Goal: Task Accomplishment & Management: Use online tool/utility

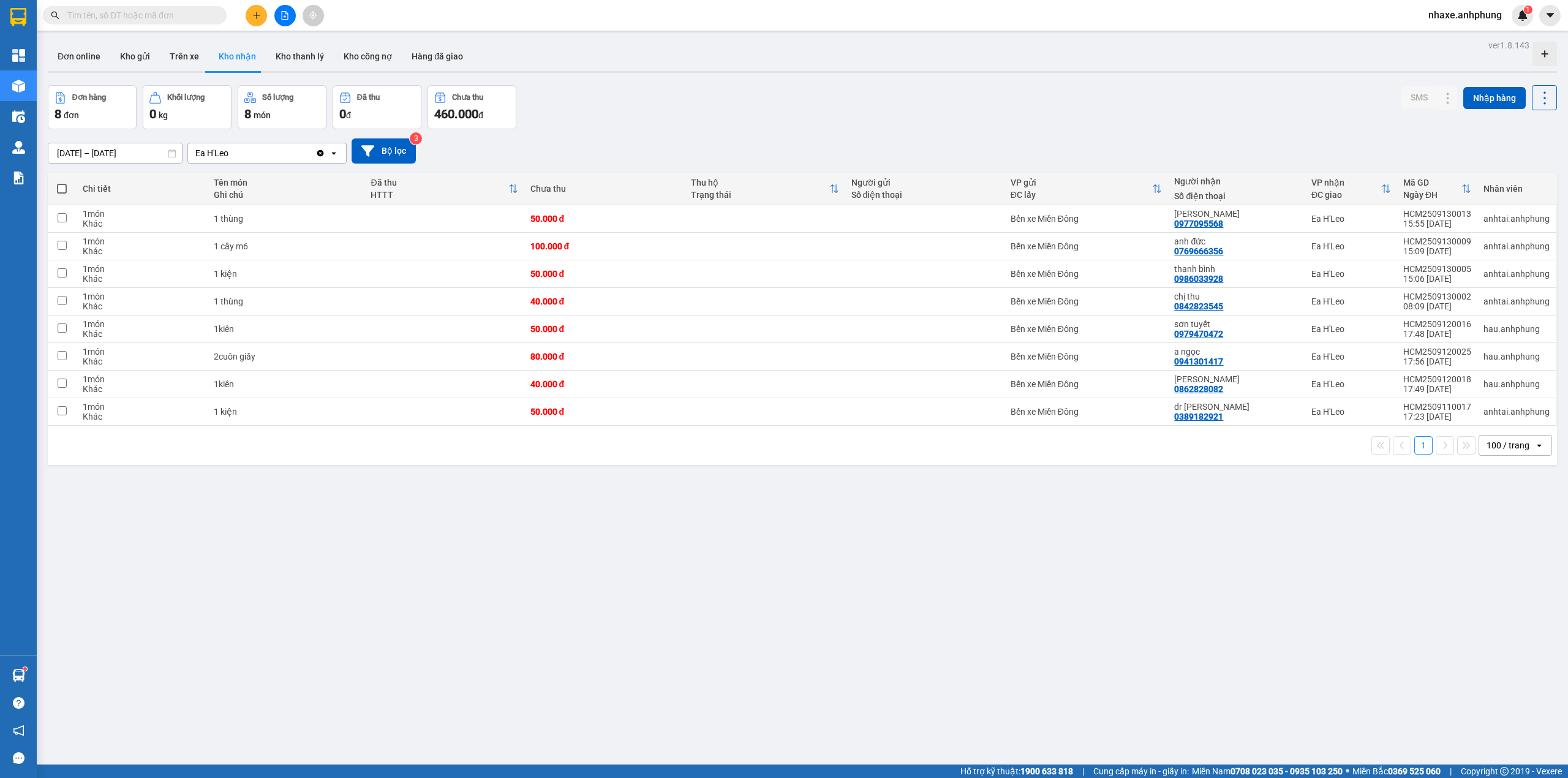
click at [1506, 448] on div "100 / trang" at bounding box center [1508, 445] width 43 height 12
click at [1512, 581] on span "100 / trang" at bounding box center [1499, 585] width 46 height 12
click at [381, 153] on button "Bộ lọc" at bounding box center [384, 150] width 64 height 25
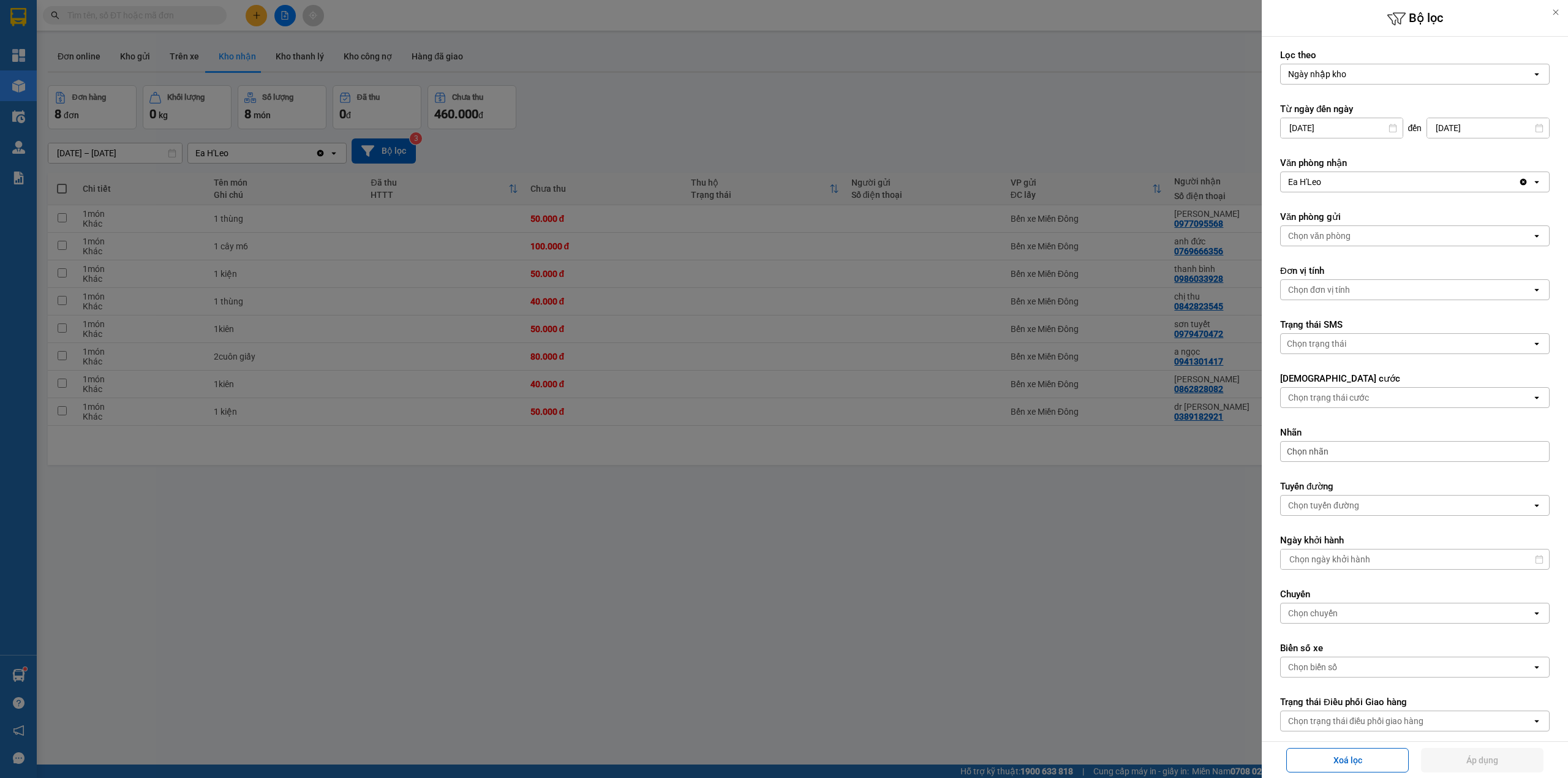
click at [1340, 184] on div "Ea H'Leo" at bounding box center [1400, 181] width 238 height 19
click at [1328, 208] on span "Bến xe Miền Đông" at bounding box center [1326, 209] width 74 height 12
click at [1359, 182] on div "Bến xe Miền Đông" at bounding box center [1400, 181] width 238 height 19
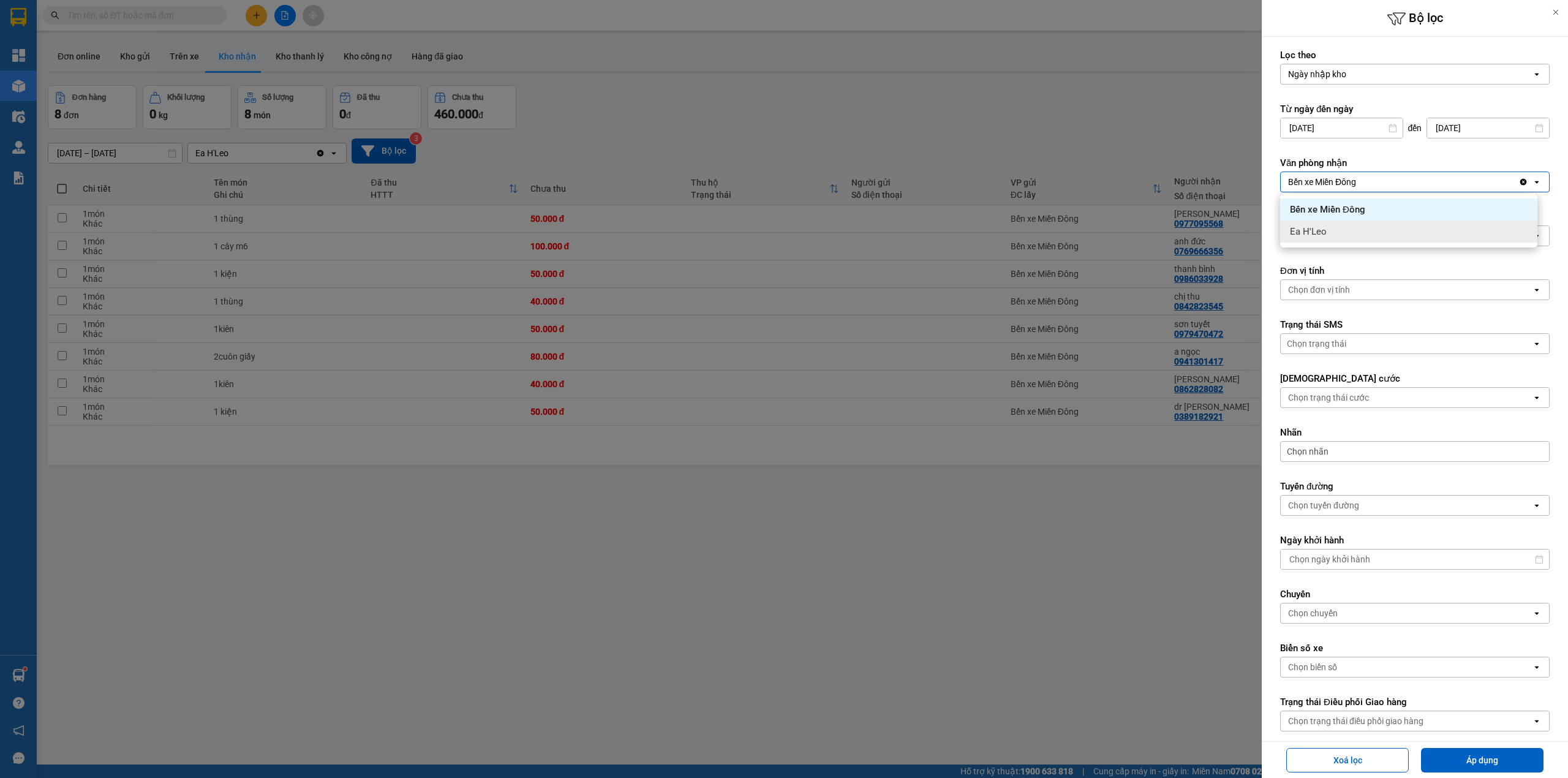
click at [1324, 229] on span "Ea H'Leo" at bounding box center [1308, 232] width 37 height 12
click at [1338, 238] on div "Chọn văn phòng" at bounding box center [1319, 236] width 62 height 12
click at [1332, 264] on span "Bến xe Miền Đông" at bounding box center [1326, 263] width 74 height 12
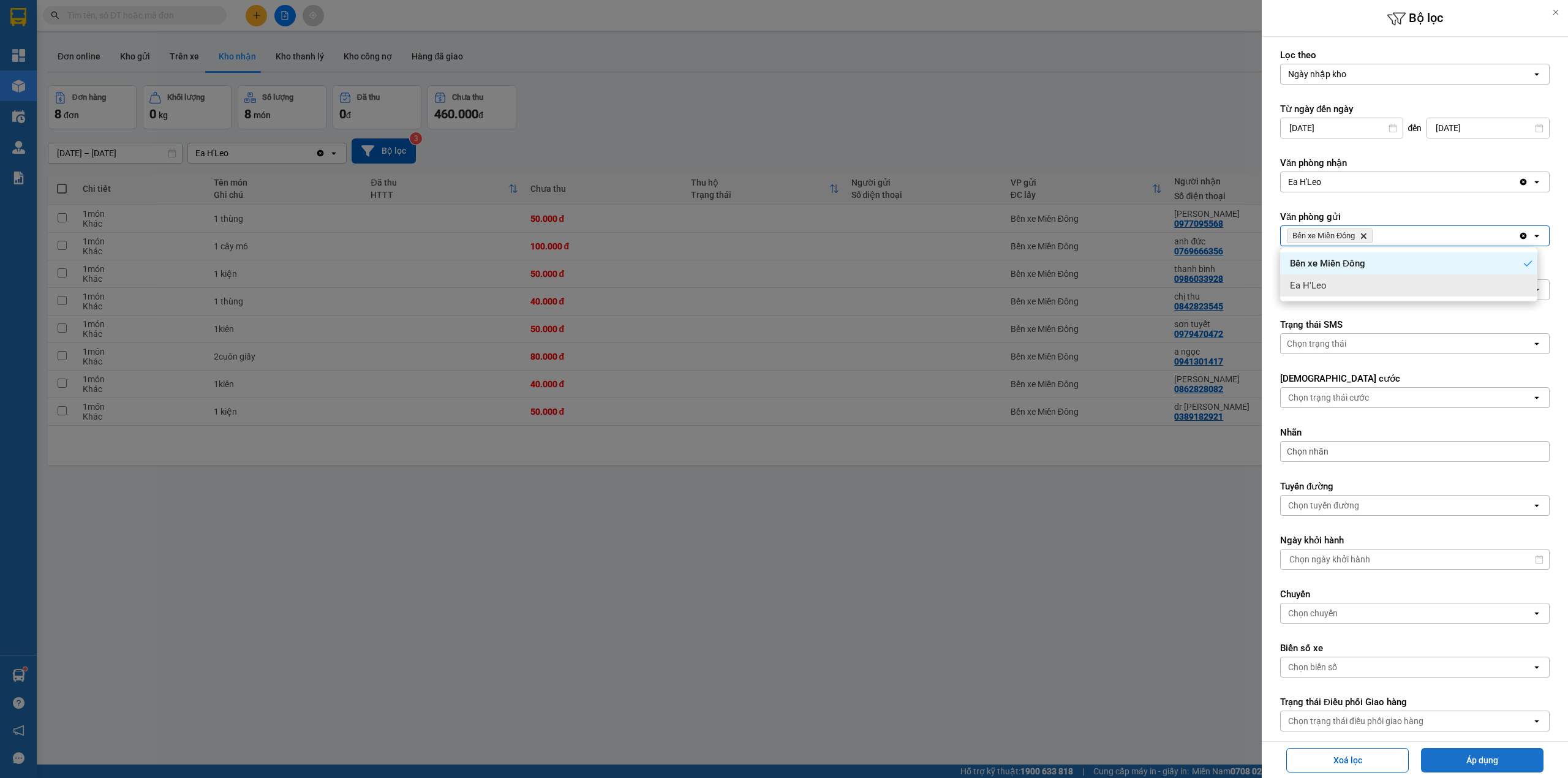
click at [1480, 759] on button "Áp dụng" at bounding box center [1482, 760] width 122 height 24
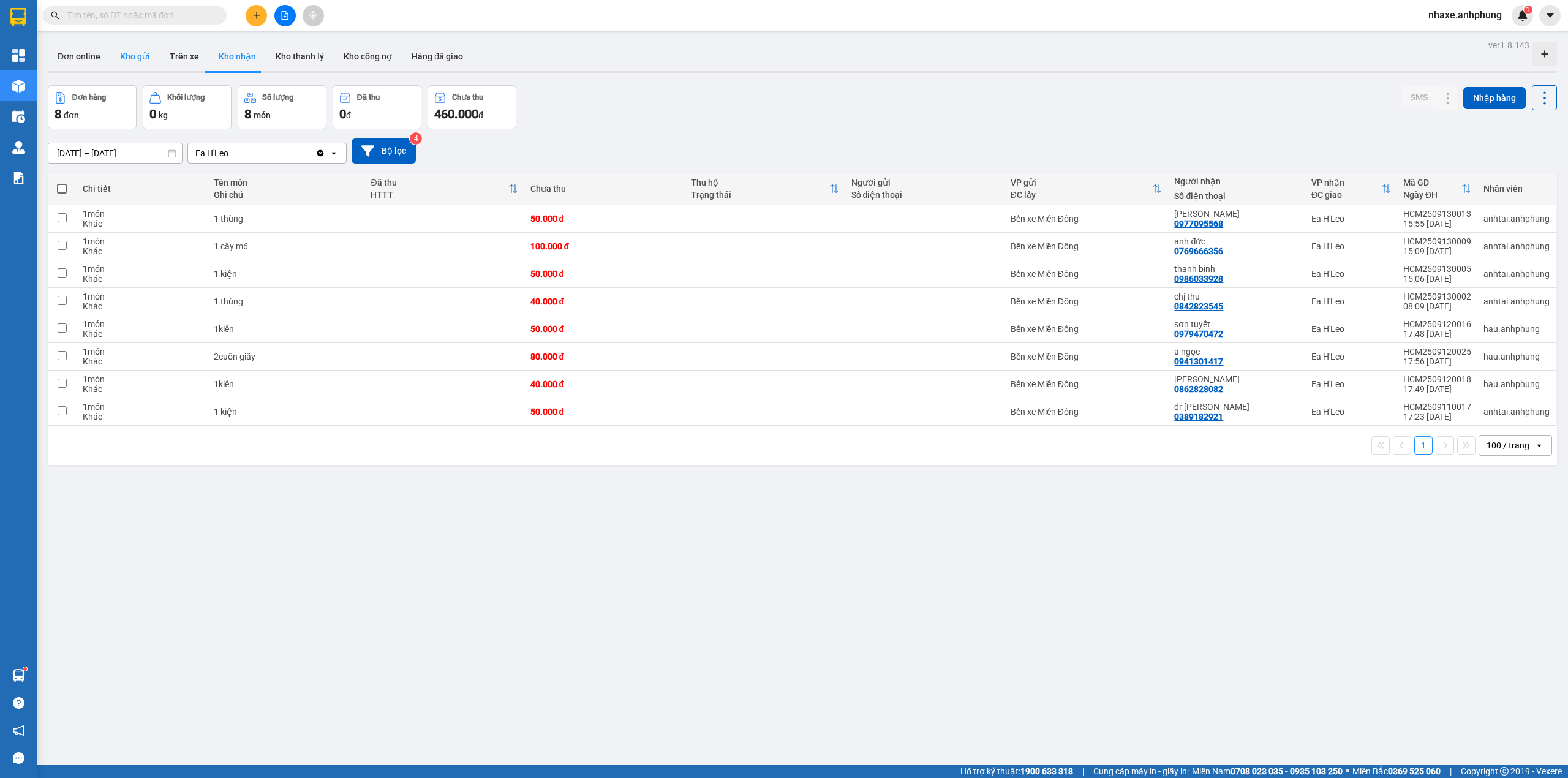
click at [128, 47] on button "Kho gửi" at bounding box center [135, 56] width 50 height 30
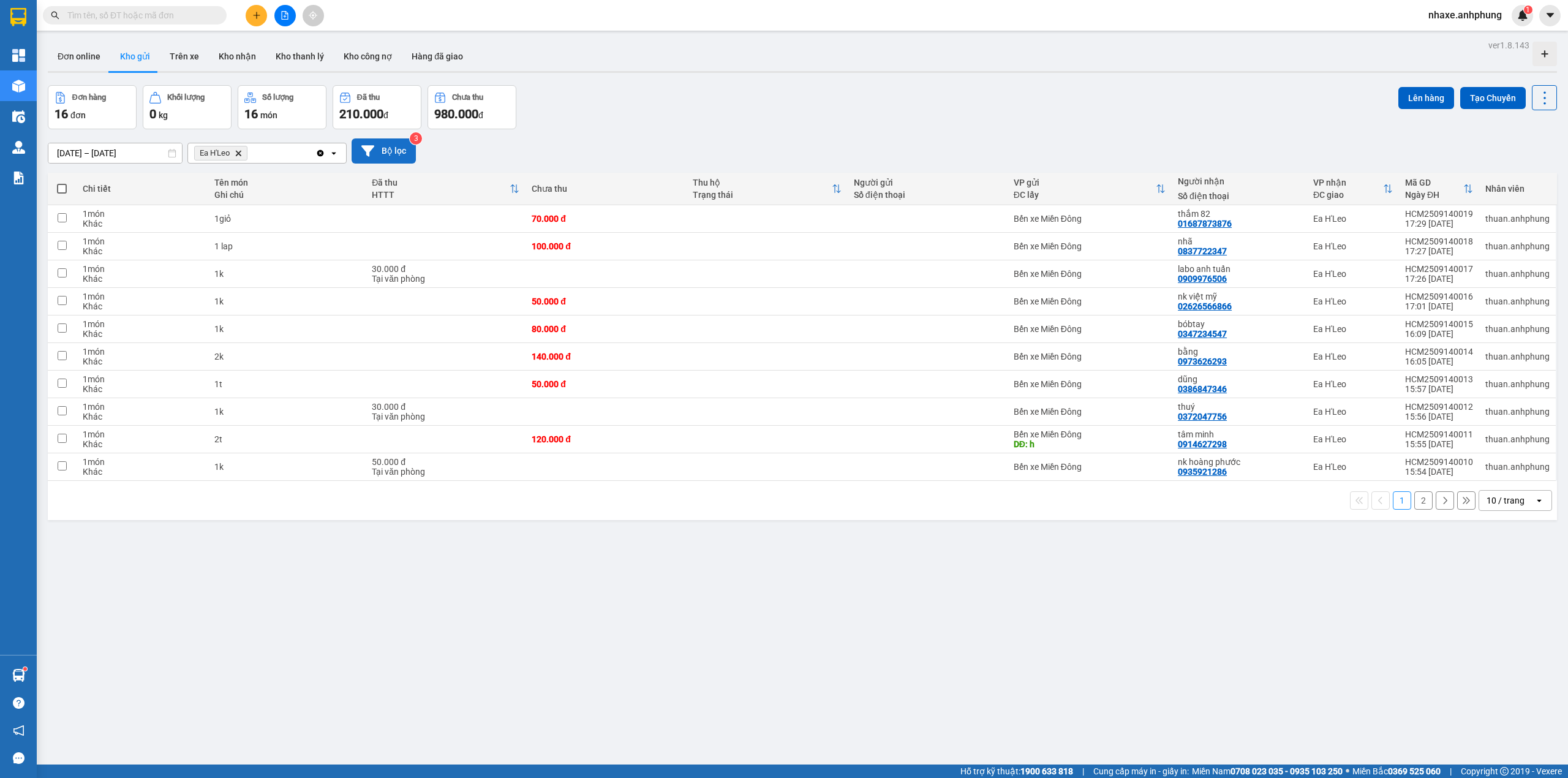
click at [397, 143] on button "Bộ lọc" at bounding box center [384, 150] width 64 height 25
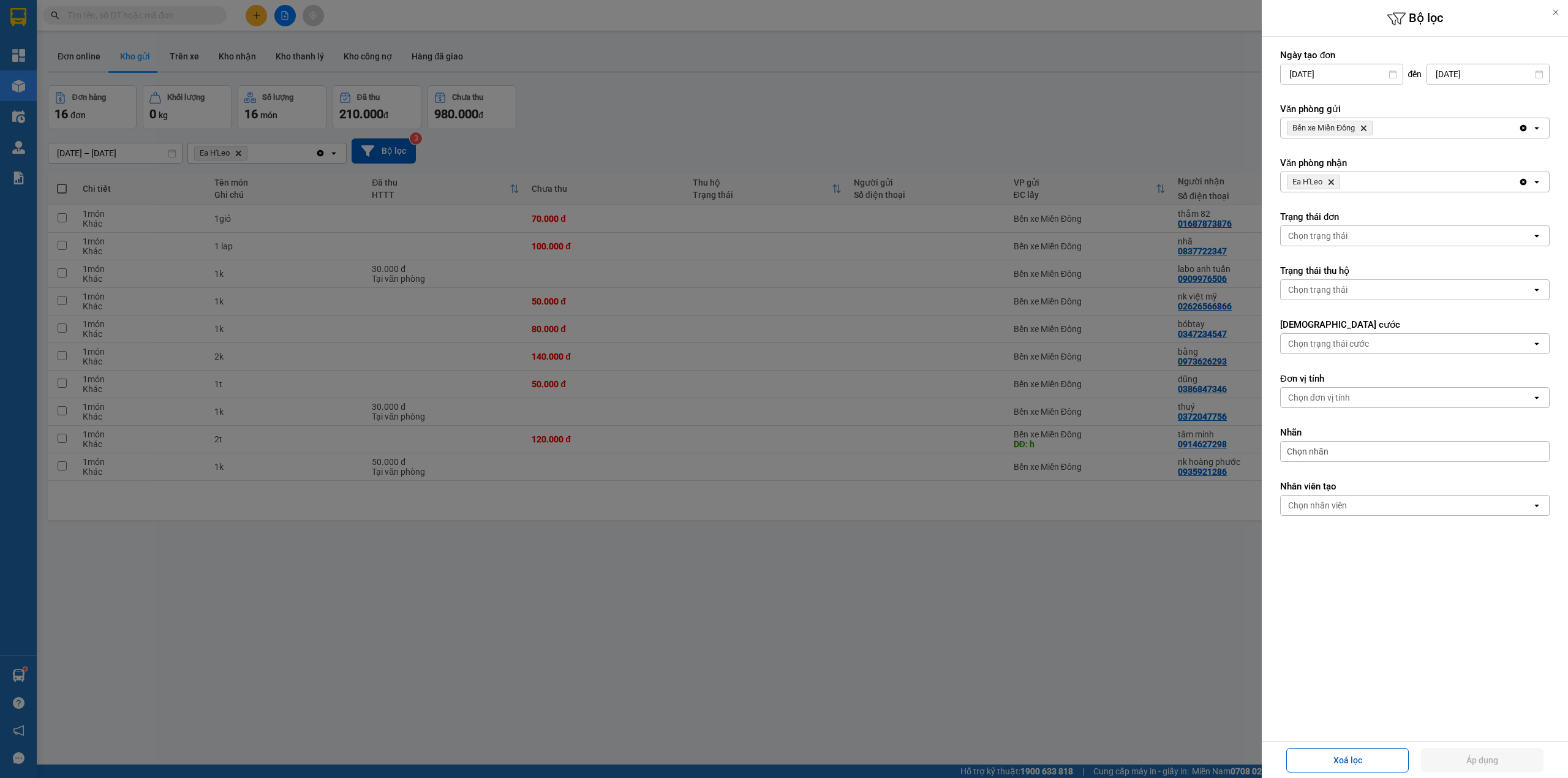
click at [1365, 130] on icon "Bến xe Miền Đông, close by backspace" at bounding box center [1363, 128] width 5 height 5
click at [1365, 130] on div "Chọn văn phòng" at bounding box center [1406, 128] width 251 height 19
click at [1326, 177] on div "Ea H'Leo" at bounding box center [1414, 177] width 269 height 22
click at [1332, 180] on icon "Delete" at bounding box center [1330, 182] width 7 height 7
click at [1332, 180] on div "Chọn văn phòng" at bounding box center [1319, 182] width 62 height 12
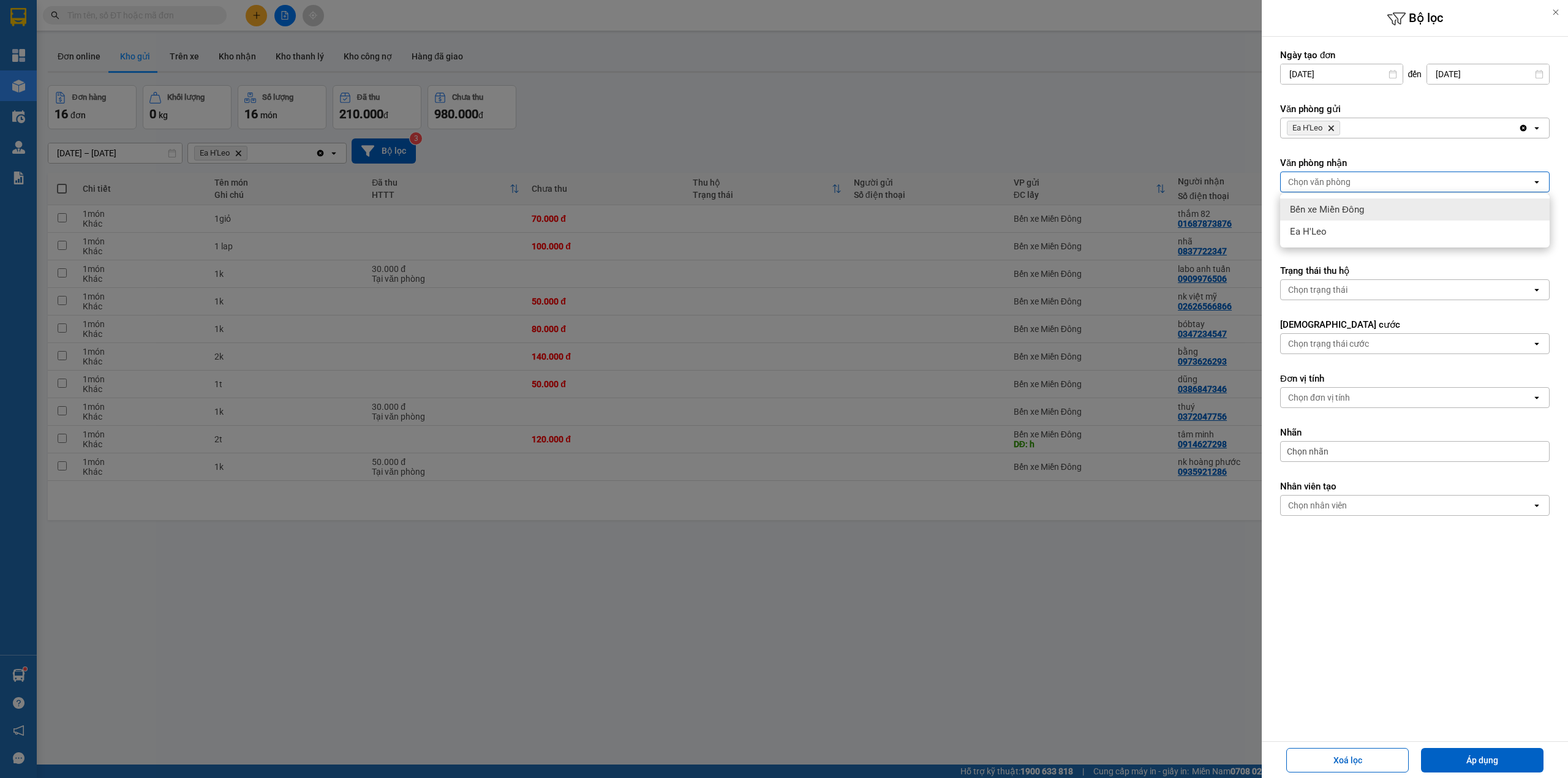
click at [1320, 209] on span "Bến xe Miền Đông" at bounding box center [1326, 209] width 74 height 12
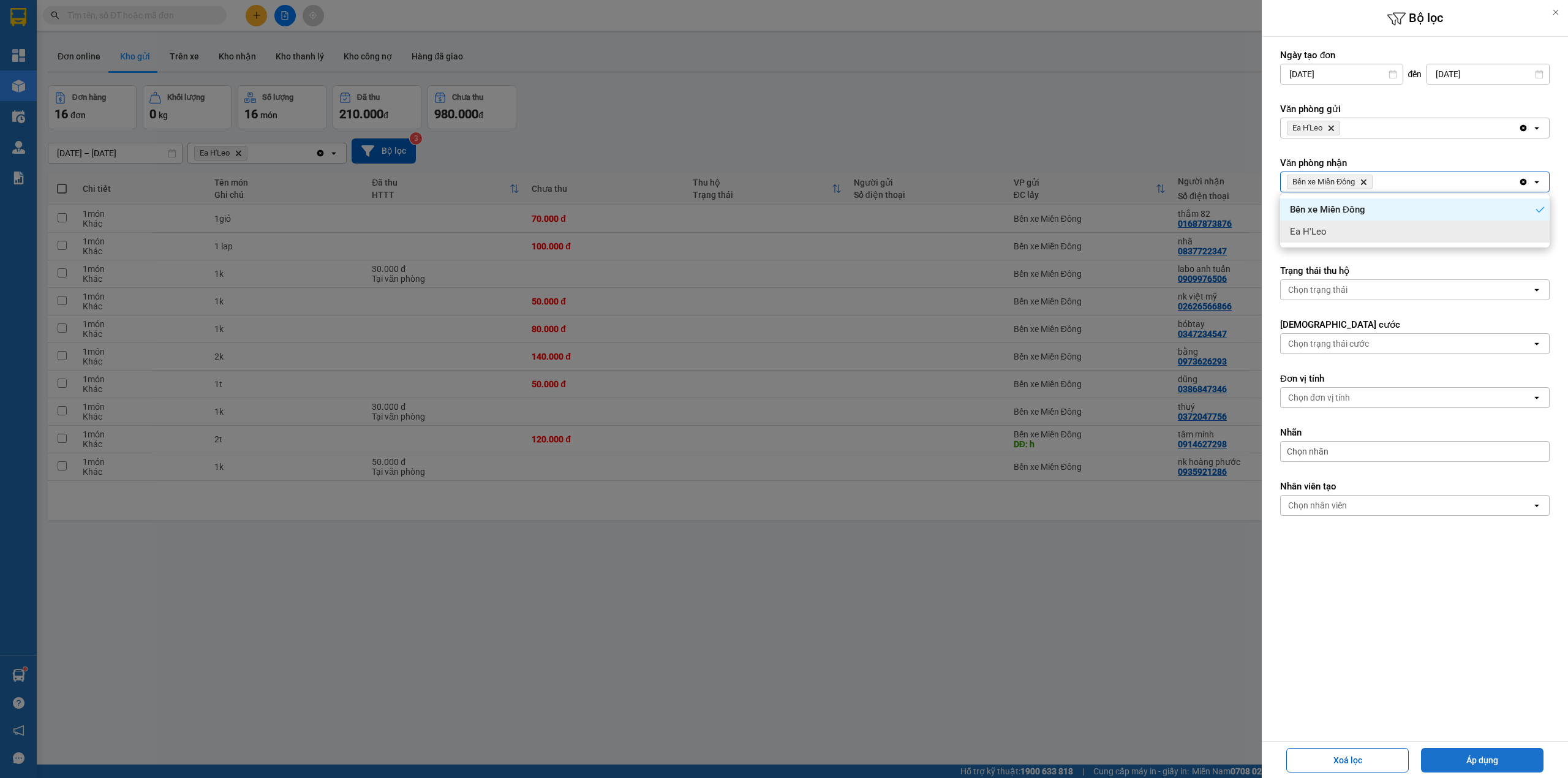
click at [1514, 762] on button "Áp dụng" at bounding box center [1482, 760] width 122 height 24
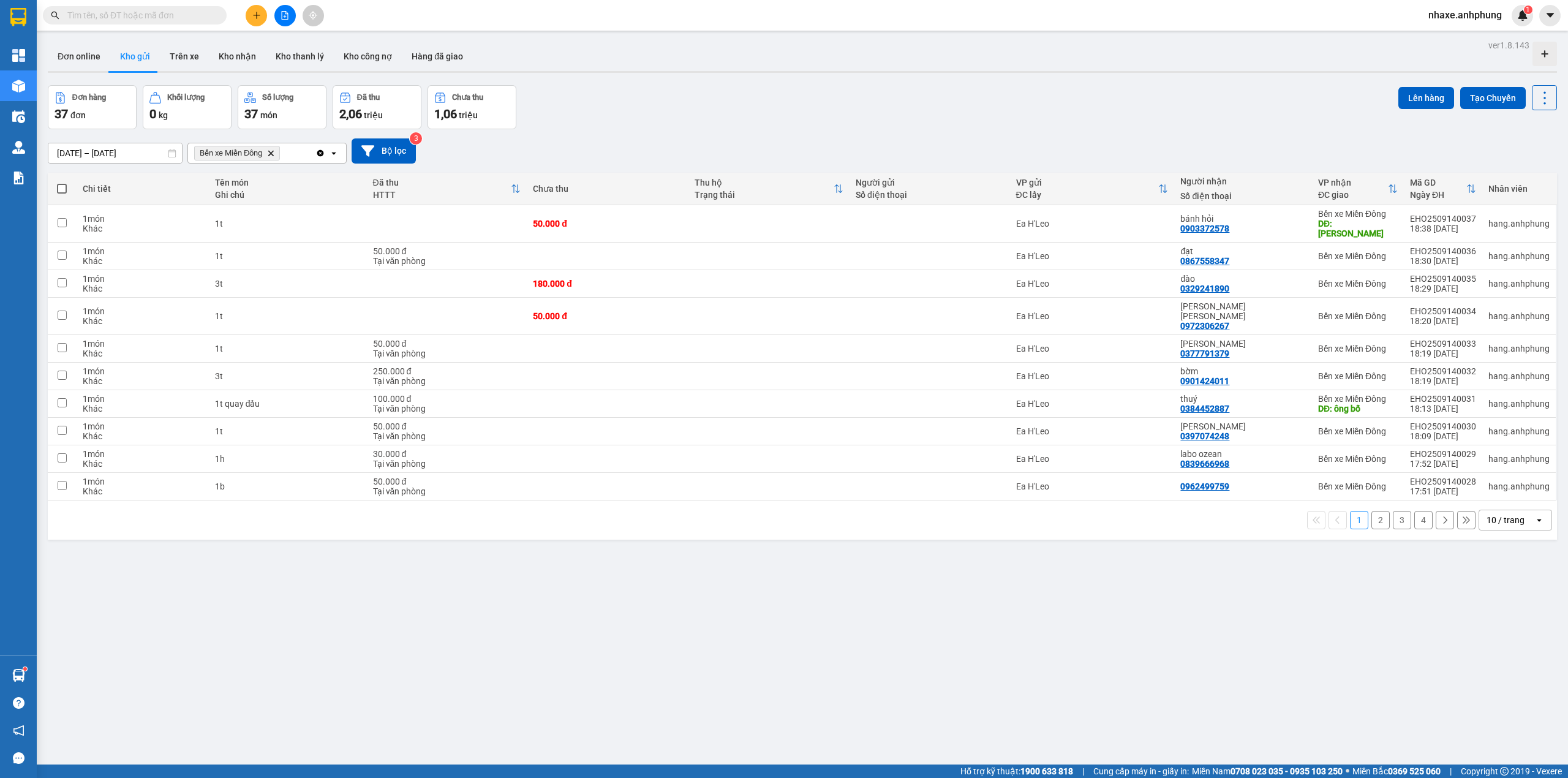
click at [1520, 510] on div "10 / trang" at bounding box center [1506, 520] width 55 height 19
click at [1505, 646] on span "100 / trang" at bounding box center [1498, 640] width 44 height 12
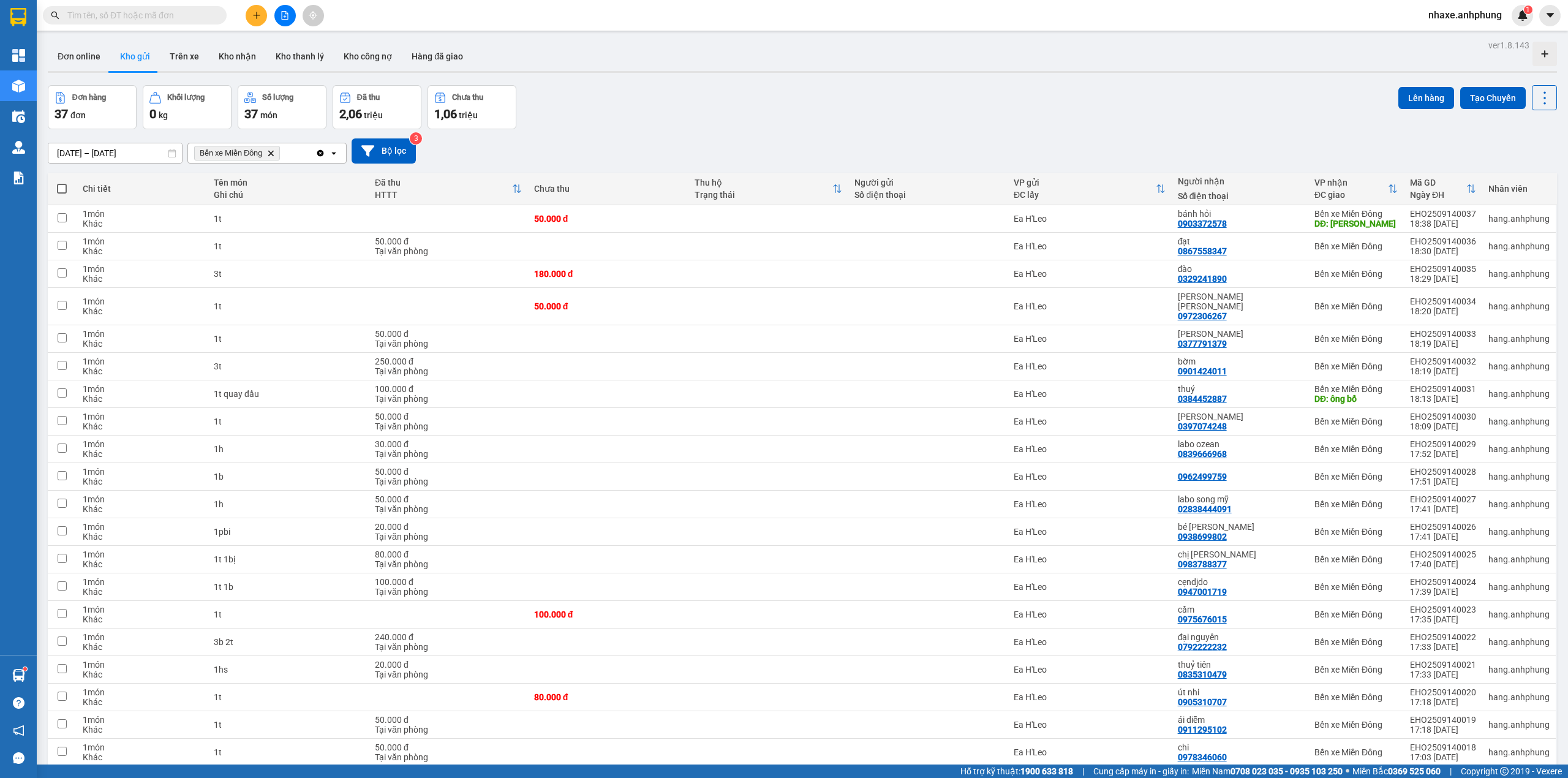
click at [62, 189] on span at bounding box center [62, 189] width 10 height 10
click at [62, 183] on input "checkbox" at bounding box center [62, 183] width 0 height 0
checkbox input "true"
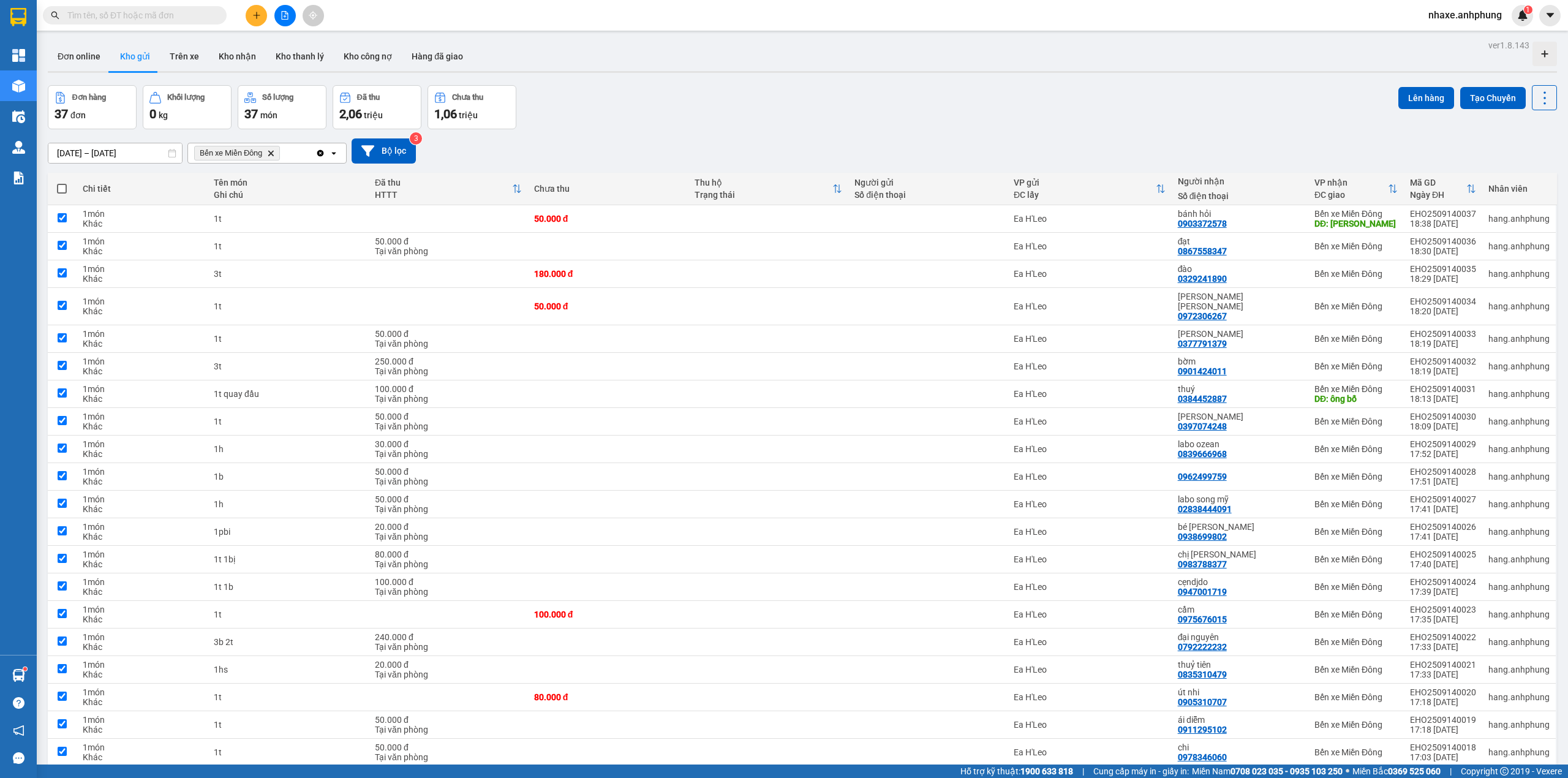
checkbox input "true"
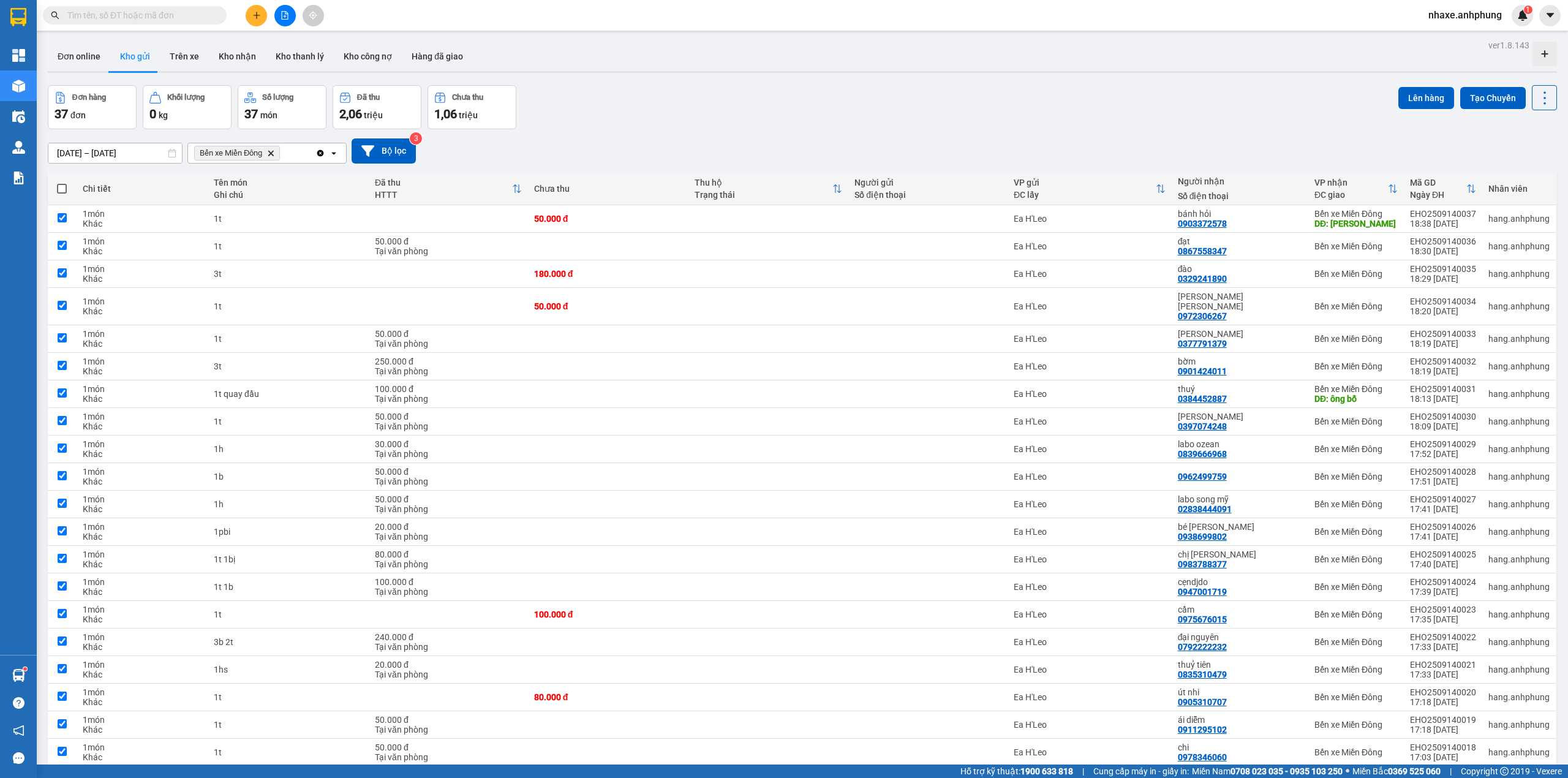
checkbox input "true"
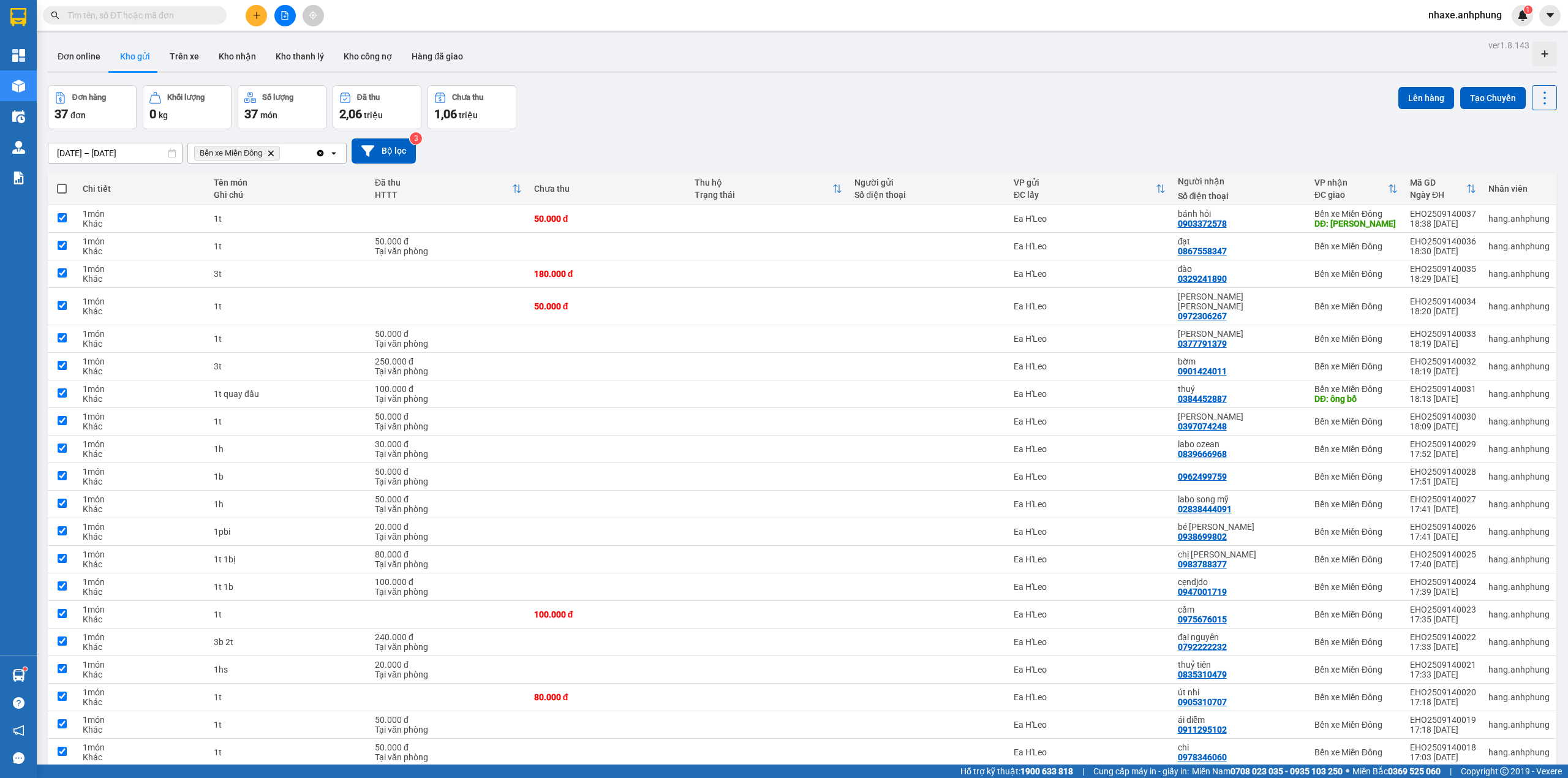
checkbox input "true"
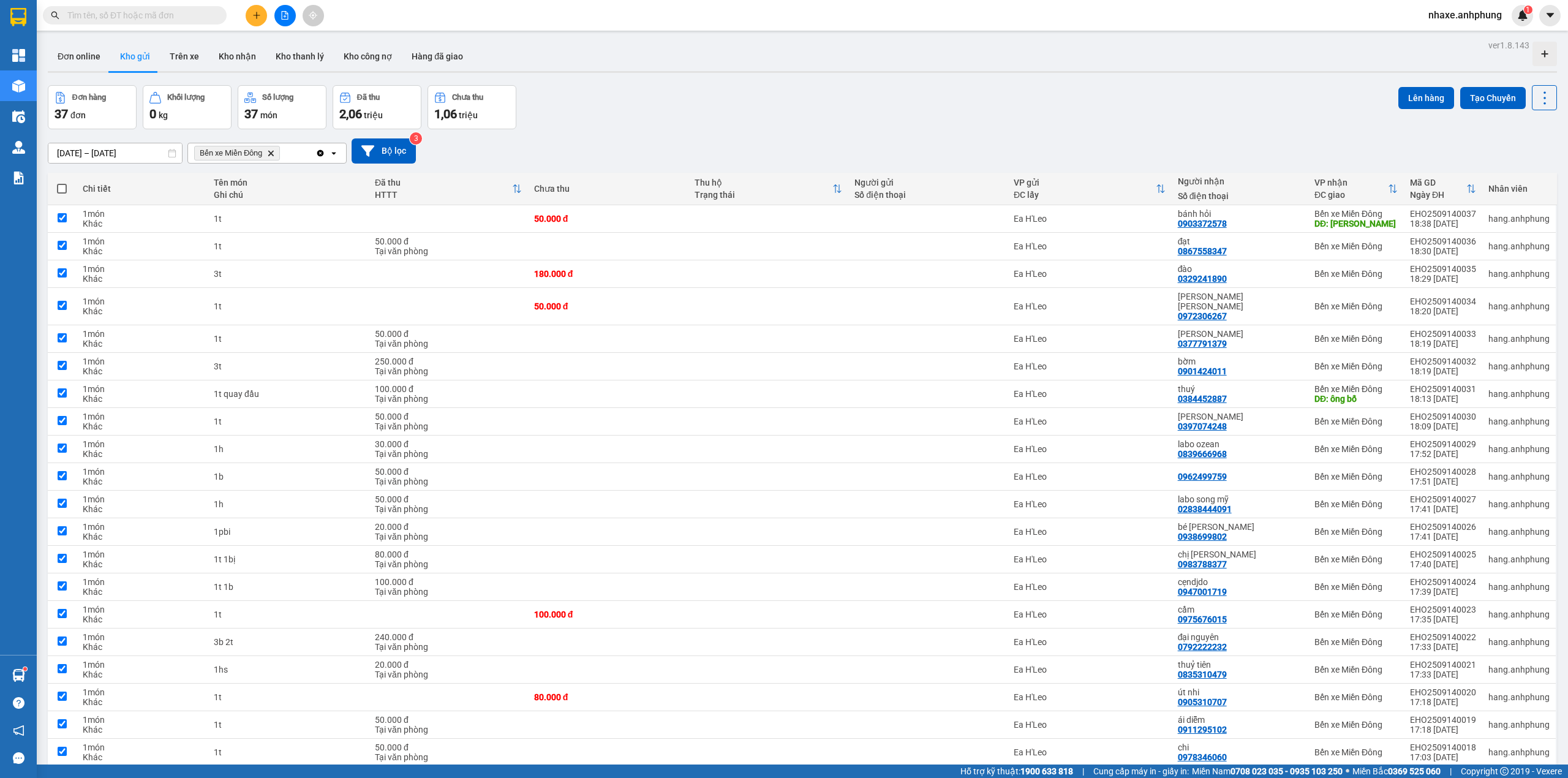
checkbox input "true"
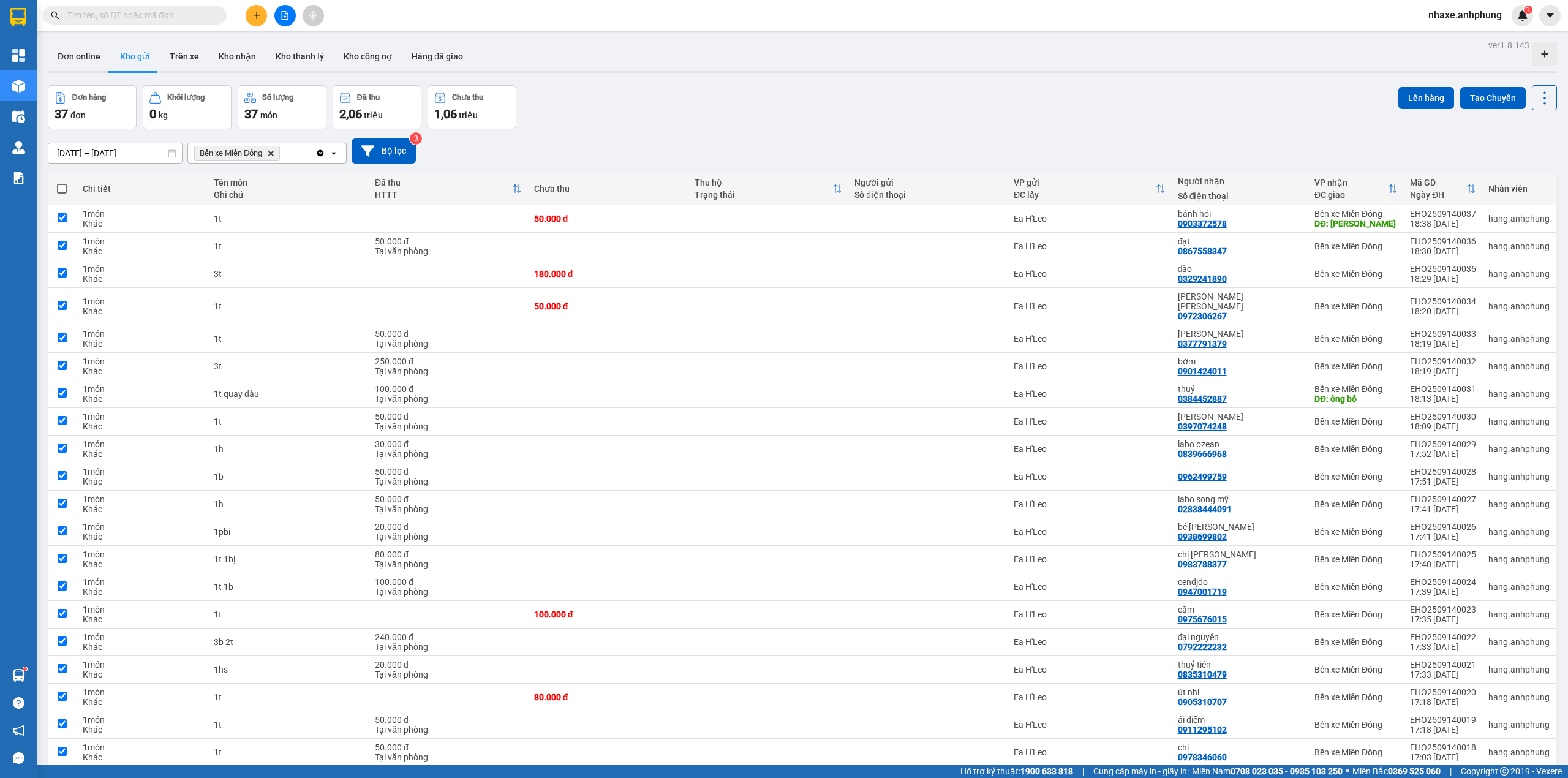
checkbox input "true"
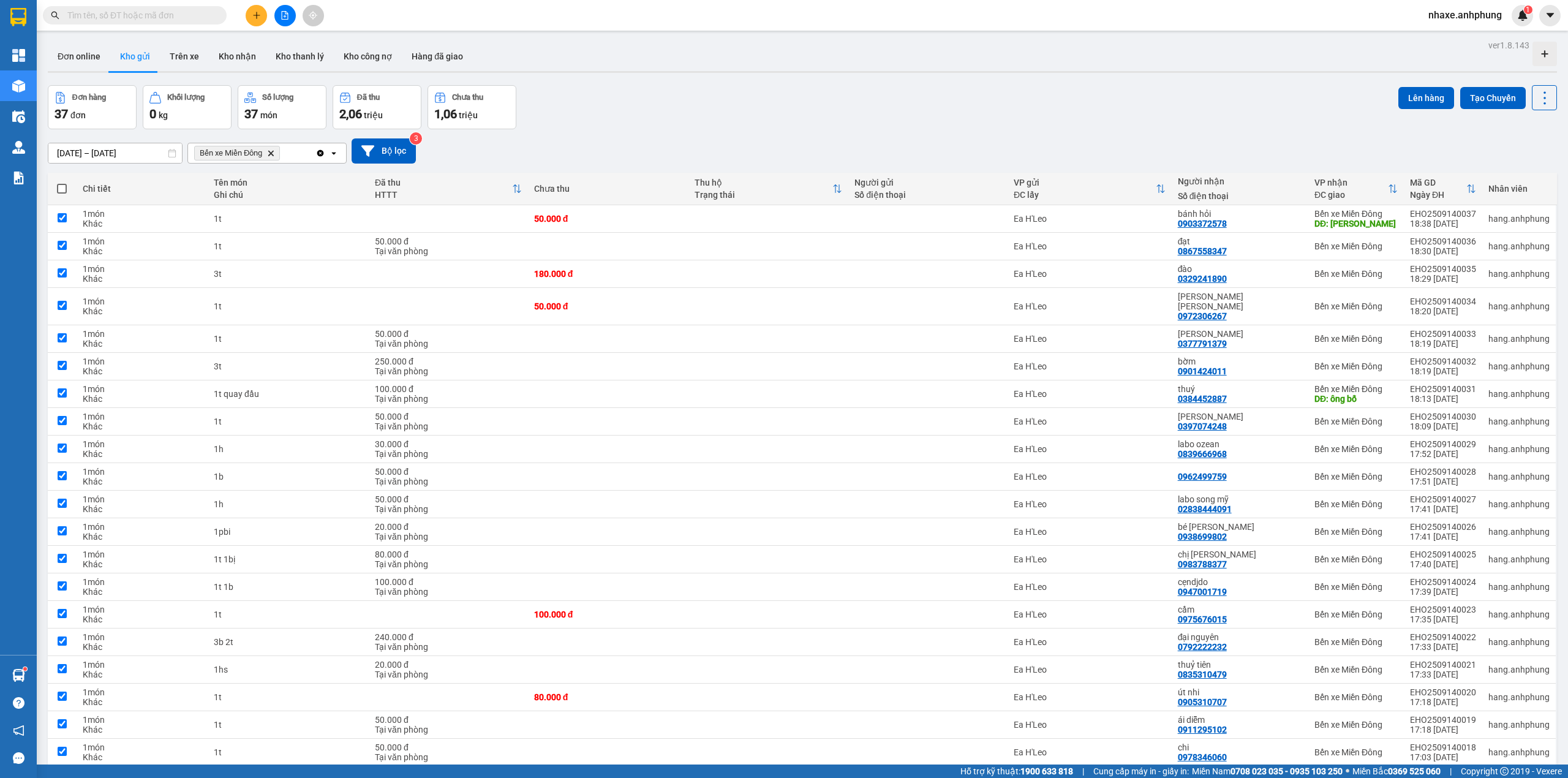
checkbox input "true"
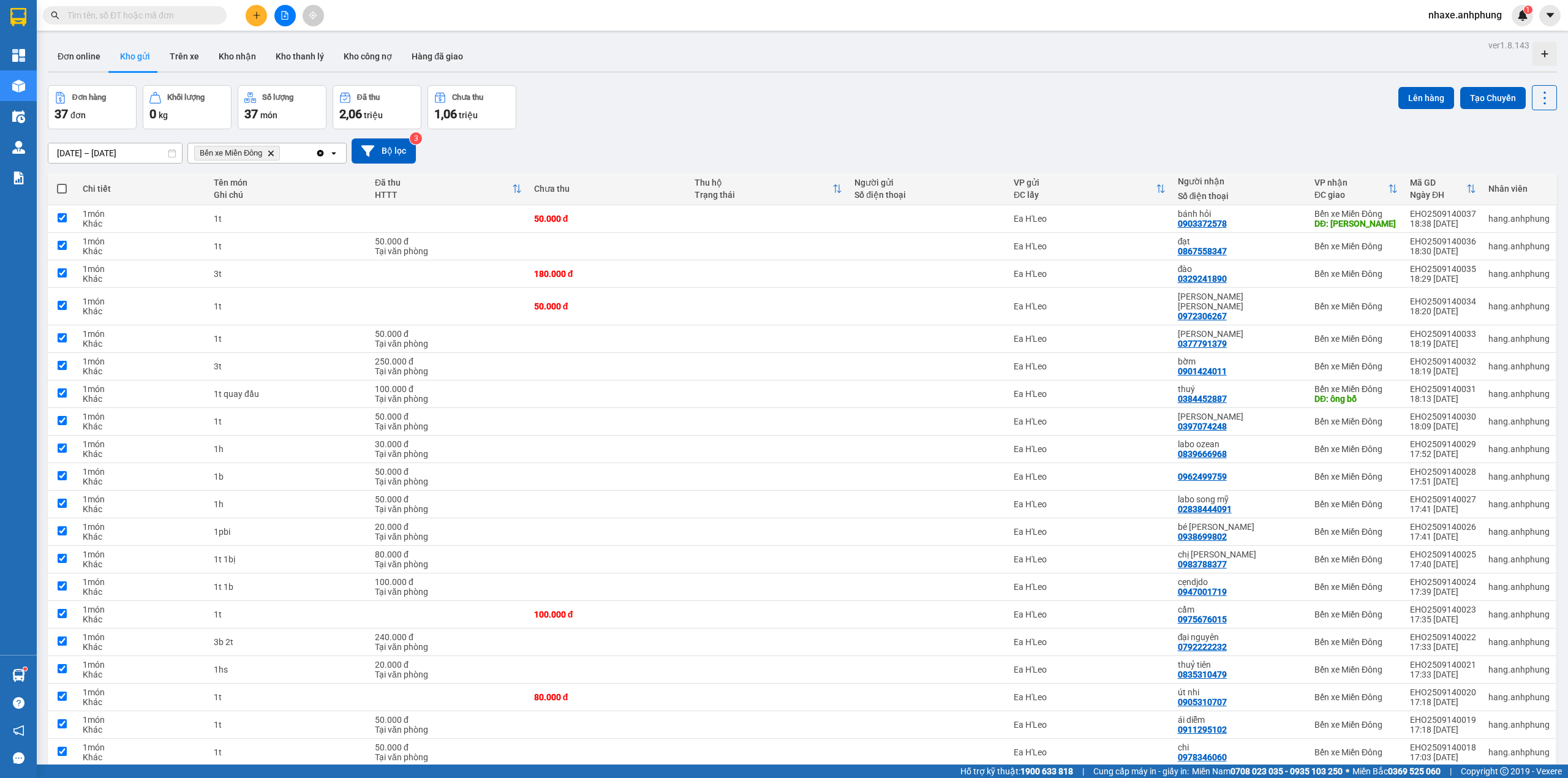
checkbox input "true"
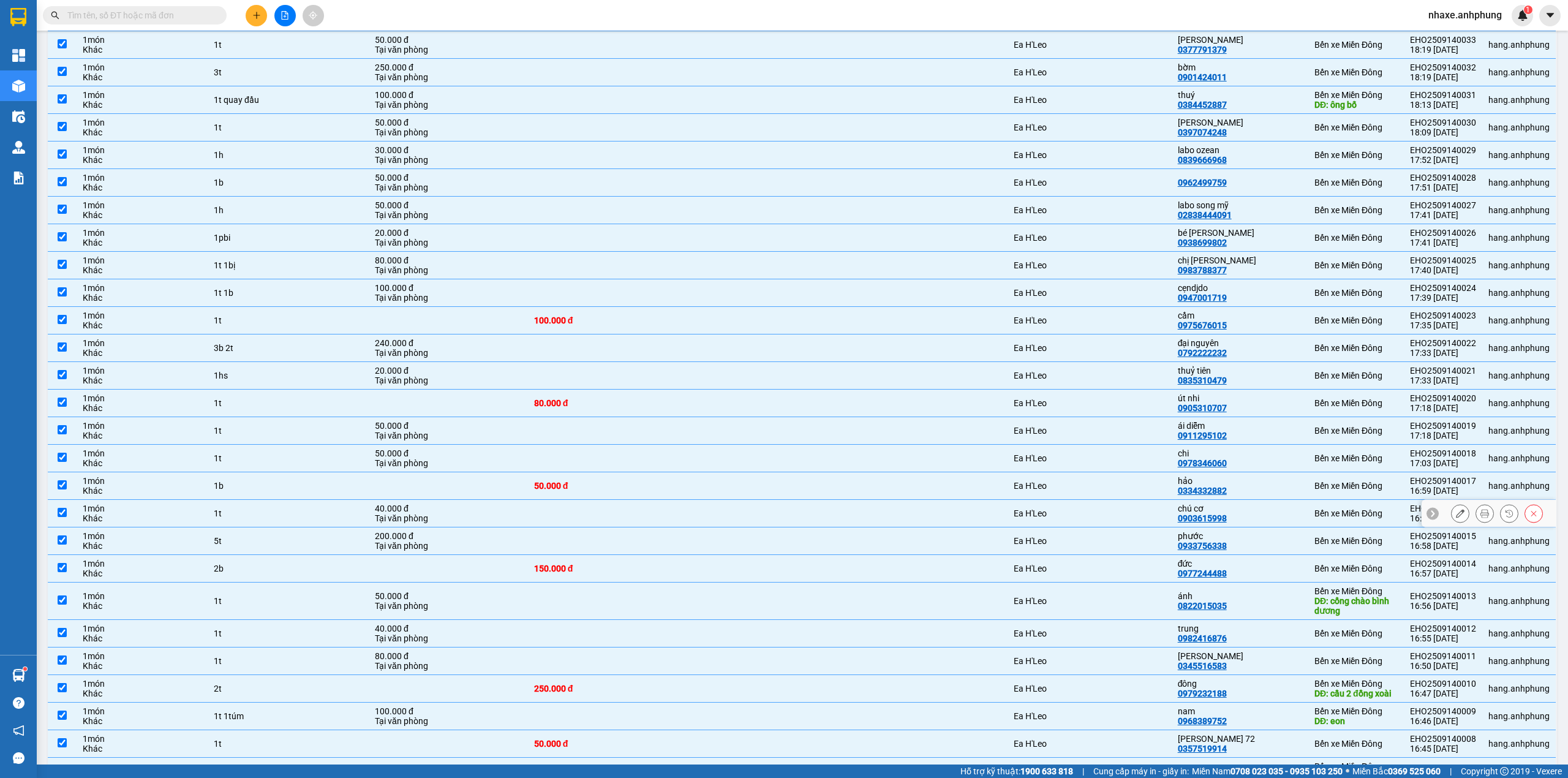
scroll to position [539, 0]
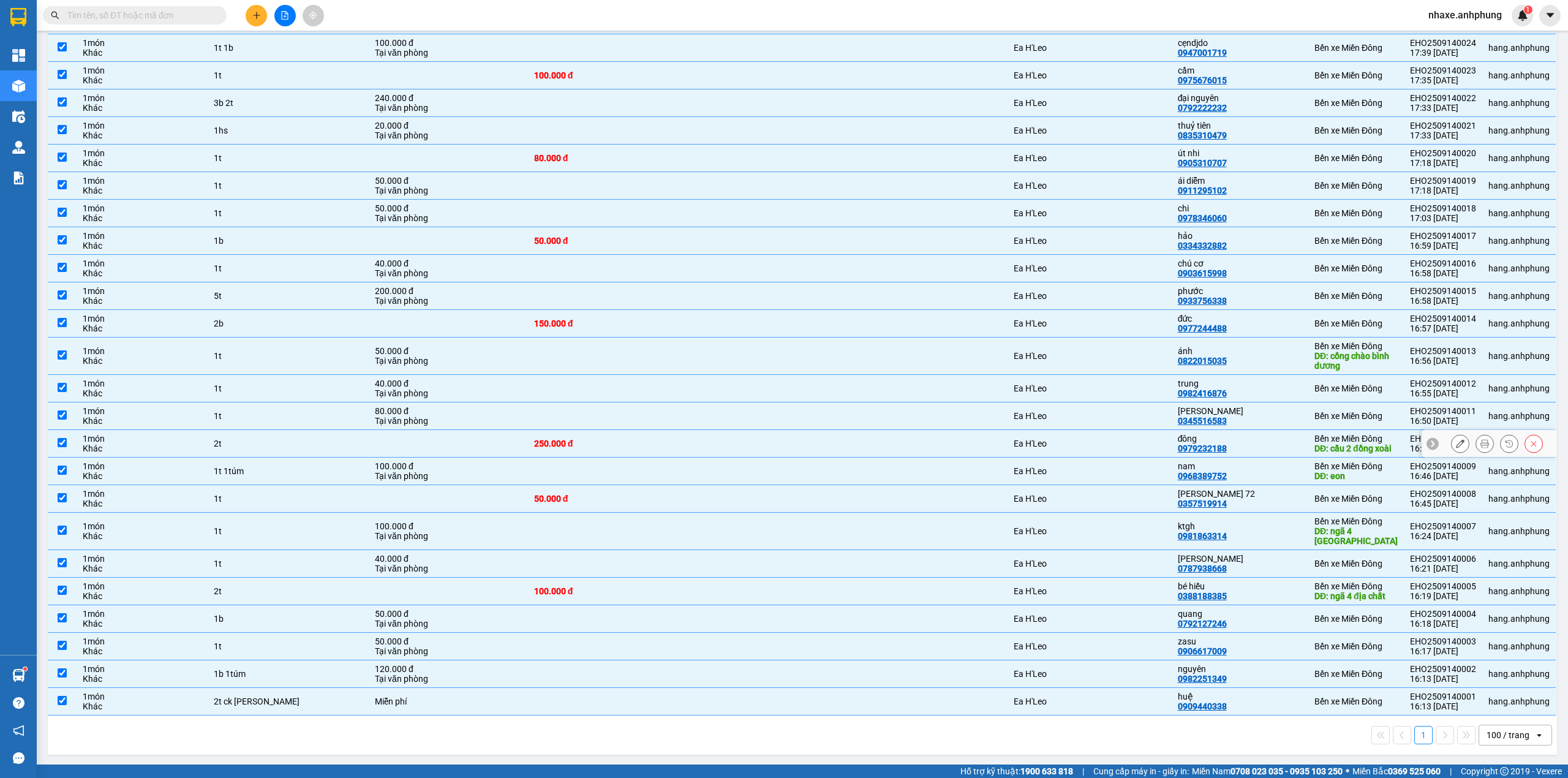
click at [1255, 446] on div "đông 0979232188" at bounding box center [1240, 443] width 124 height 19
checkbox input "false"
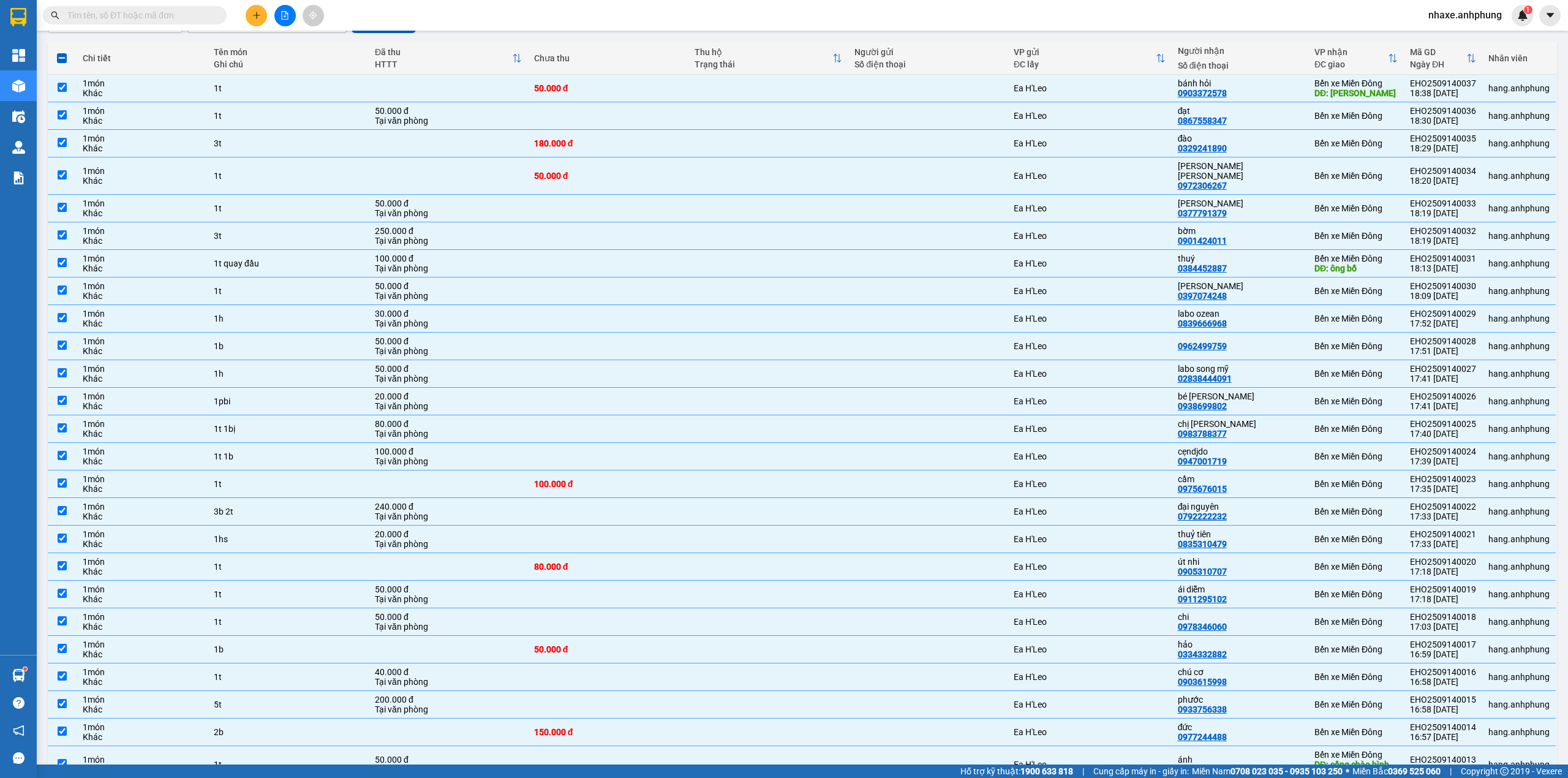
scroll to position [0, 0]
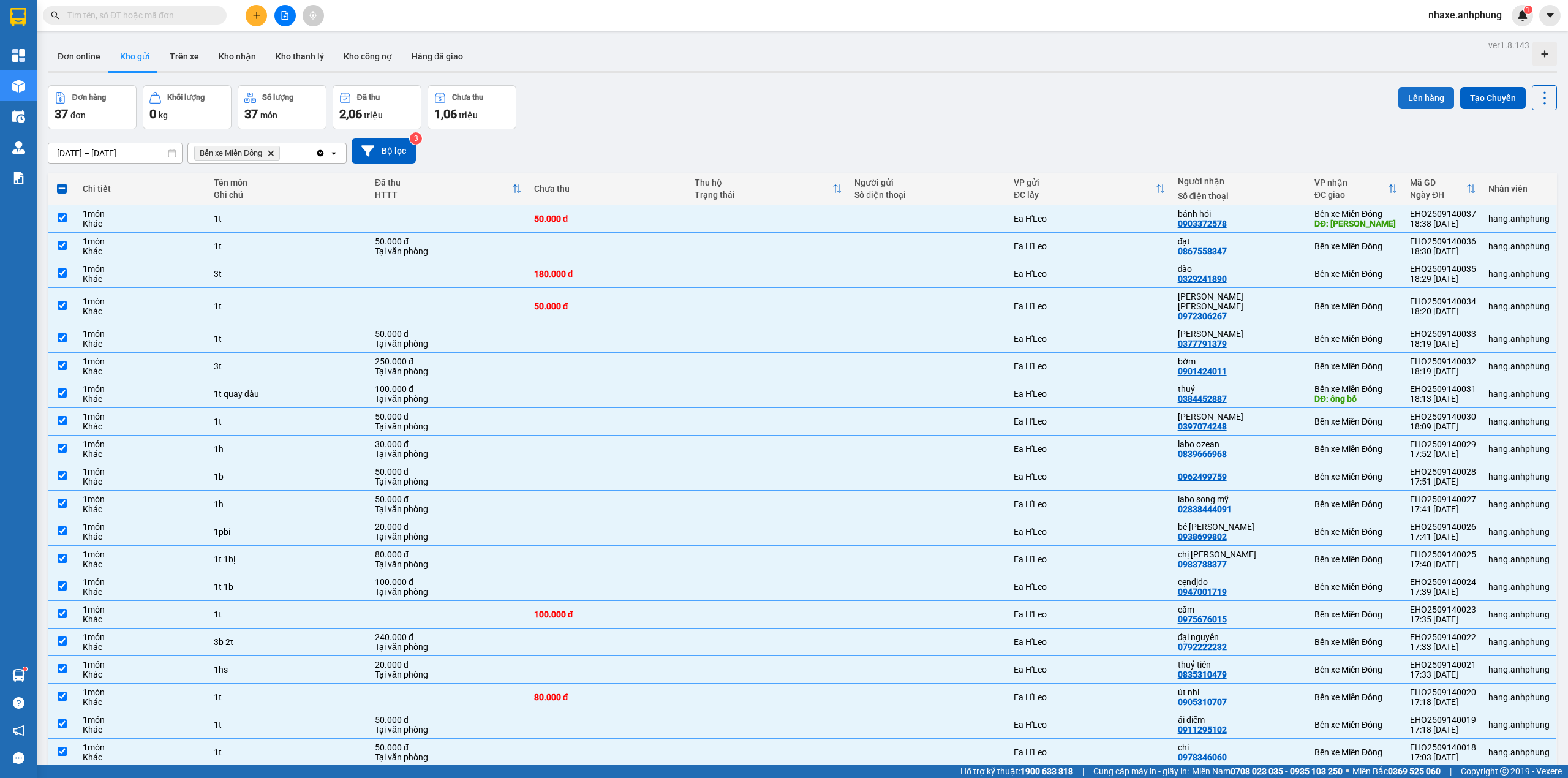
click at [1398, 93] on button "Lên hàng" at bounding box center [1426, 98] width 56 height 22
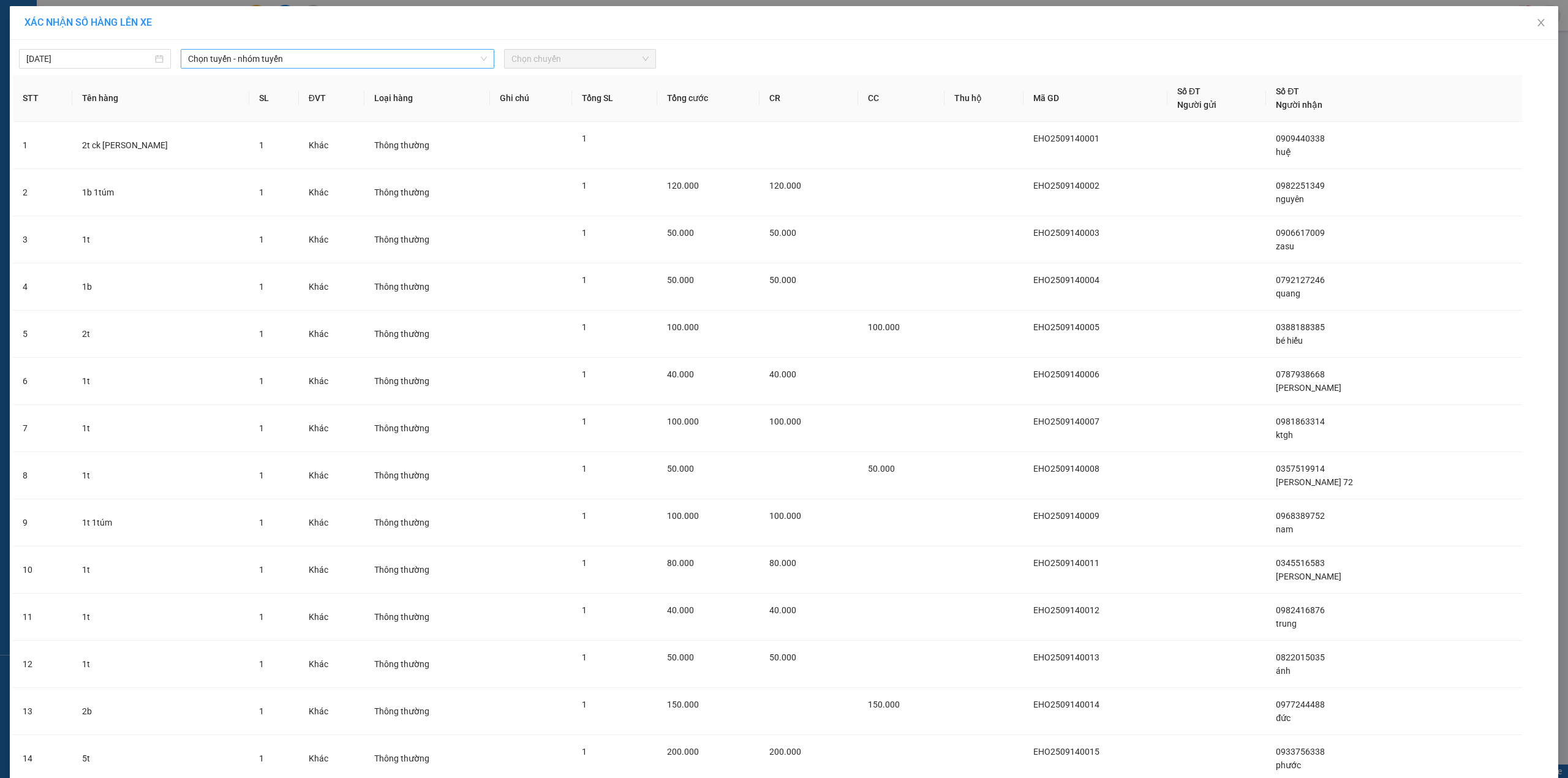
click at [262, 58] on span "Chọn tuyến - nhóm tuyến" at bounding box center [337, 58] width 299 height 18
click at [255, 122] on li "Ea H'[PERSON_NAME] - Hồ [PERSON_NAME]" at bounding box center [336, 123] width 311 height 19
click at [544, 57] on span "Chọn chuyến" at bounding box center [580, 58] width 137 height 18
click at [559, 101] on div "19:00 - 47B-024.68" at bounding box center [554, 103] width 95 height 13
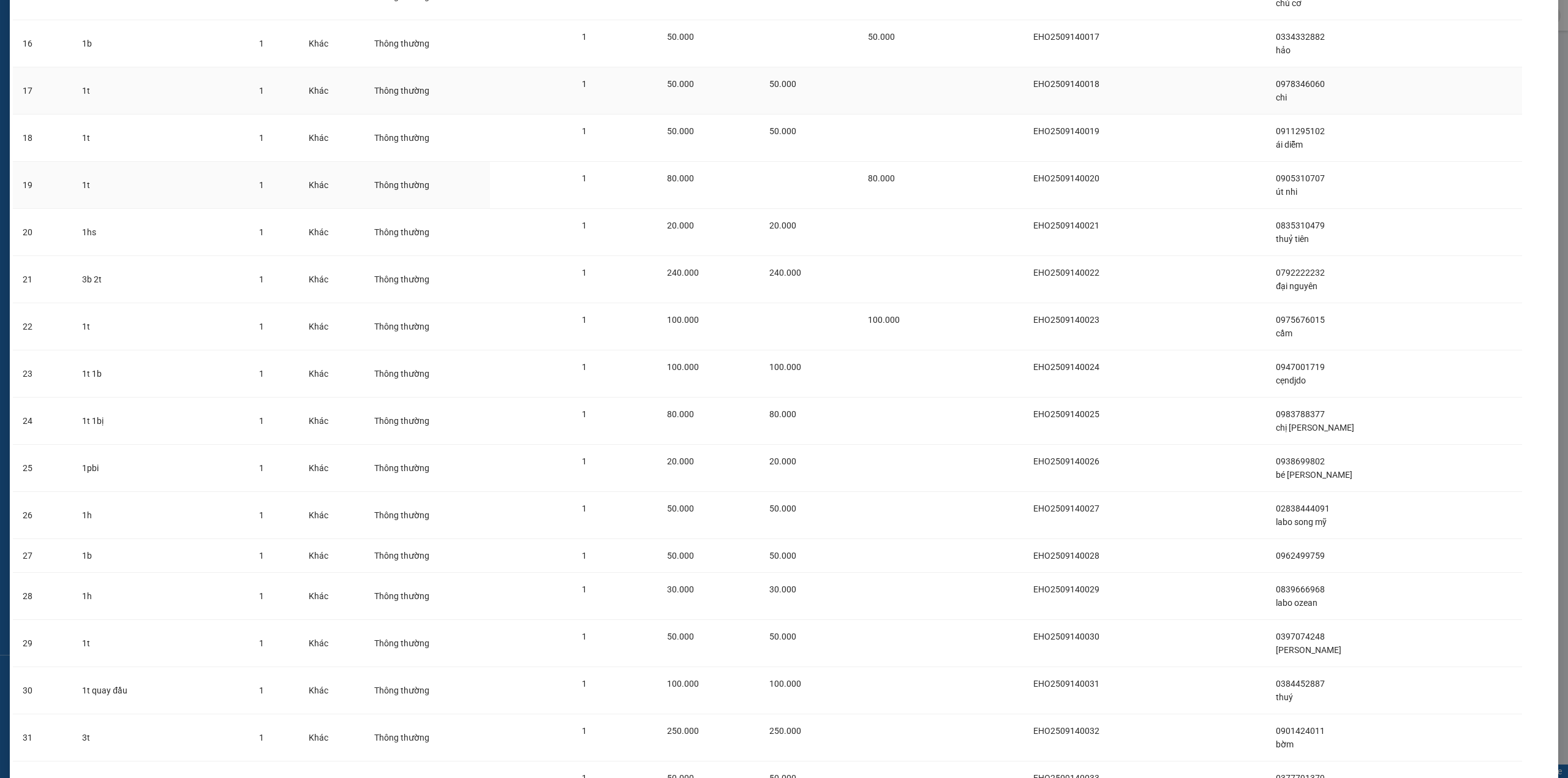
scroll to position [1132, 0]
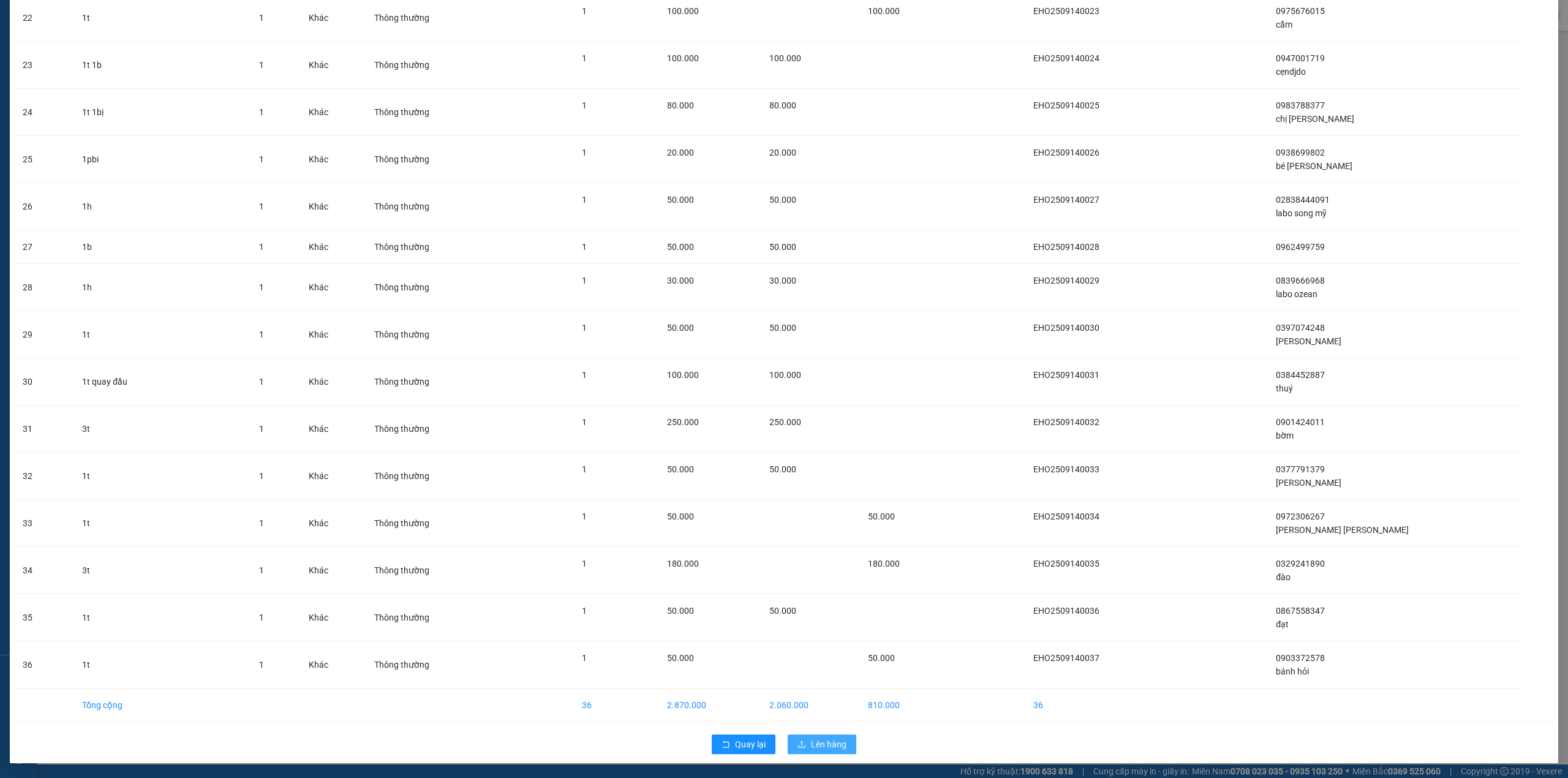
click at [811, 750] on span "Lên hàng" at bounding box center [828, 744] width 36 height 13
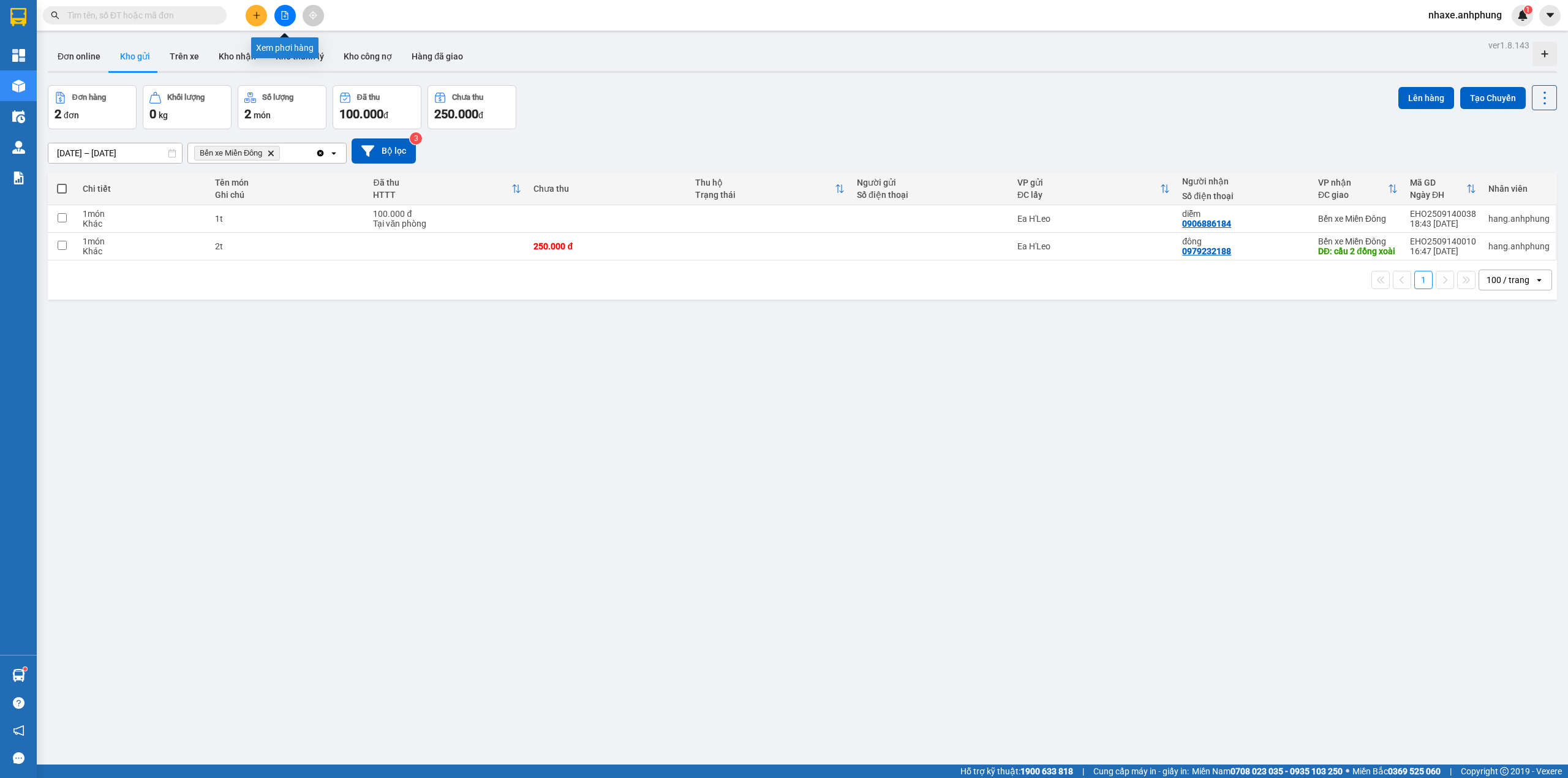
click at [280, 22] on button at bounding box center [285, 15] width 21 height 21
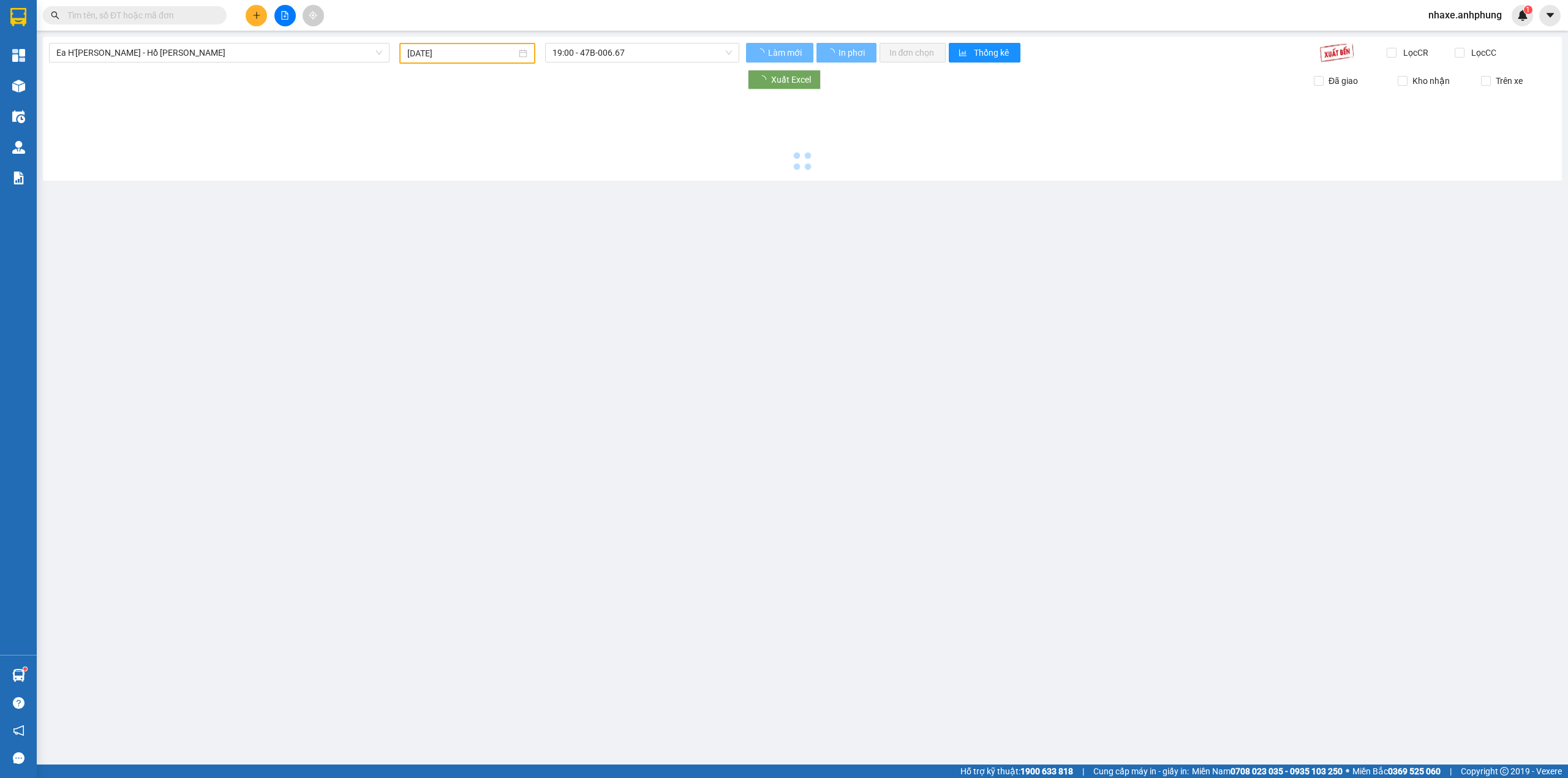
type input "[DATE]"
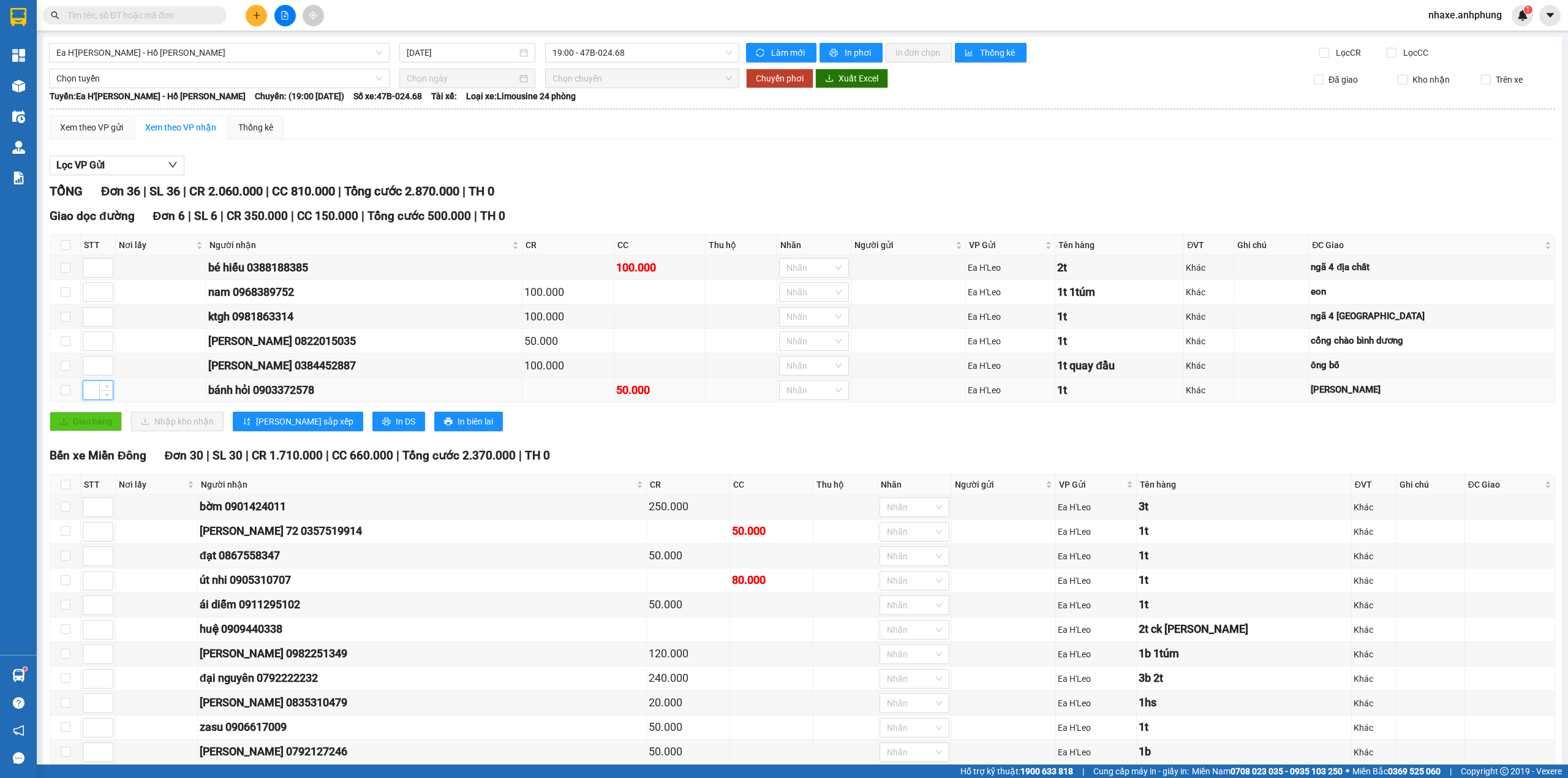
click at [91, 392] on input at bounding box center [98, 390] width 30 height 18
type input "1"
click at [89, 322] on input at bounding box center [98, 316] width 30 height 18
type input "2"
click at [91, 269] on input at bounding box center [98, 267] width 30 height 18
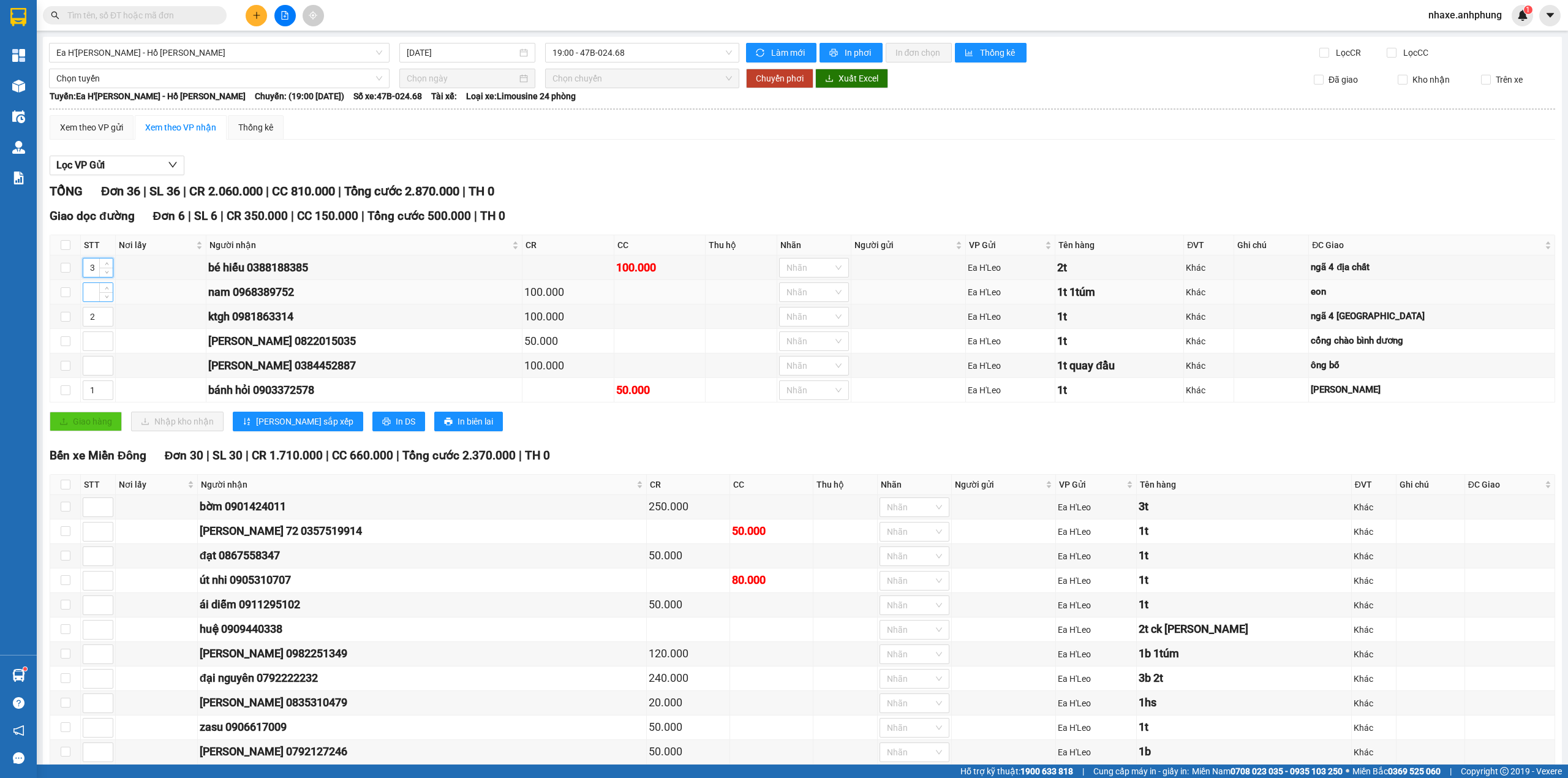
type input "3"
click at [85, 294] on input at bounding box center [98, 292] width 30 height 18
type input "4"
click at [89, 366] on input at bounding box center [98, 365] width 30 height 18
type input "5"
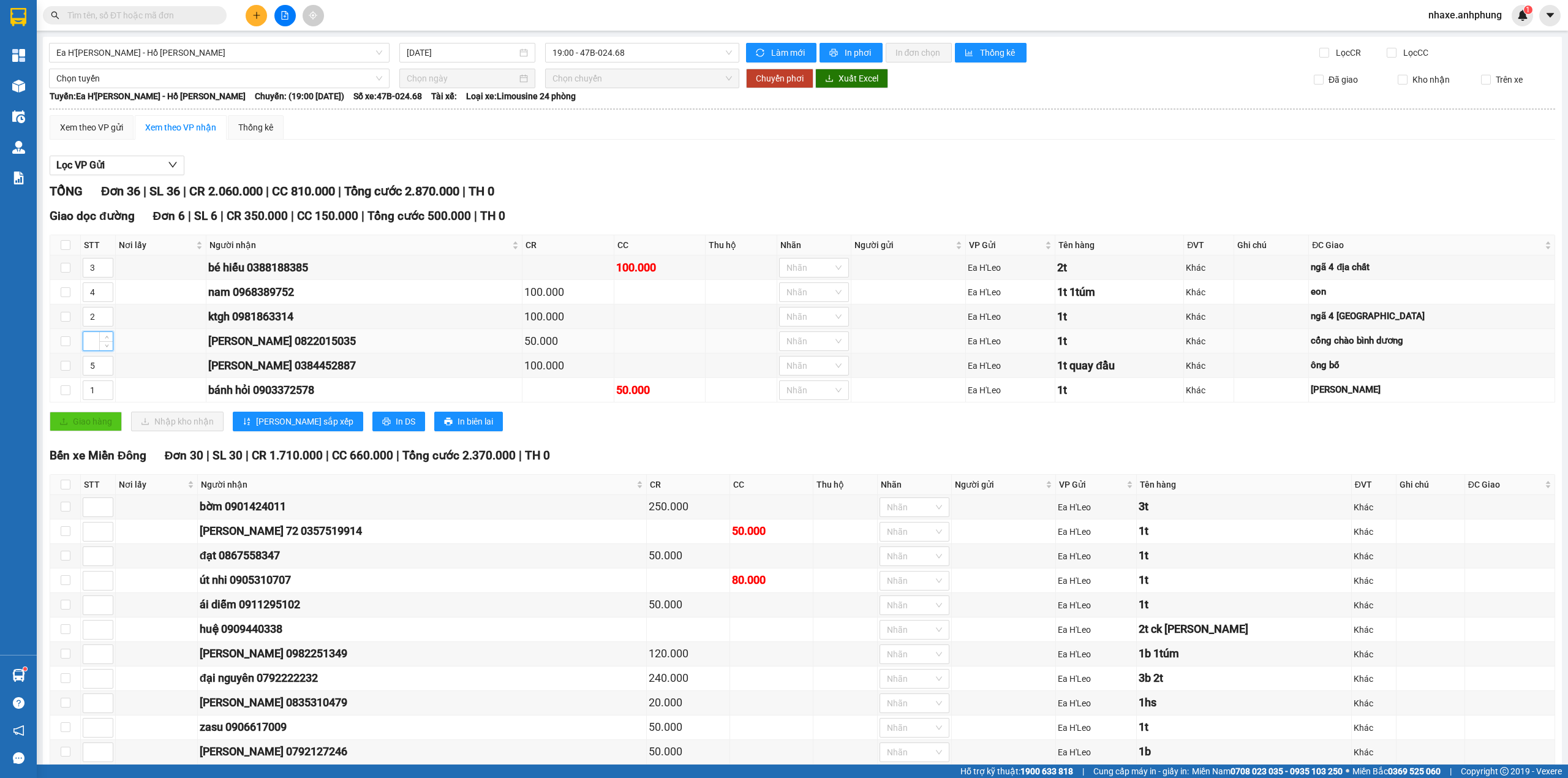
click at [89, 343] on input at bounding box center [98, 341] width 30 height 18
type input "6"
click at [283, 425] on span "[PERSON_NAME] sắp xếp" at bounding box center [304, 422] width 97 height 13
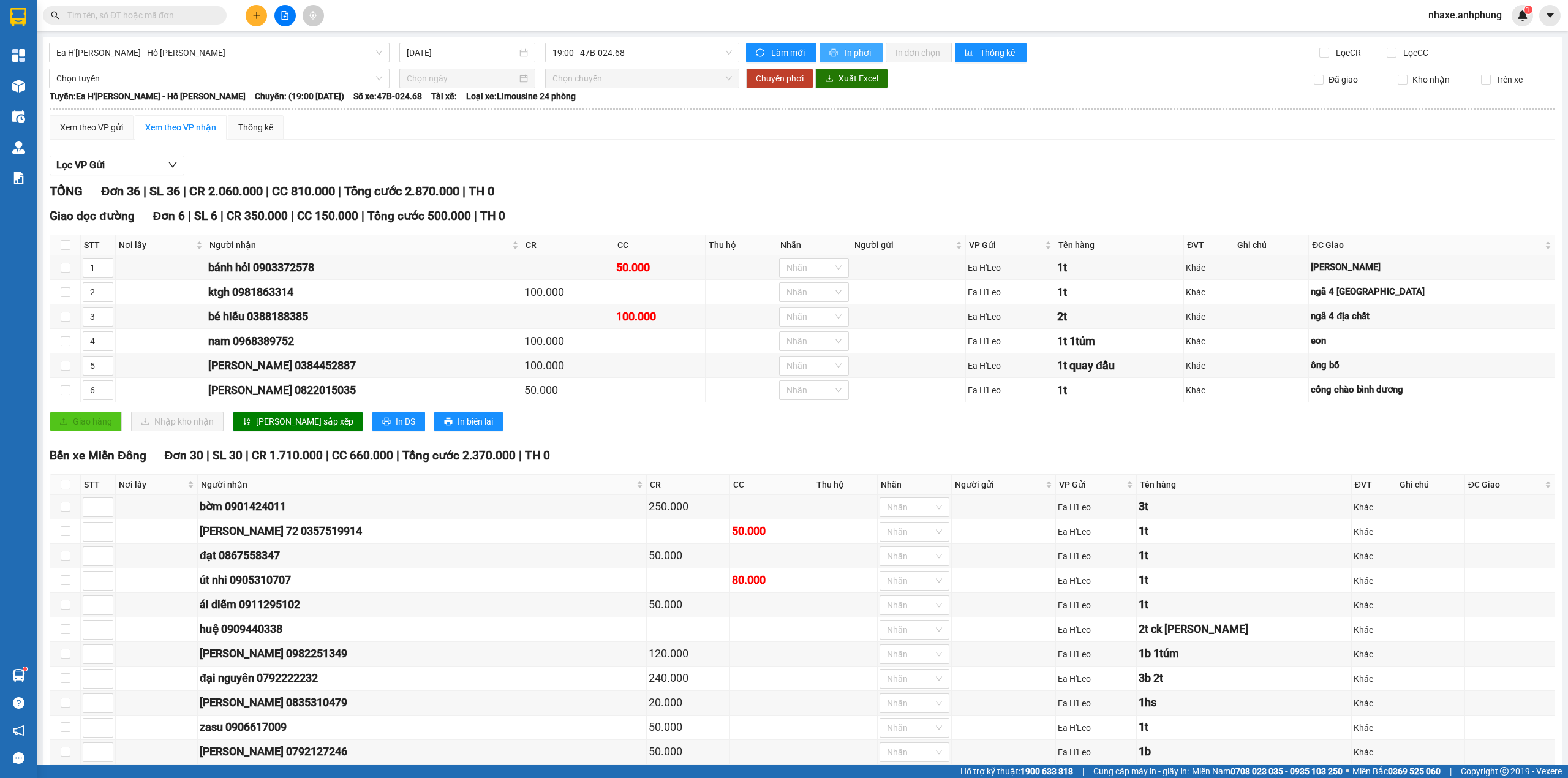
click at [861, 52] on span "In phơi" at bounding box center [859, 52] width 28 height 13
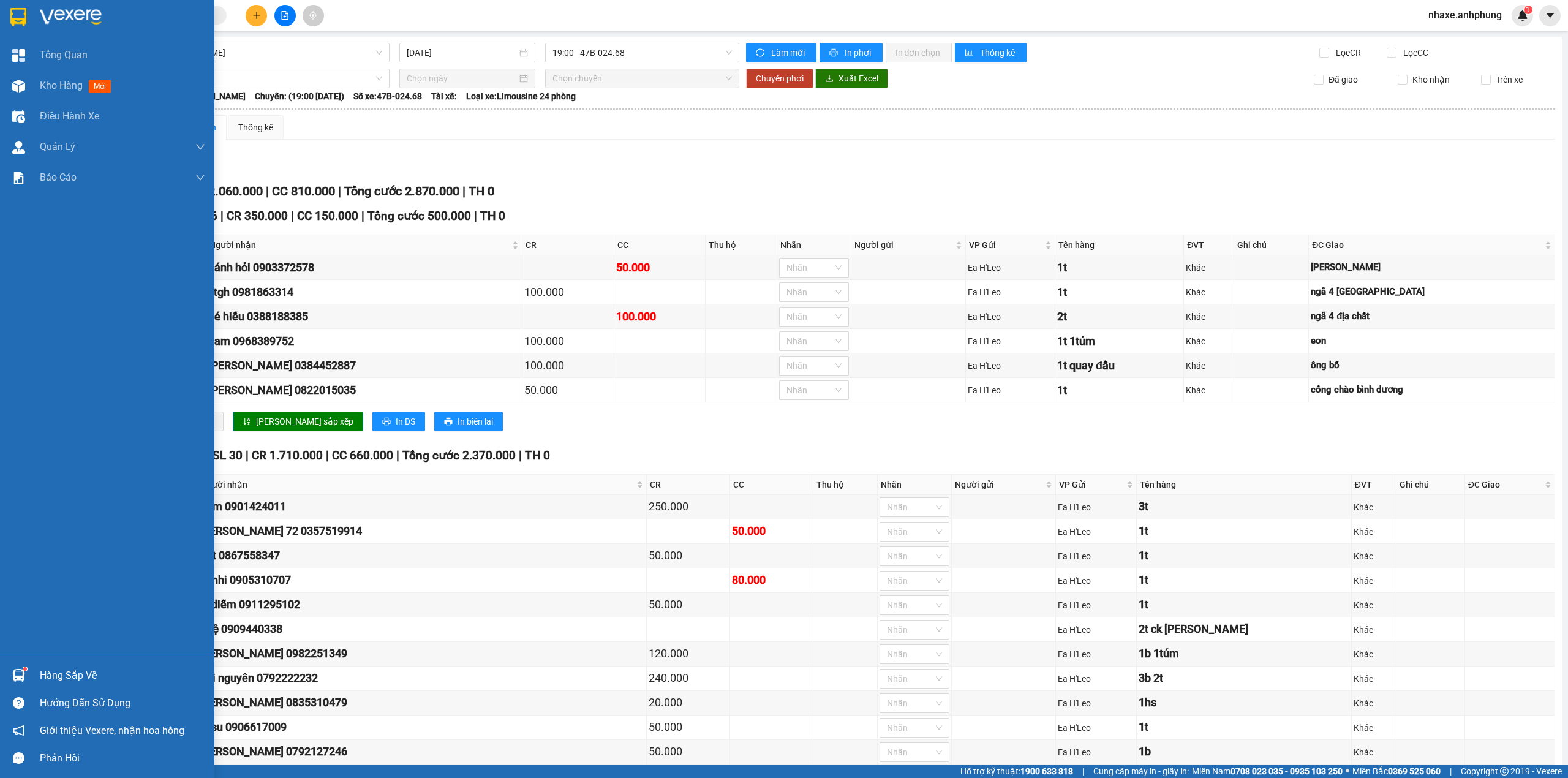
click at [79, 16] on img at bounding box center [70, 17] width 62 height 18
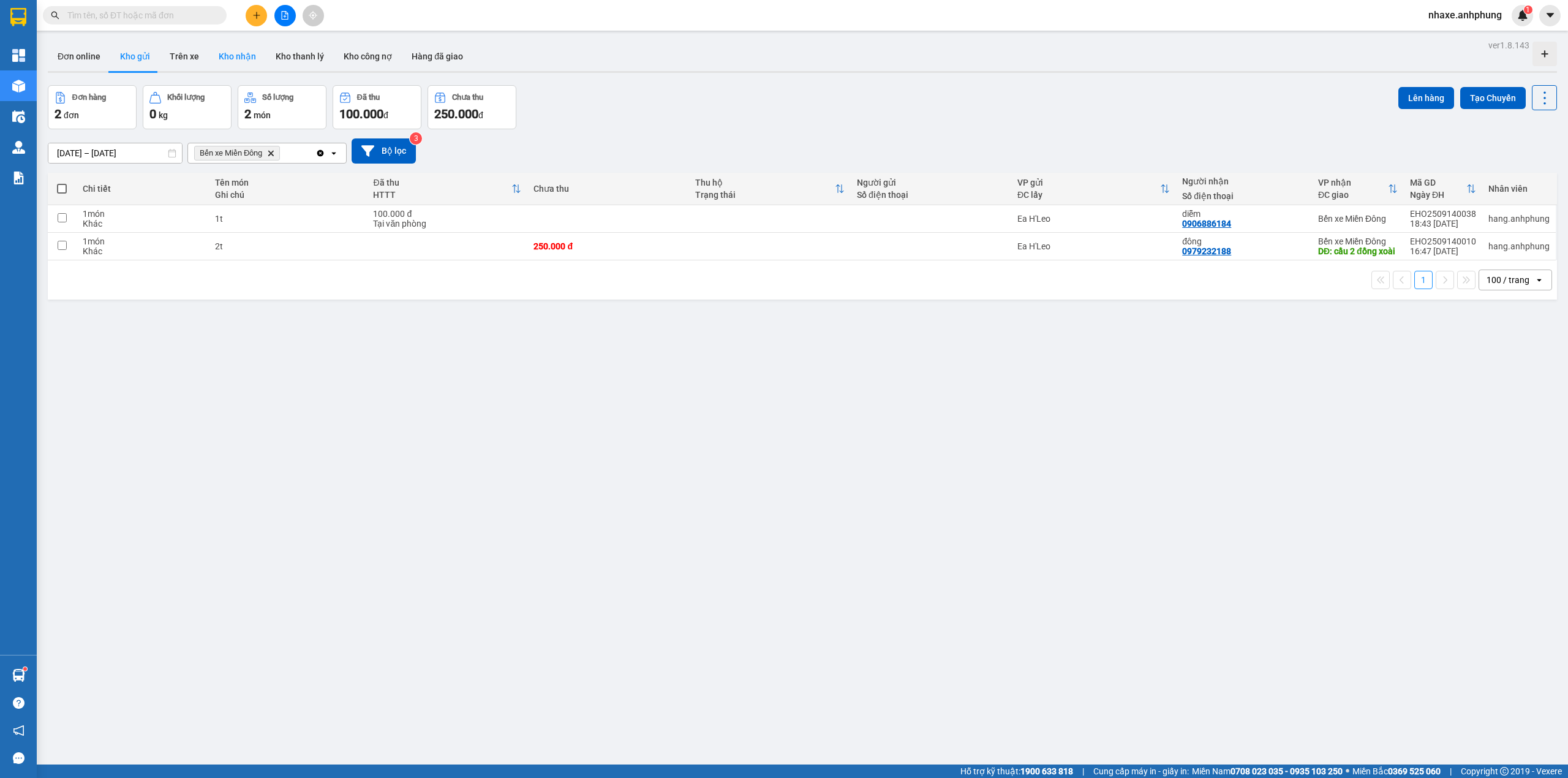
click at [238, 60] on button "Kho nhận" at bounding box center [237, 56] width 57 height 30
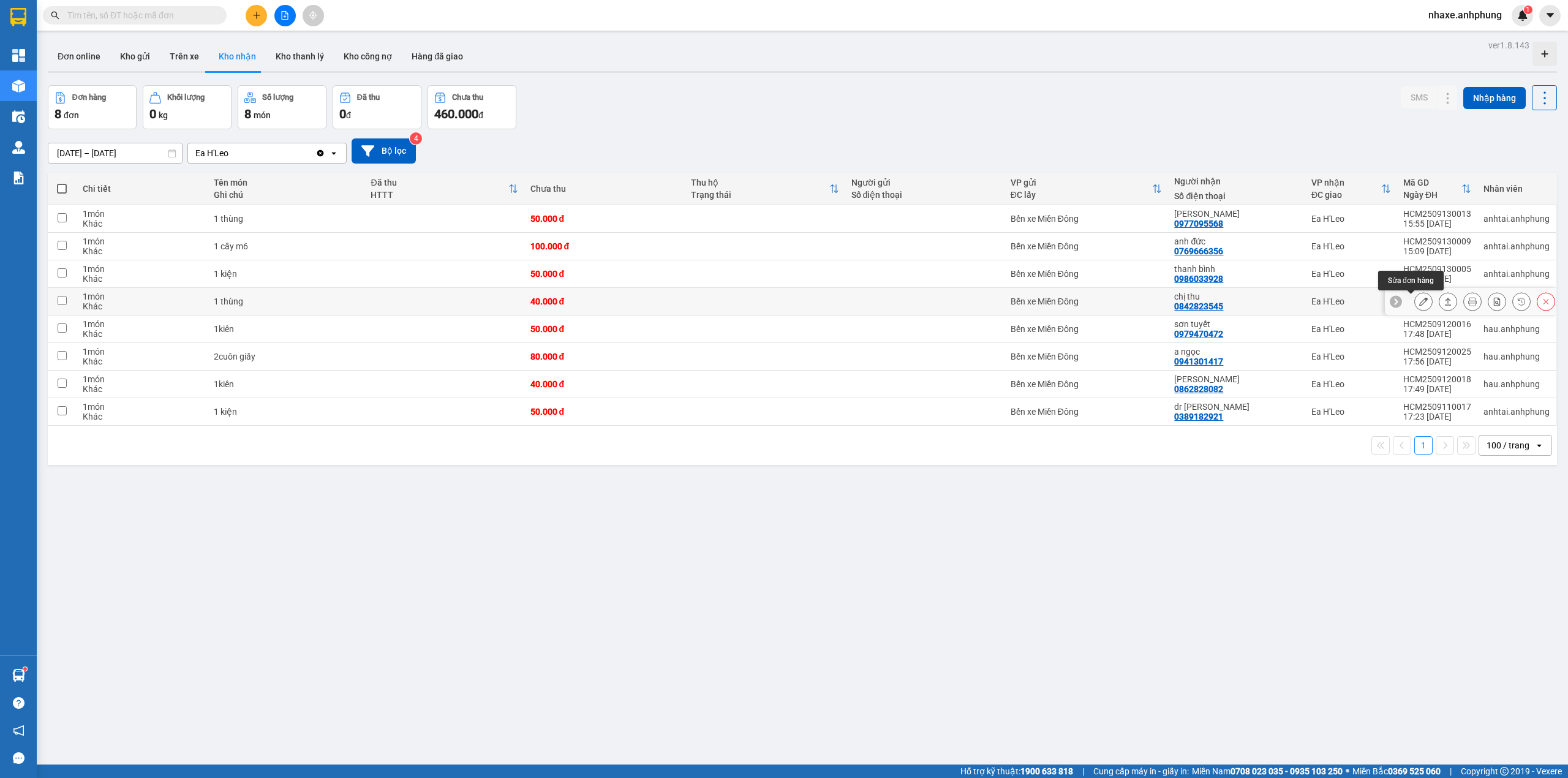
click at [1419, 301] on icon at bounding box center [1423, 301] width 9 height 9
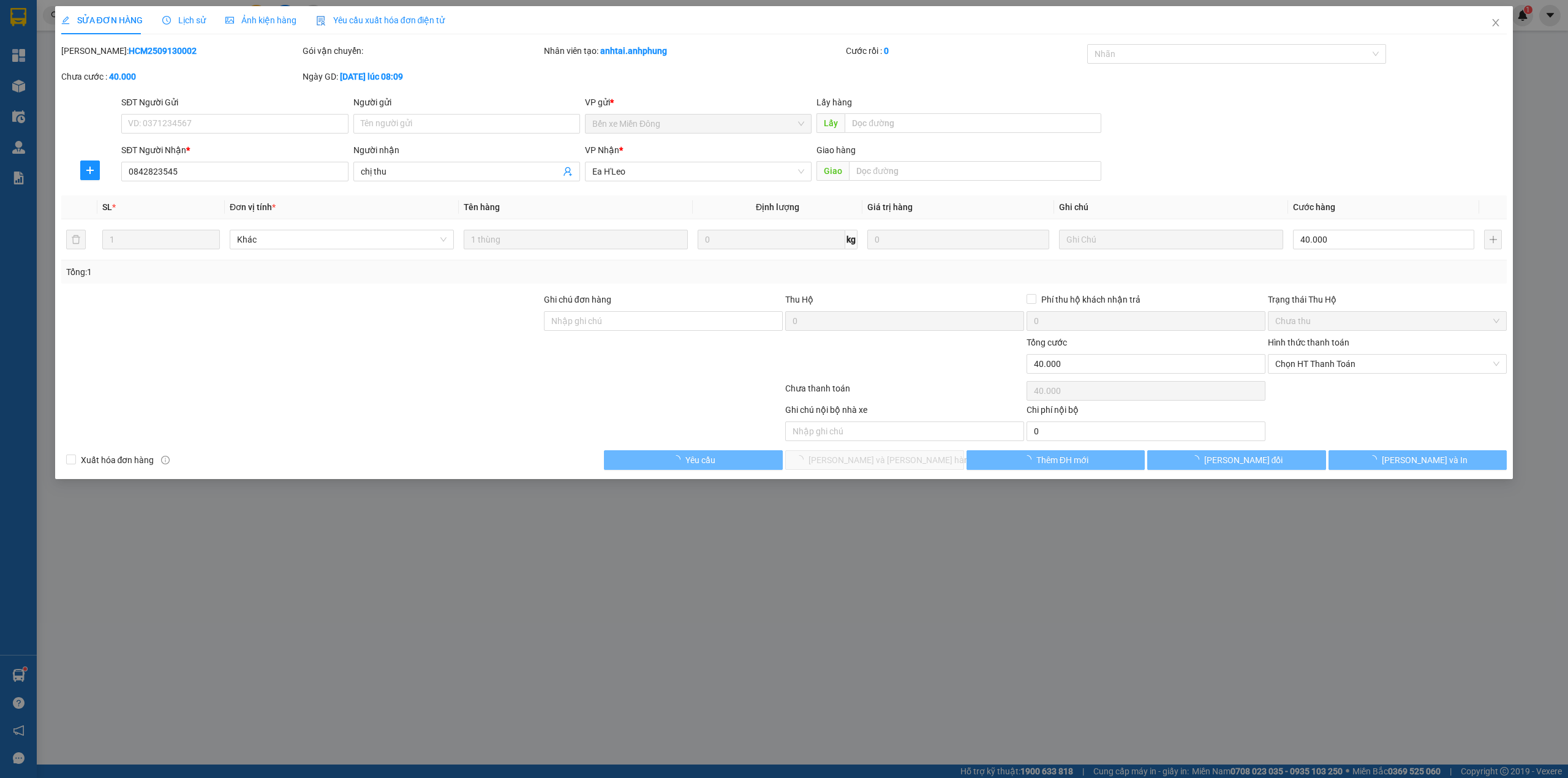
type input "0842823545"
type input "chị thu"
type input "40.000"
click at [1382, 240] on input "40.000" at bounding box center [1383, 239] width 181 height 19
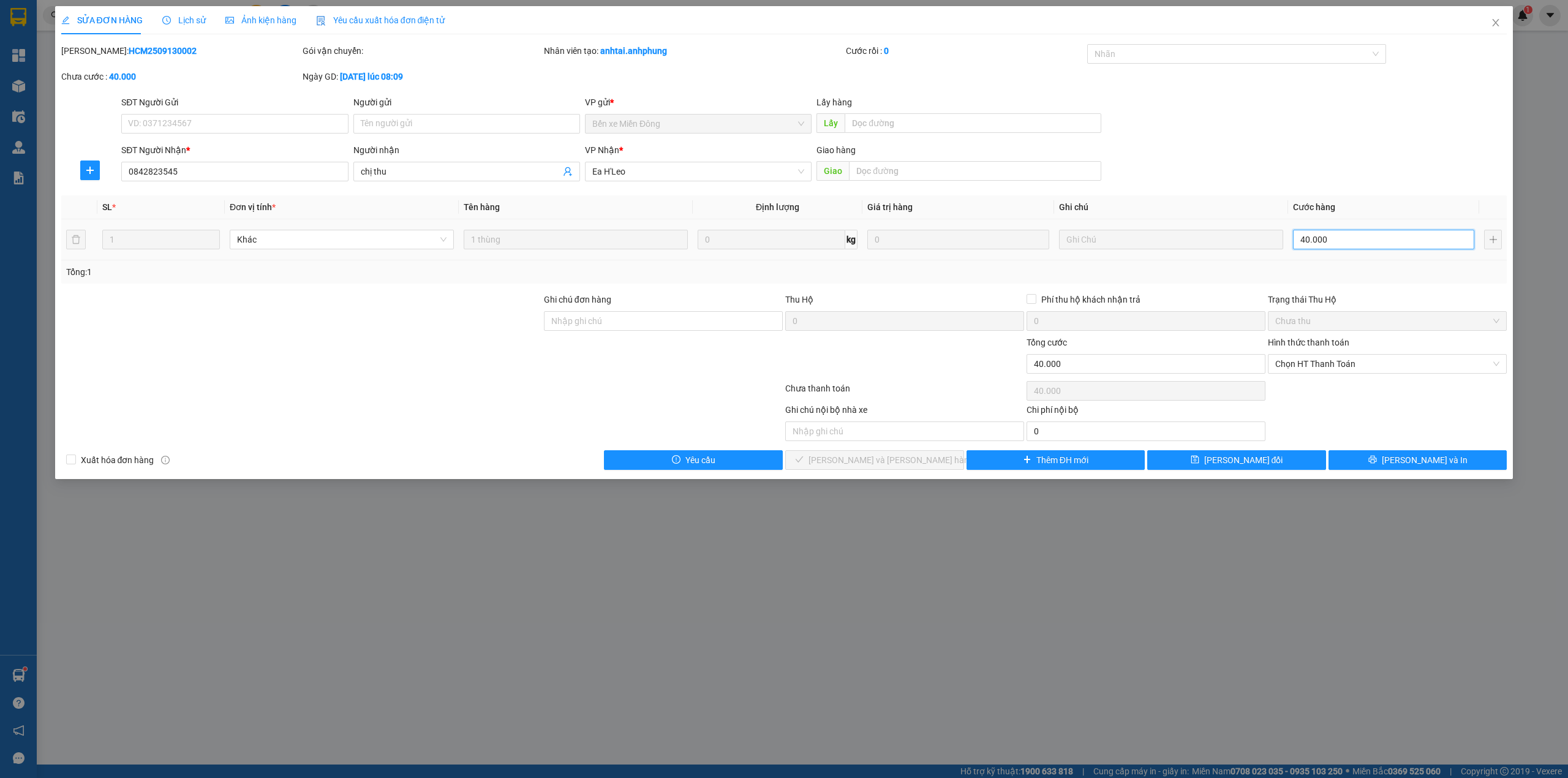
type input "3"
type input "30"
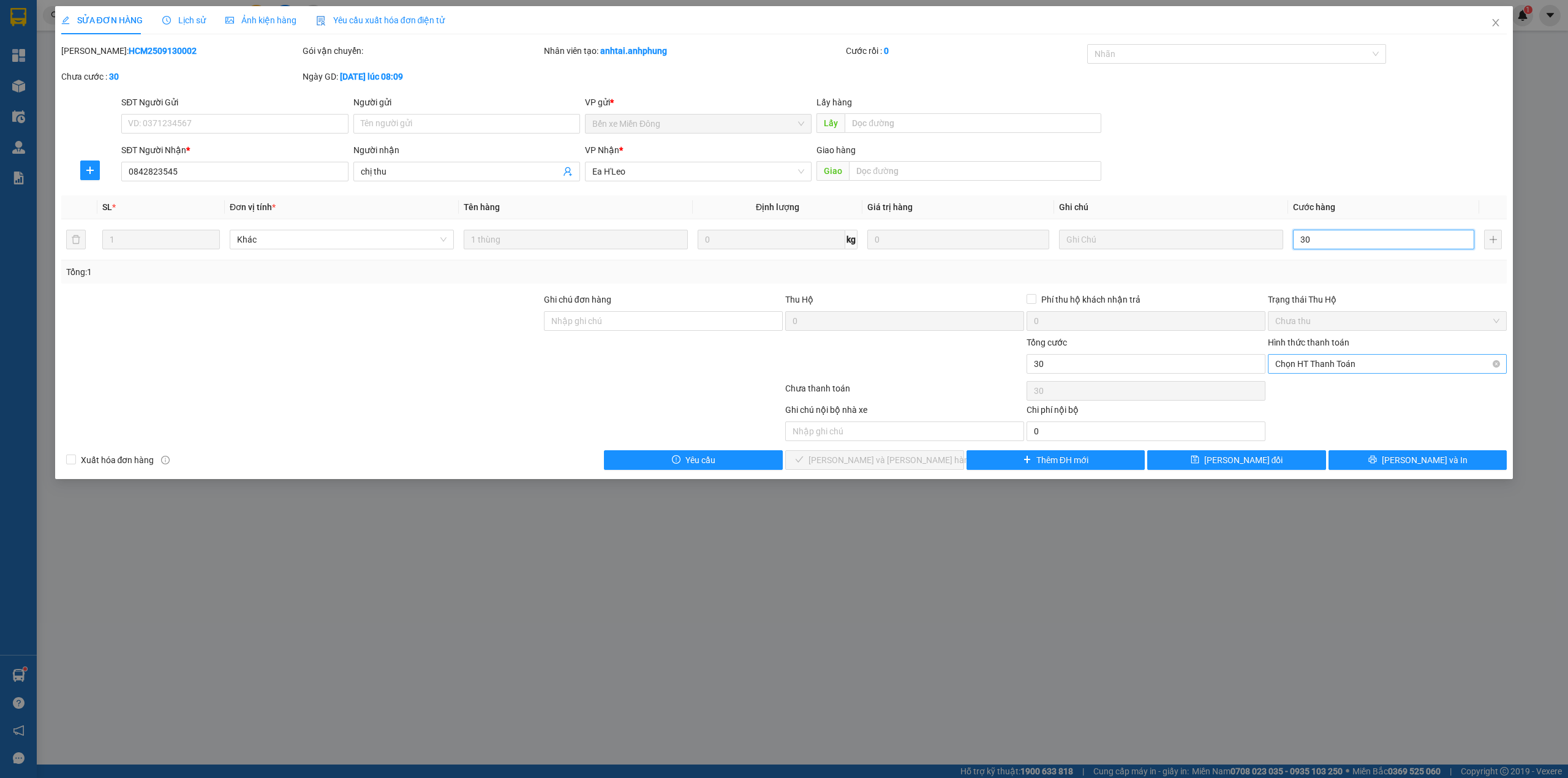
click at [1340, 360] on span "Chọn HT Thanh Toán" at bounding box center [1387, 363] width 224 height 18
type input "30"
type input "30.000"
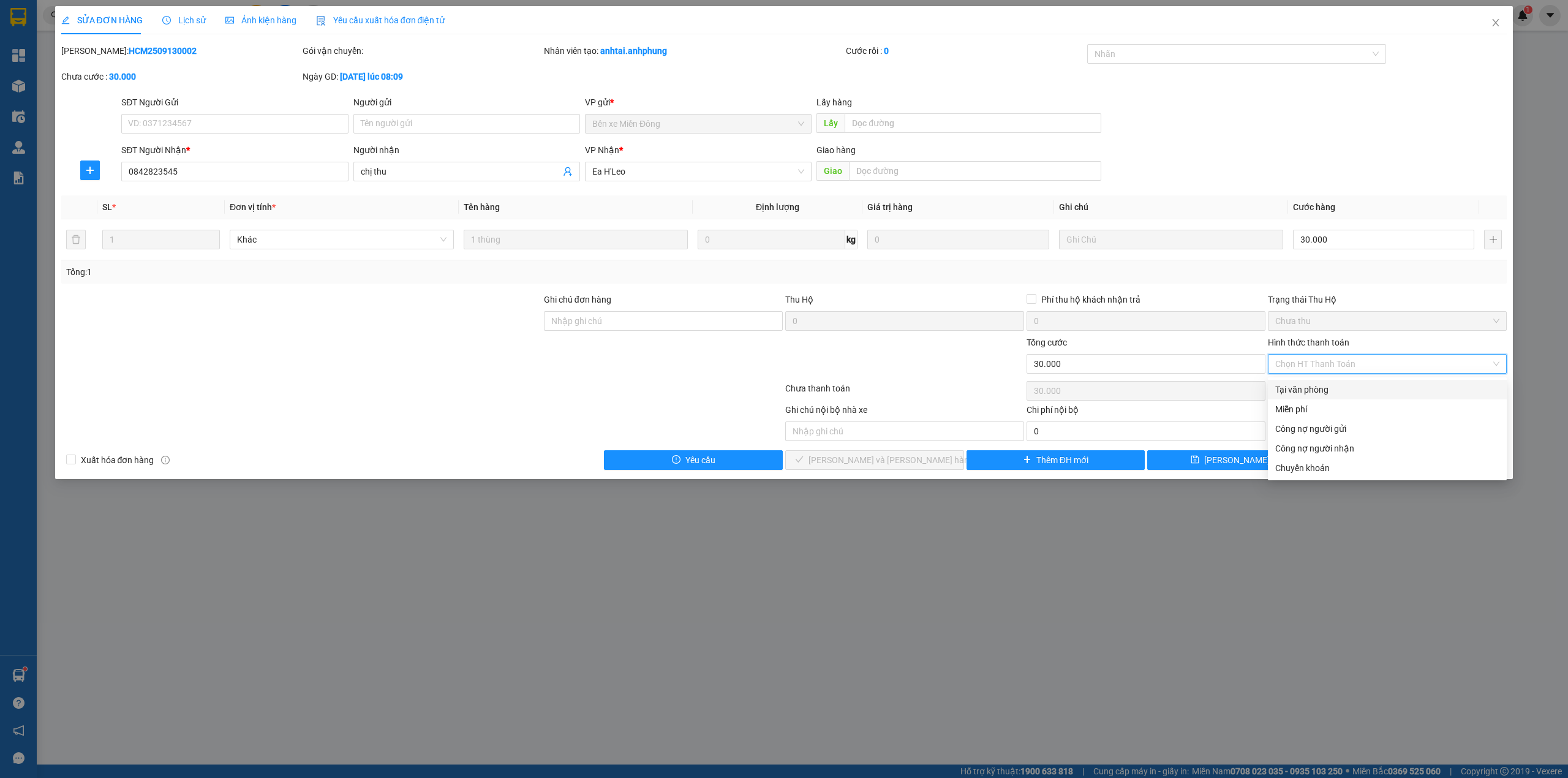
click at [1314, 388] on div "Tại văn phòng" at bounding box center [1387, 389] width 224 height 13
type input "0"
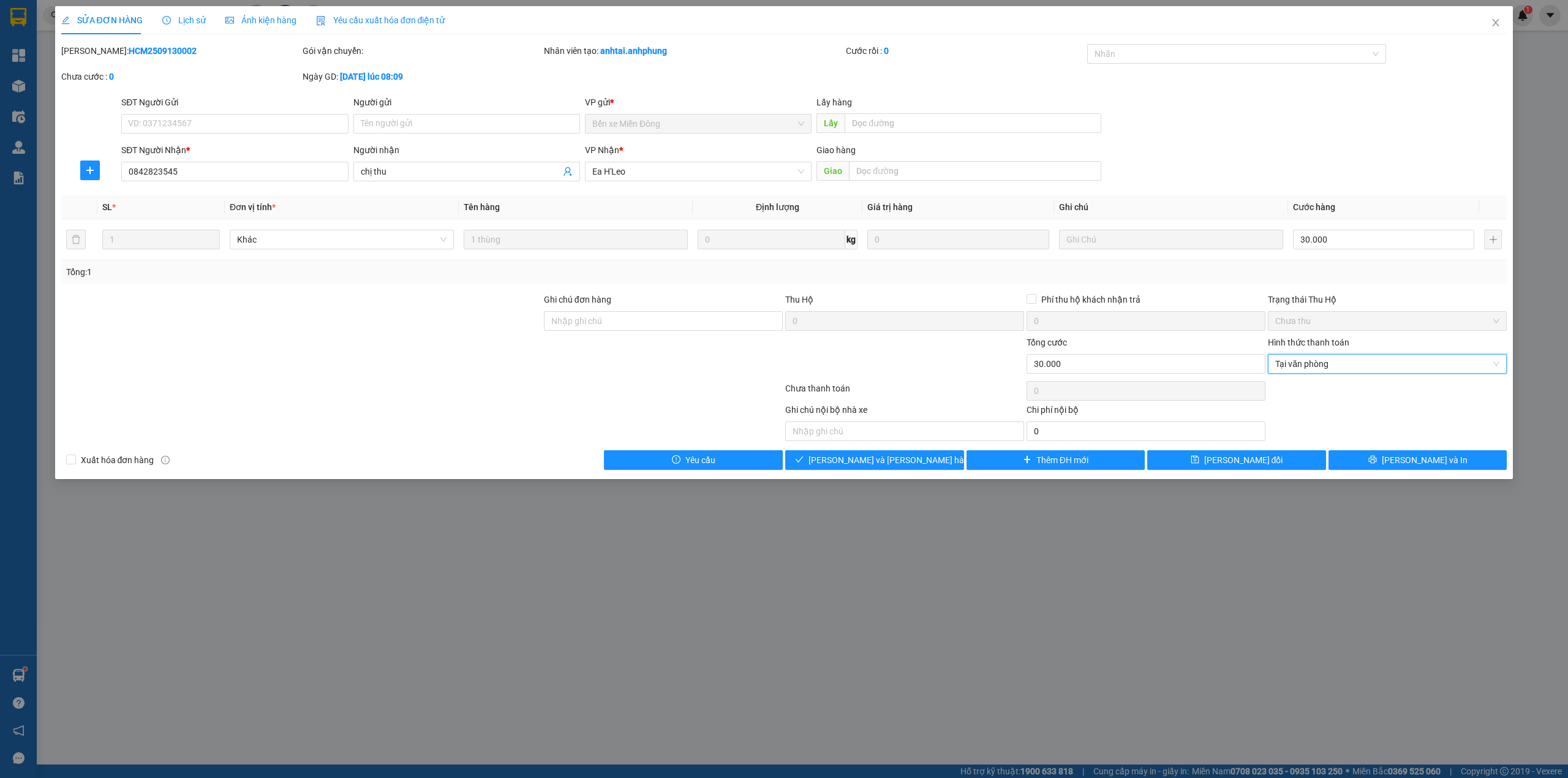
click at [912, 451] on div "Total Paid Fee 0 Total UnPaid Fee 40.000 Cash Collection Total Fee Mã ĐH: HCM25…" at bounding box center [784, 257] width 1446 height 426
click at [912, 461] on span "[PERSON_NAME] và [PERSON_NAME] hàng" at bounding box center [891, 460] width 165 height 13
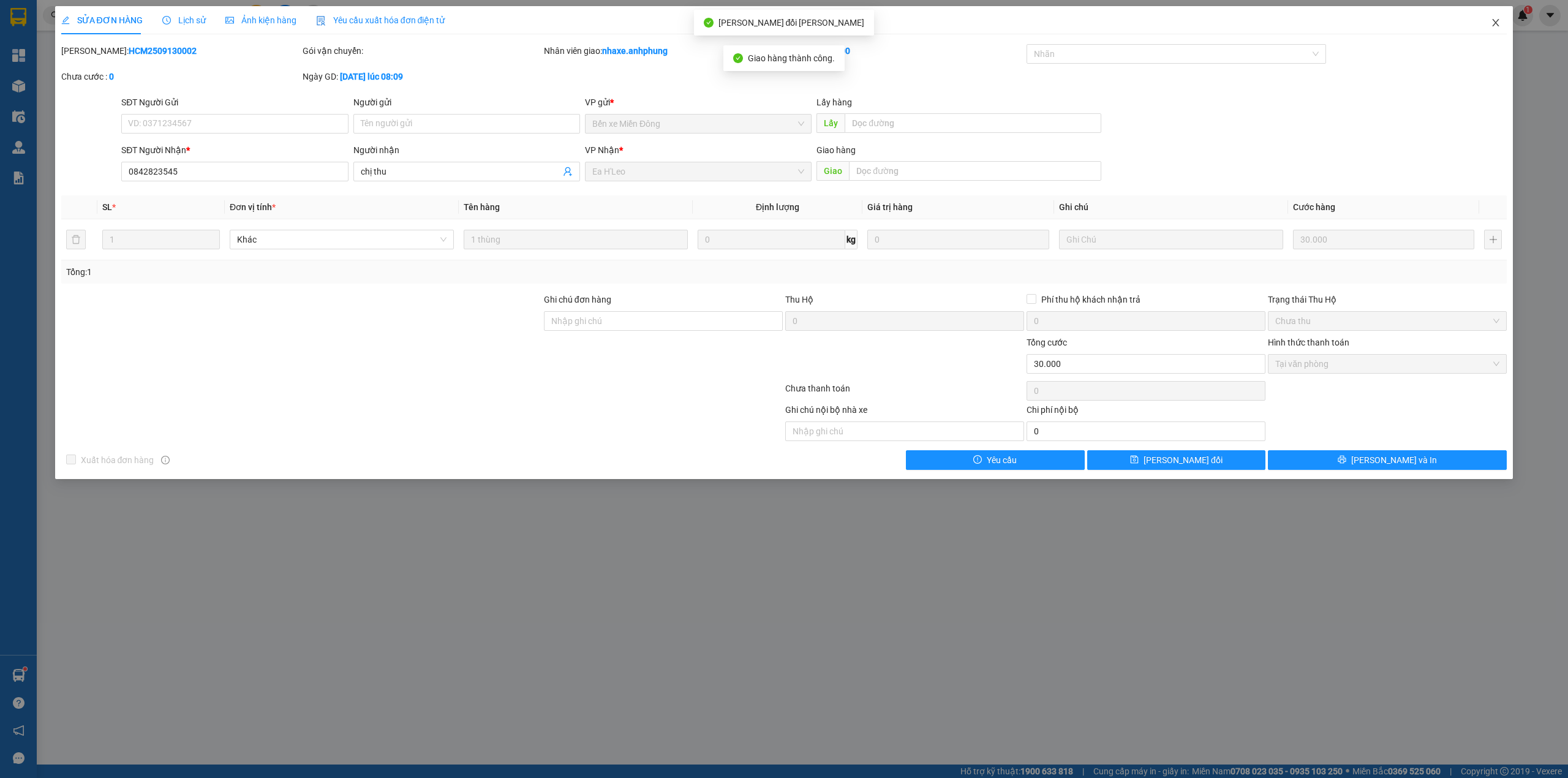
click at [1500, 23] on icon "close" at bounding box center [1496, 22] width 10 height 10
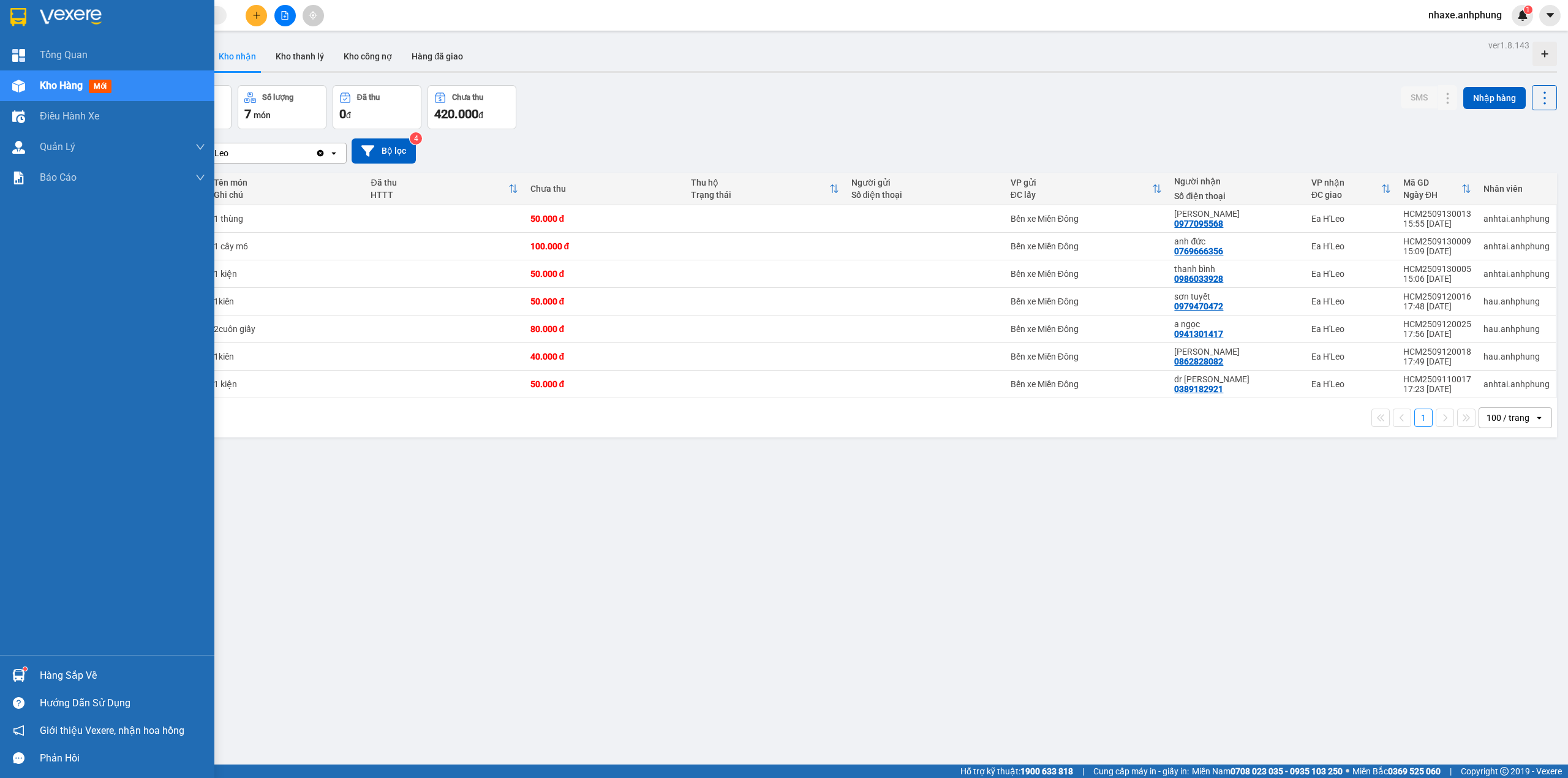
click at [72, 18] on img at bounding box center [70, 17] width 62 height 18
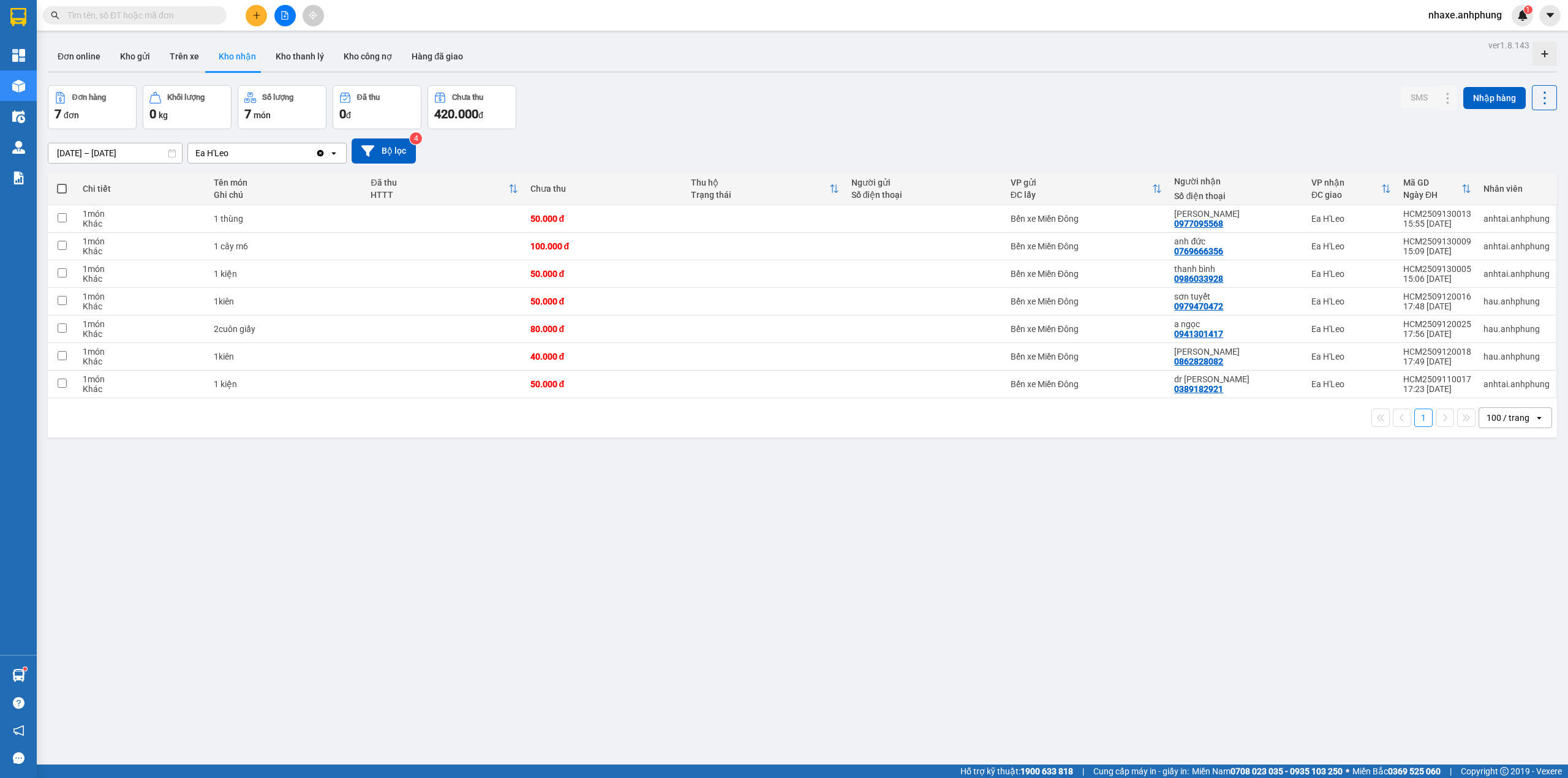
click at [115, 152] on input "[DATE] – [DATE]" at bounding box center [115, 152] width 134 height 19
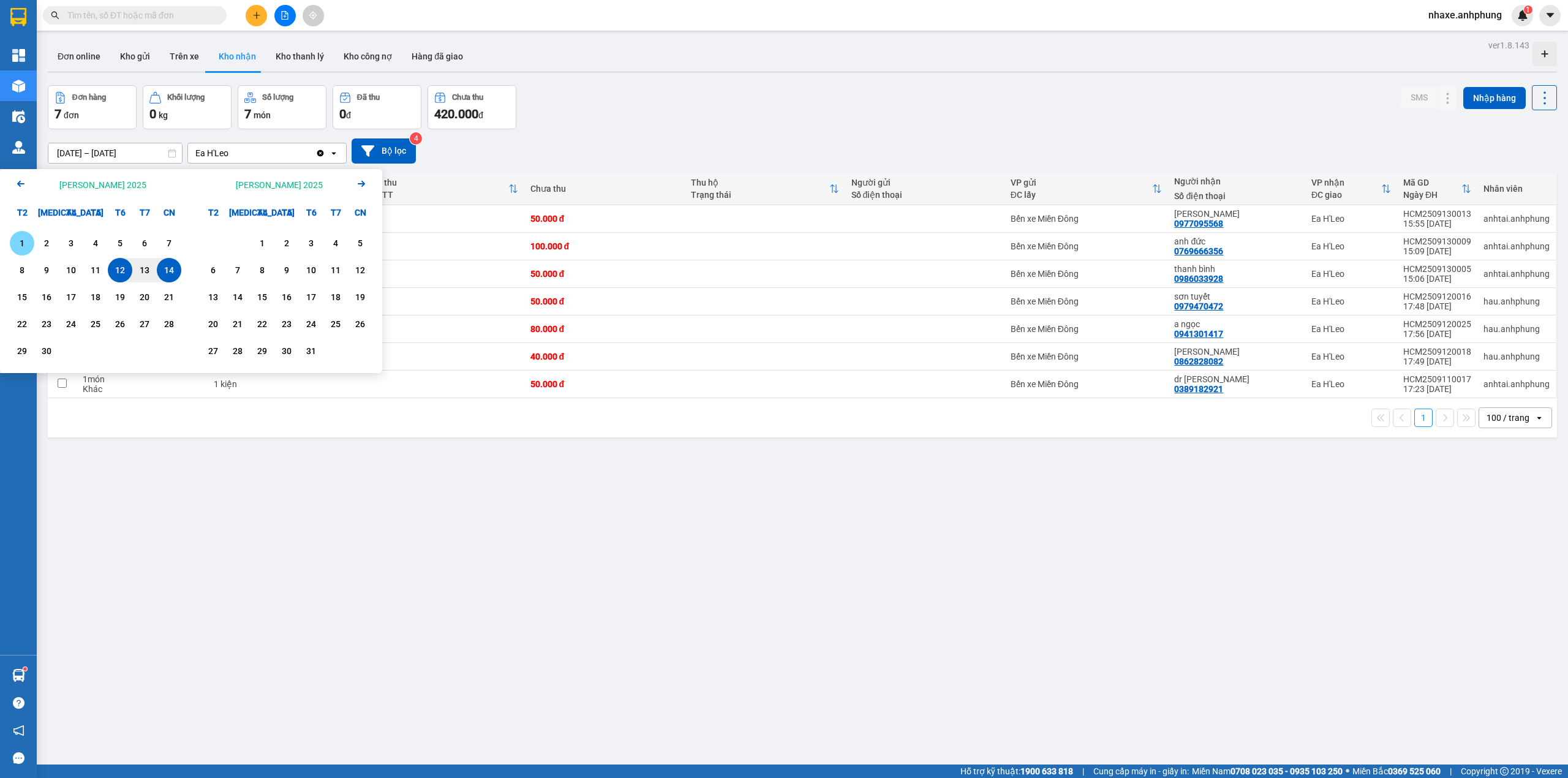
click at [32, 242] on div "1" at bounding box center [22, 243] width 24 height 24
click at [164, 272] on div "14" at bounding box center [169, 270] width 17 height 15
type input "[DATE] – [DATE]"
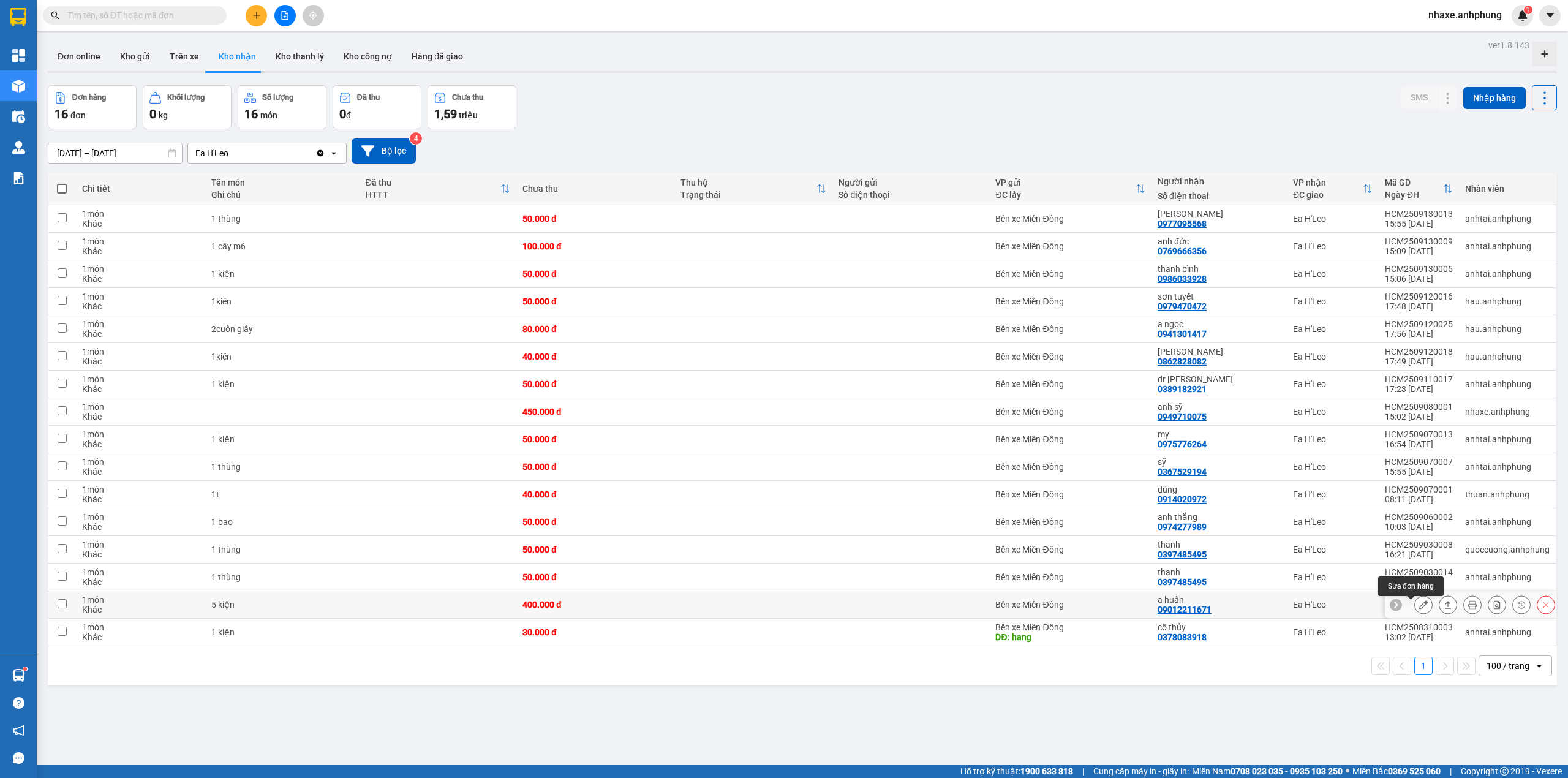
click at [1419, 605] on icon at bounding box center [1423, 604] width 9 height 9
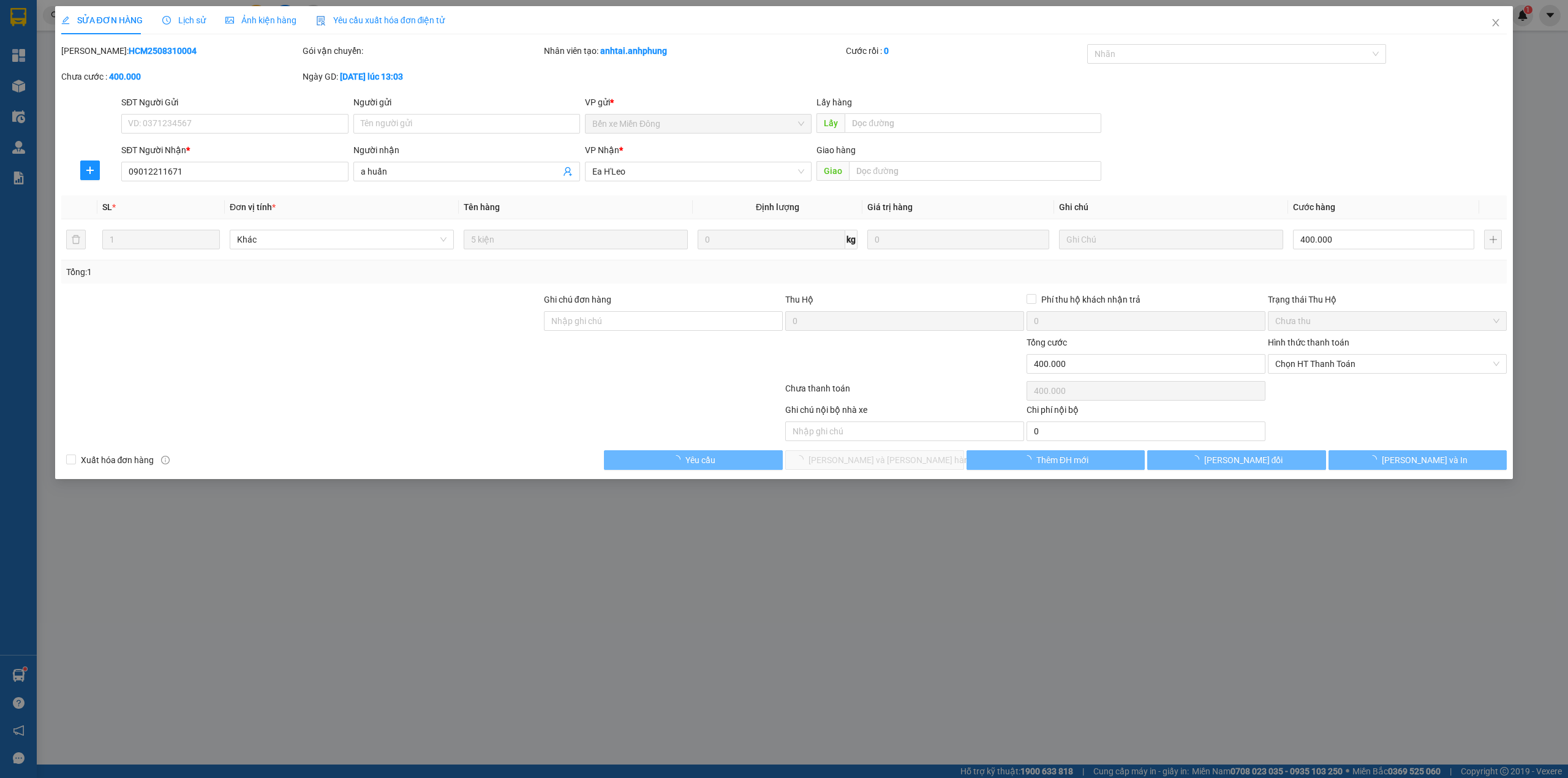
type input "09012211671"
type input "a huấn"
type input "400.000"
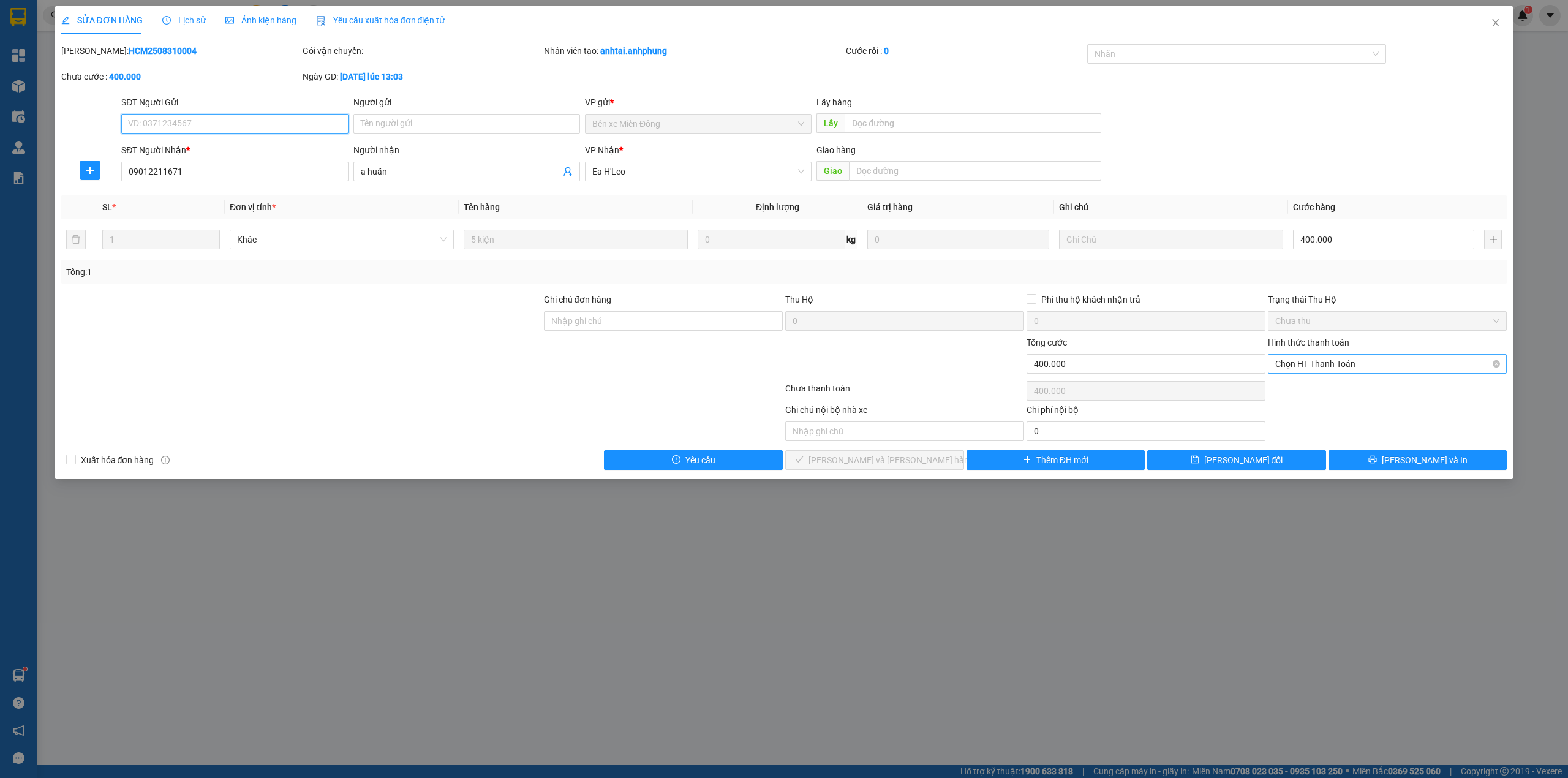
click at [1340, 367] on span "Chọn HT Thanh Toán" at bounding box center [1387, 363] width 224 height 18
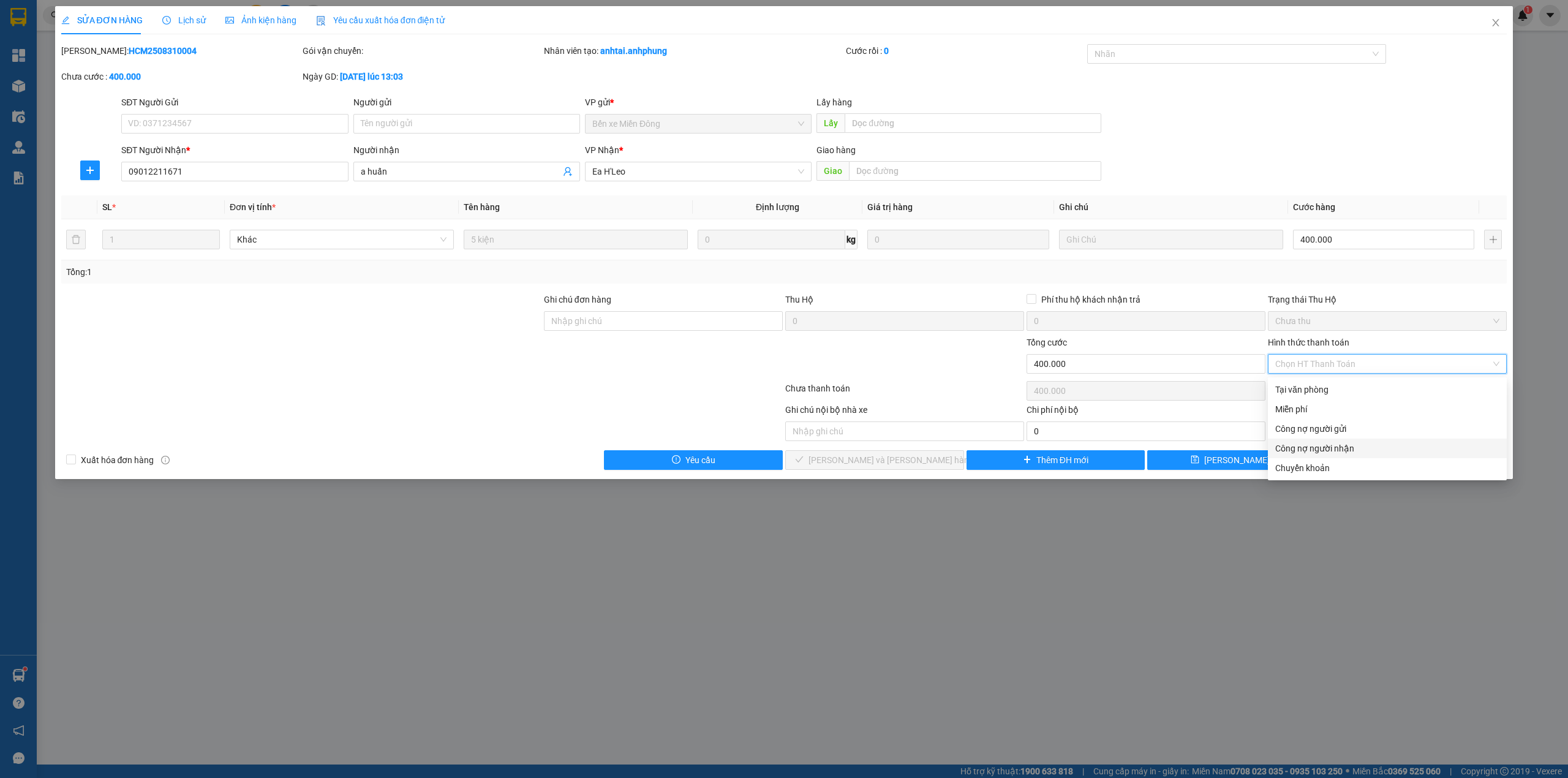
click at [1341, 444] on div "Công nợ người nhận" at bounding box center [1387, 448] width 224 height 13
type input "0"
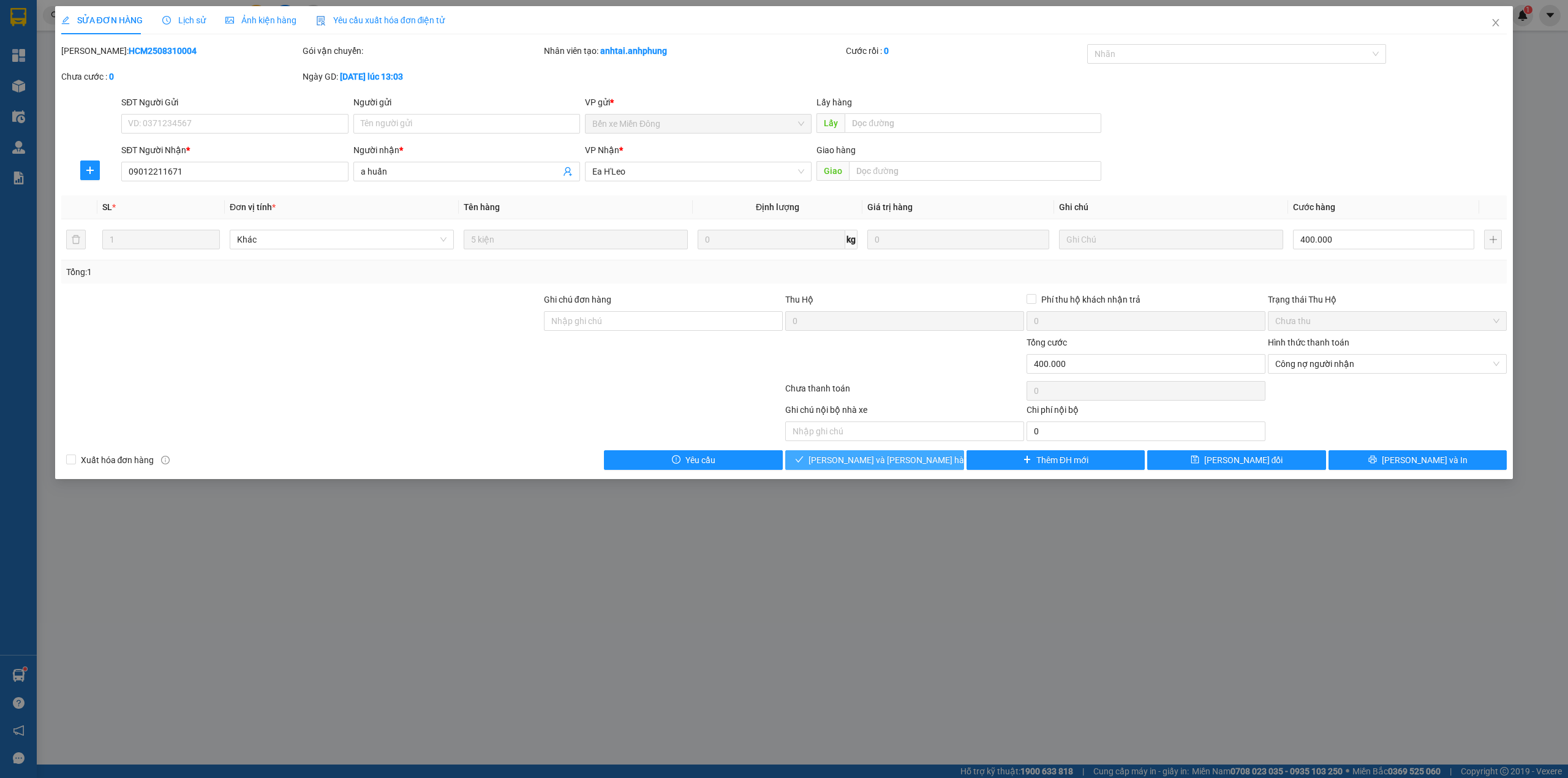
drag, startPoint x: 918, startPoint y: 458, endPoint x: 1132, endPoint y: 409, distance: 219.5
click at [918, 458] on button "[PERSON_NAME] và [PERSON_NAME] hàng" at bounding box center [875, 460] width 179 height 19
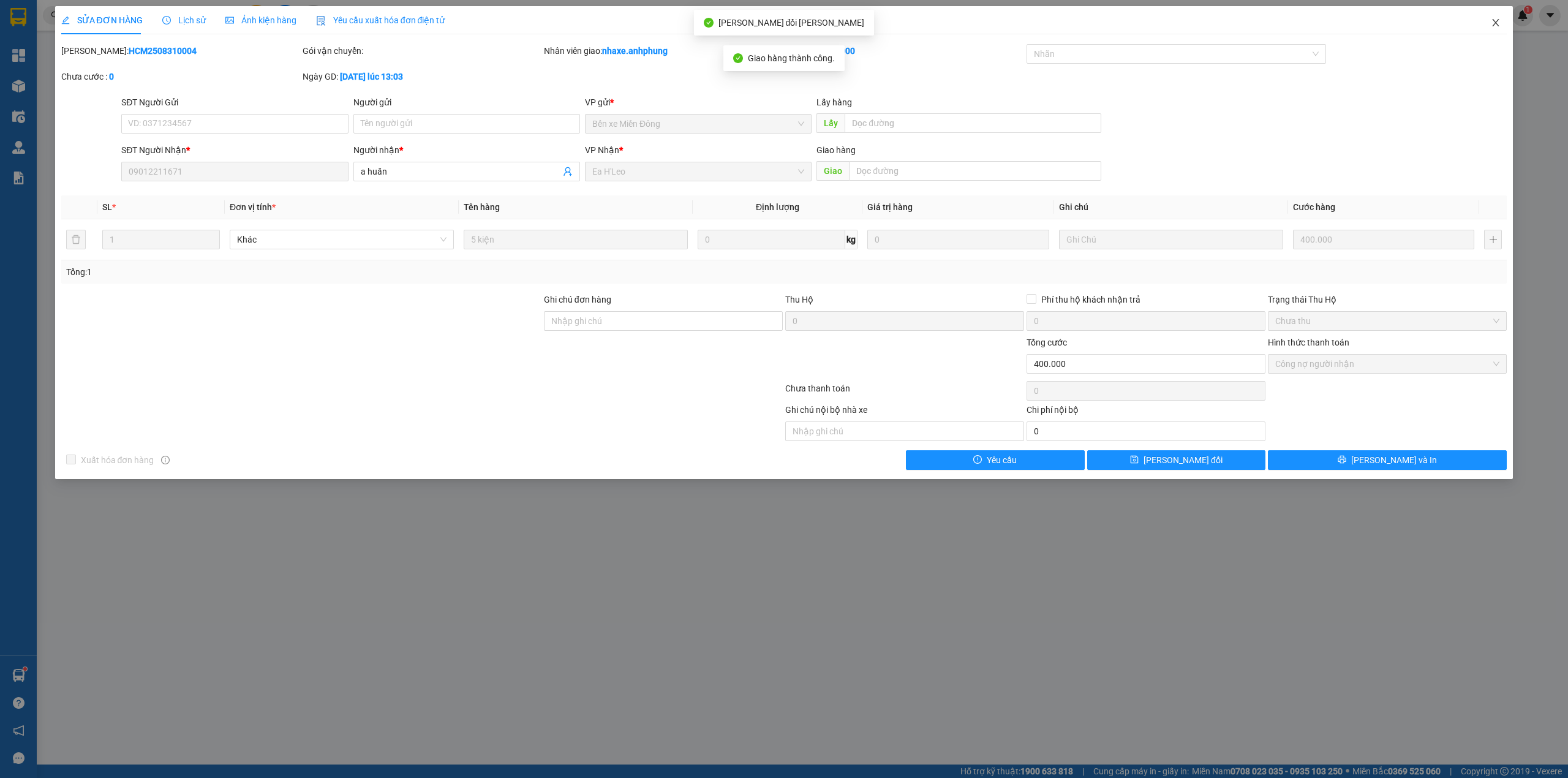
click at [1500, 21] on icon "close" at bounding box center [1496, 22] width 10 height 10
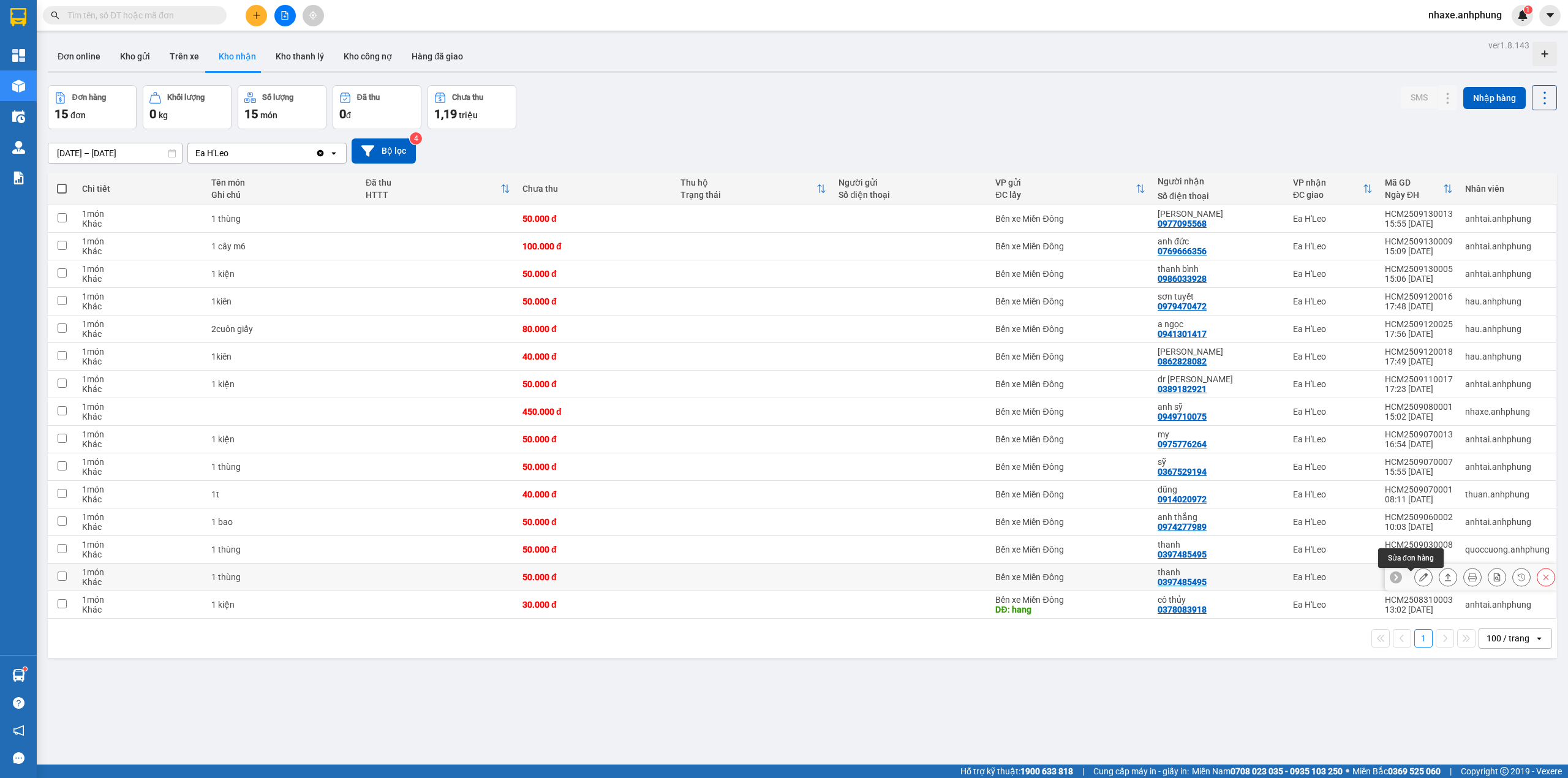
click at [1419, 578] on icon at bounding box center [1423, 577] width 9 height 9
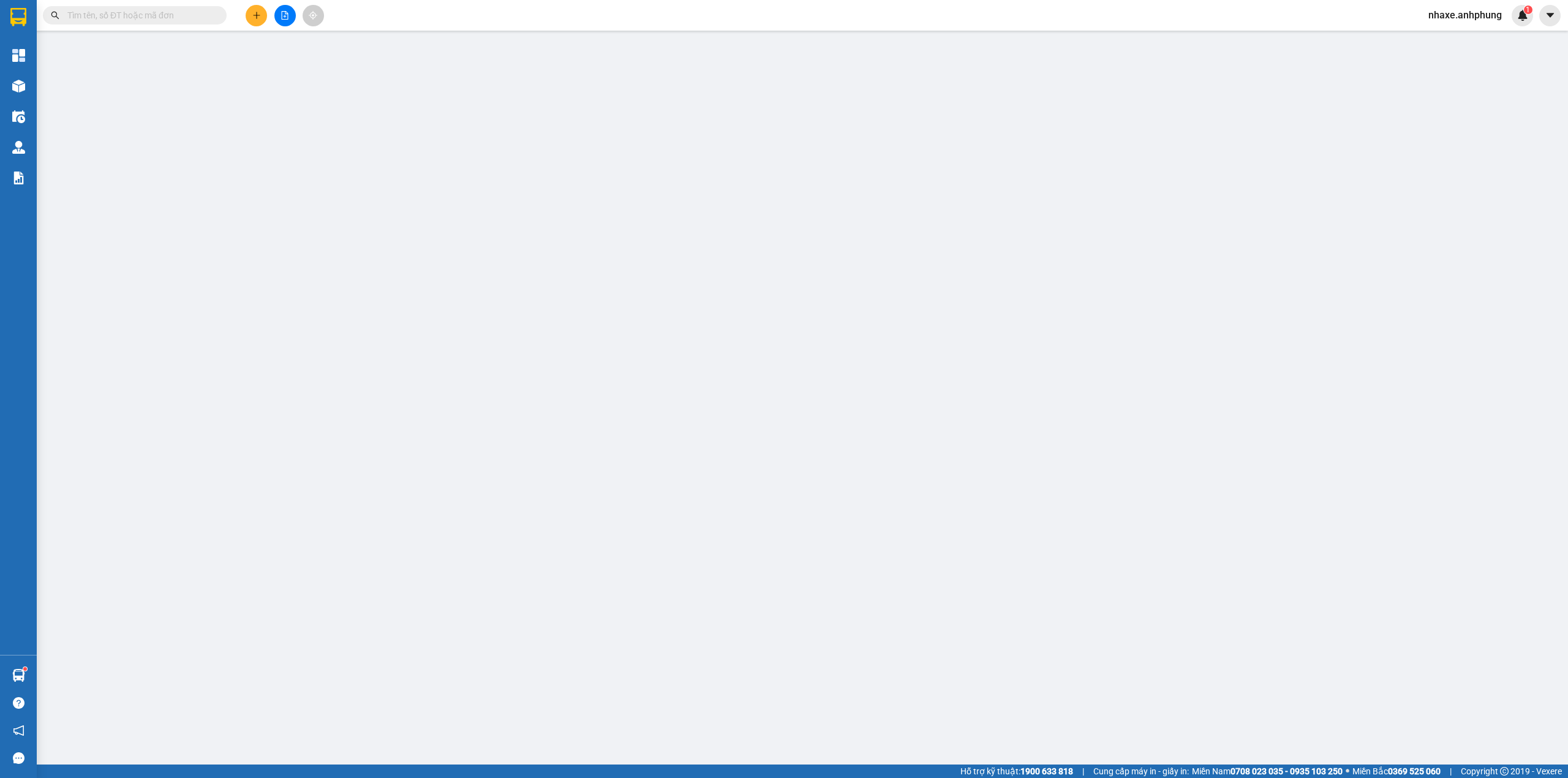
type input "0397485495"
type input "thanh"
type input "50.000"
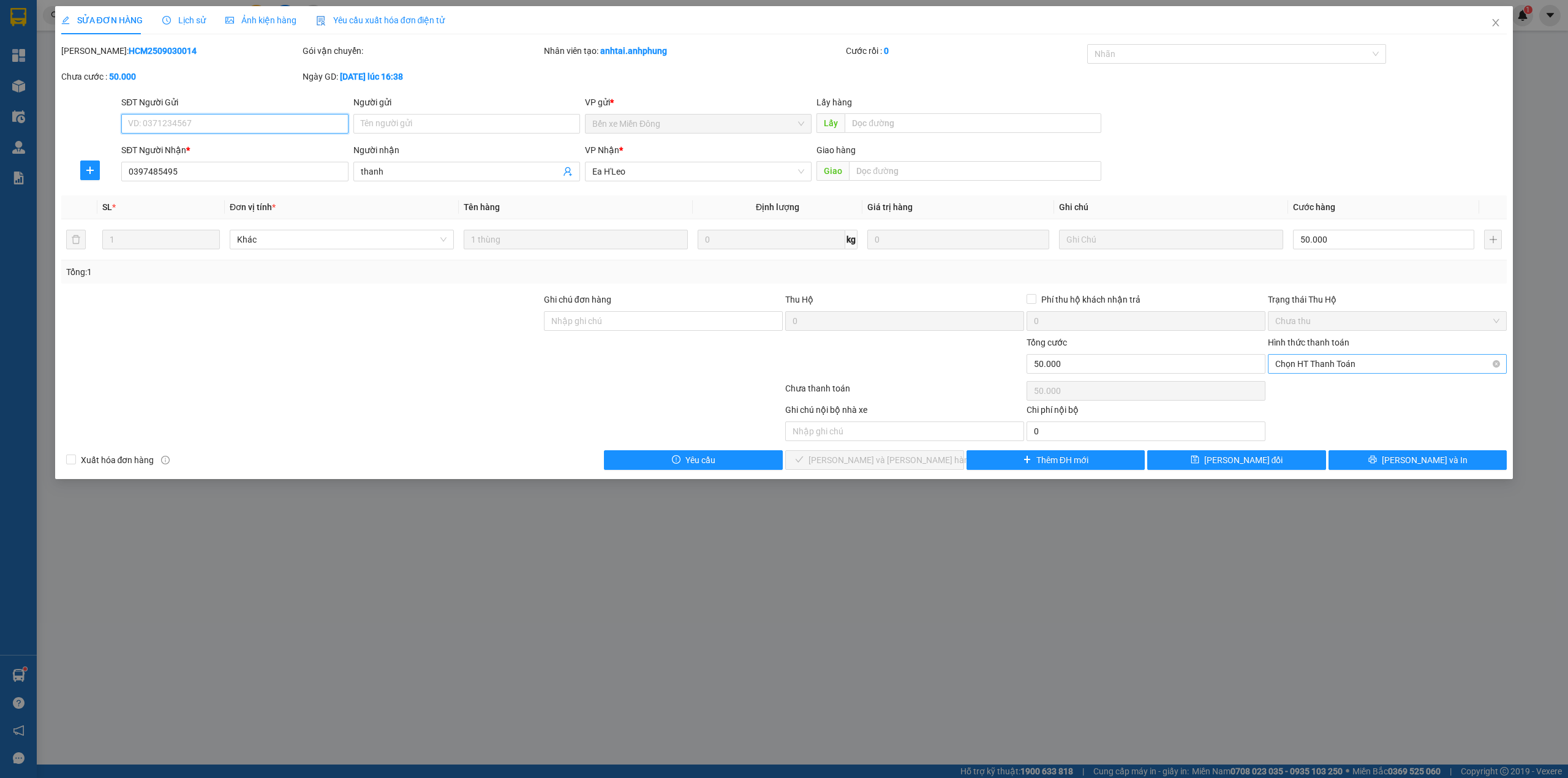
click at [1341, 361] on span "Chọn HT Thanh Toán" at bounding box center [1387, 363] width 224 height 18
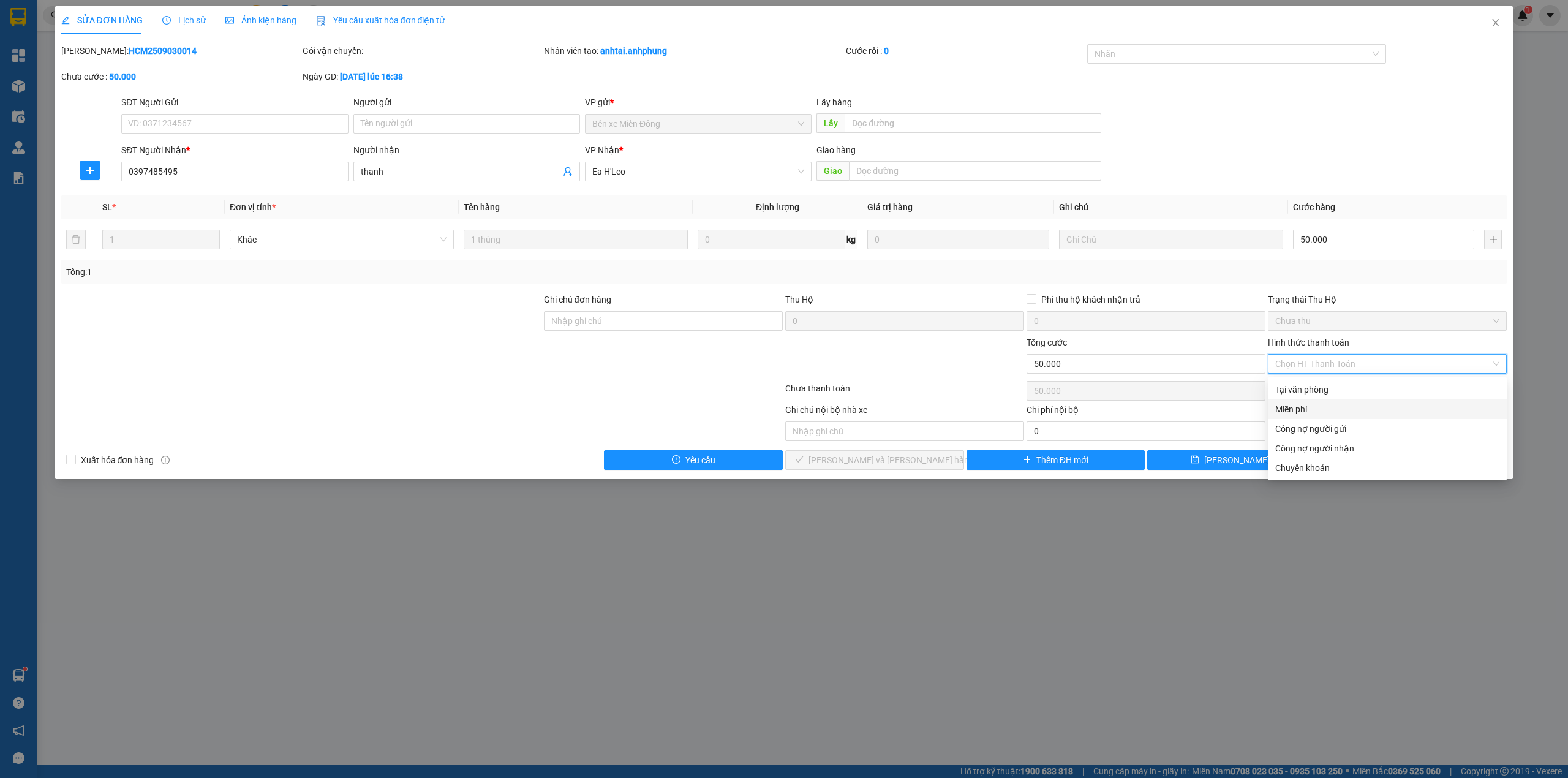
click at [1320, 410] on div "Miễn phí" at bounding box center [1387, 409] width 224 height 13
type input "0"
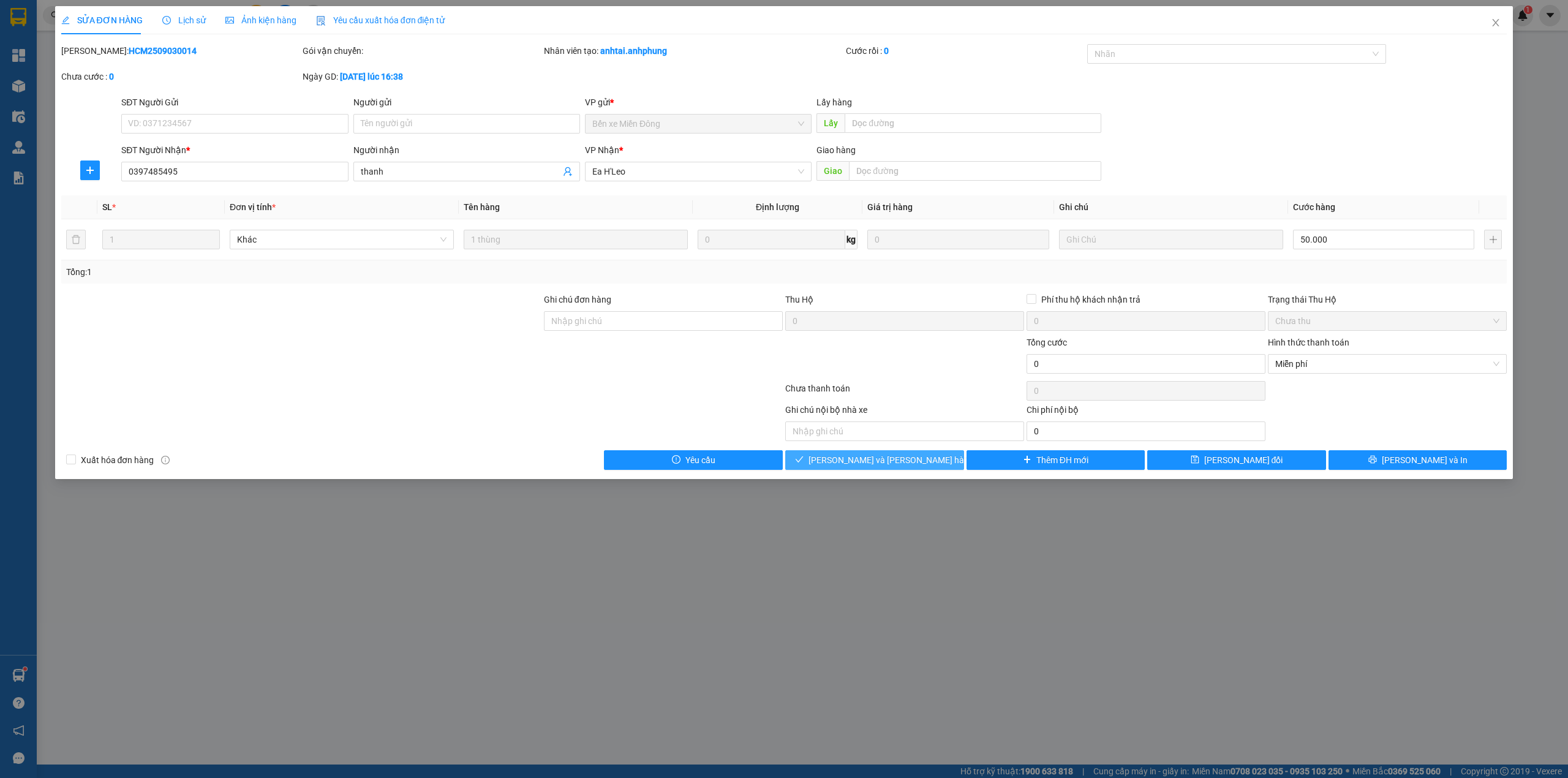
click at [930, 463] on button "[PERSON_NAME] và [PERSON_NAME] hàng" at bounding box center [875, 460] width 179 height 19
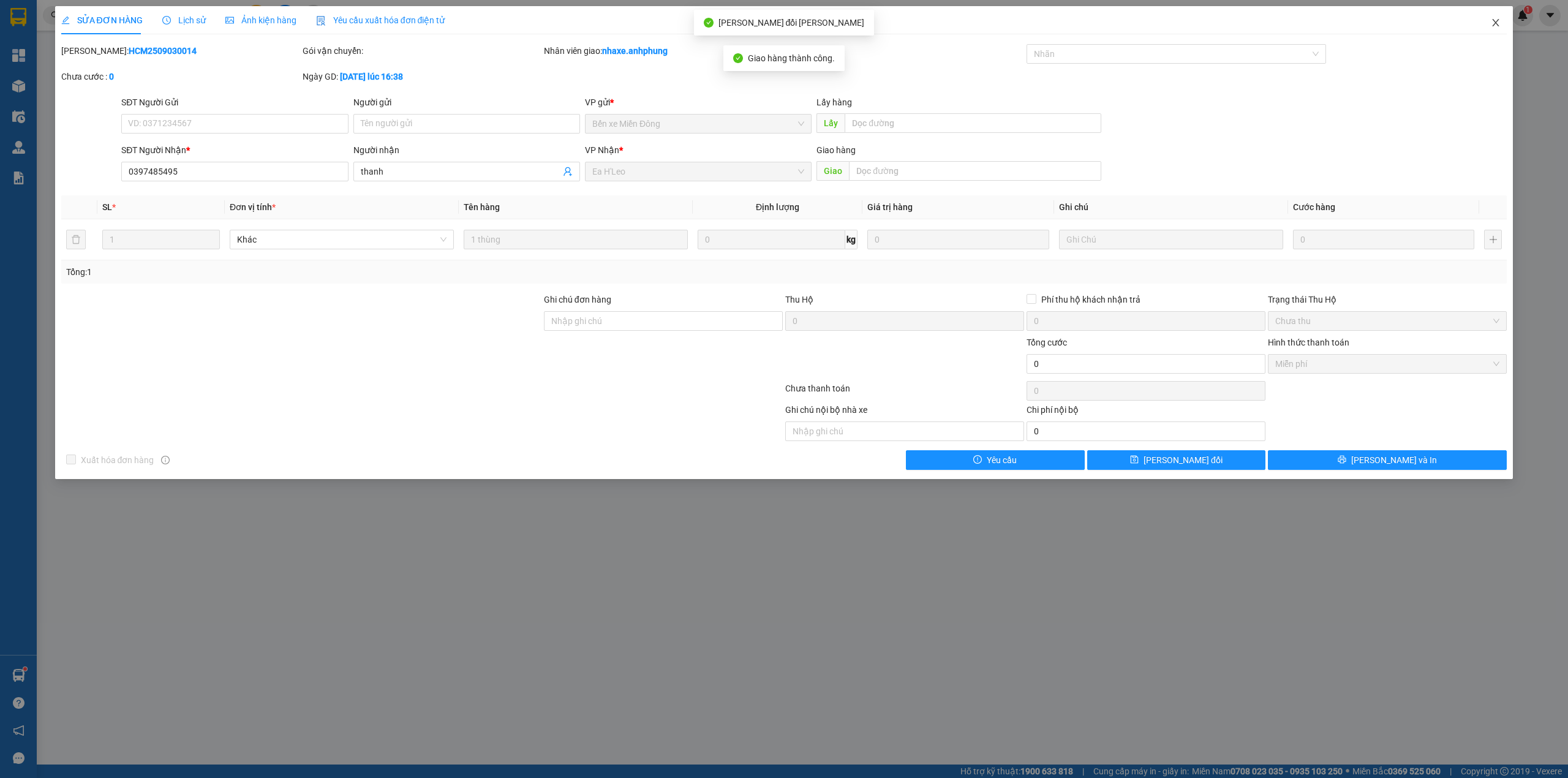
click at [1496, 23] on icon "close" at bounding box center [1496, 22] width 7 height 7
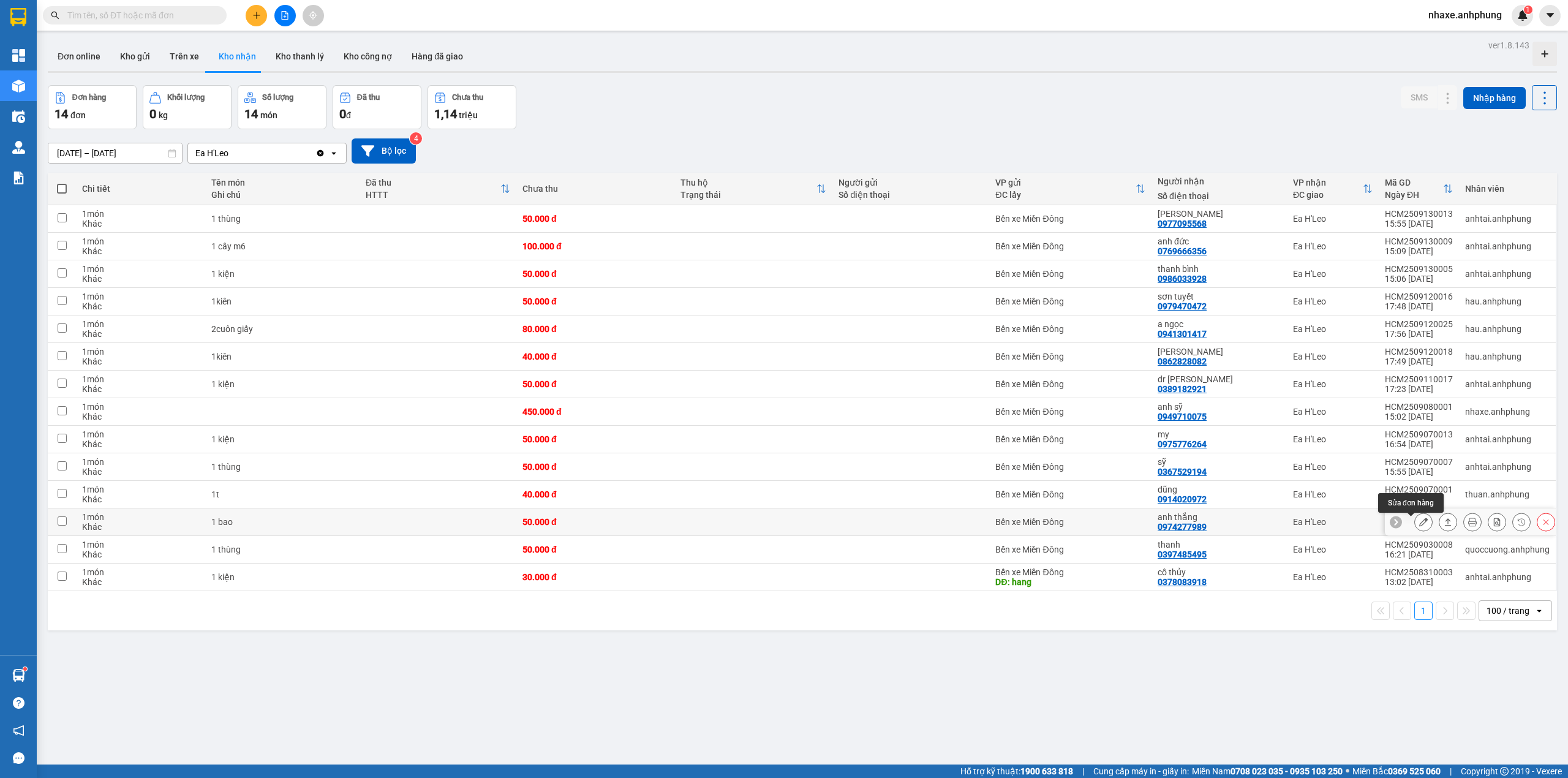
click at [1419, 526] on icon at bounding box center [1423, 522] width 9 height 9
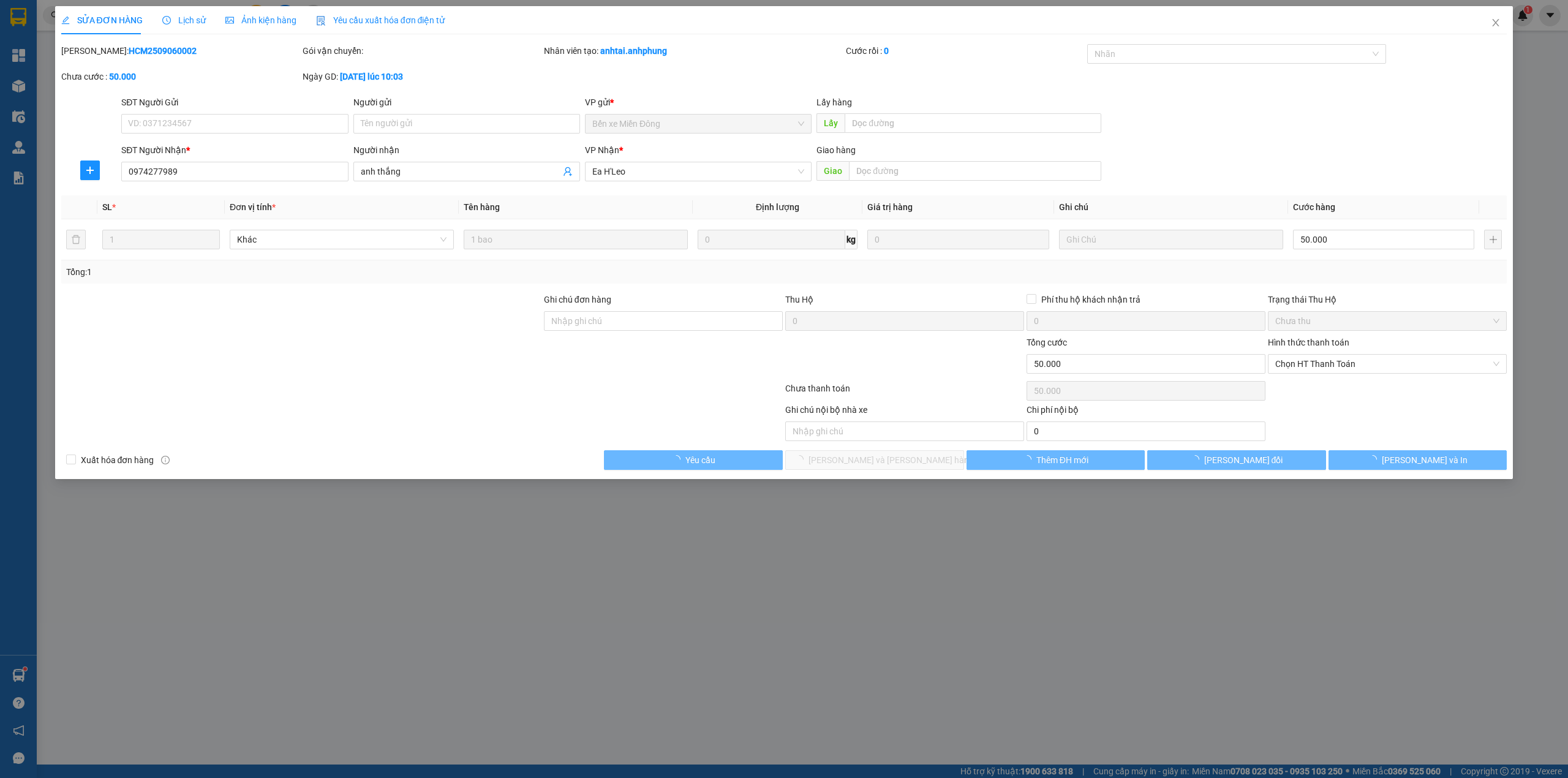
type input "0974277989"
type input "anh thắng"
type input "50.000"
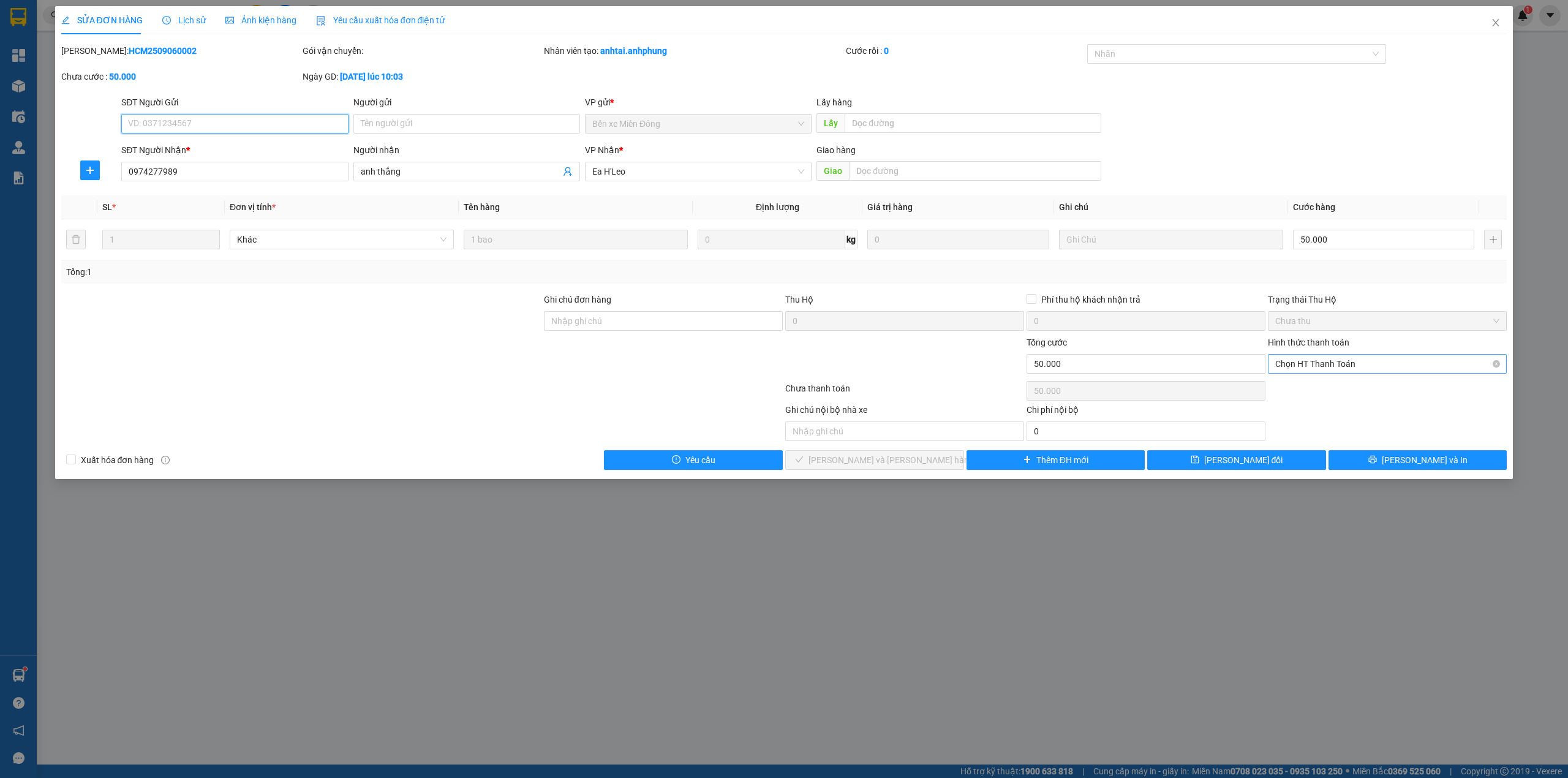
click at [1321, 363] on span "Chọn HT Thanh Toán" at bounding box center [1387, 363] width 224 height 18
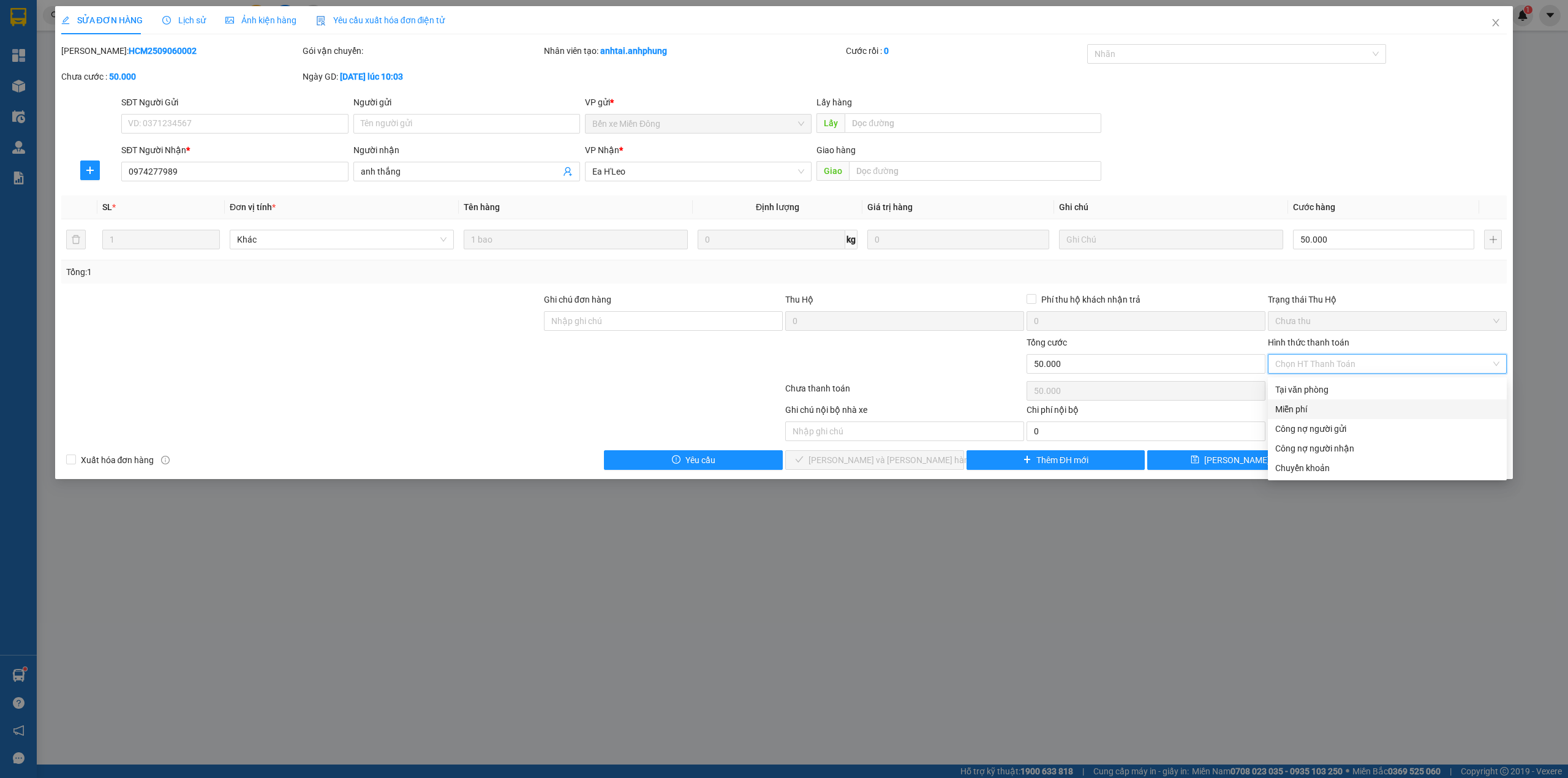
click at [1309, 410] on div "Miễn phí" at bounding box center [1387, 409] width 224 height 13
type input "0"
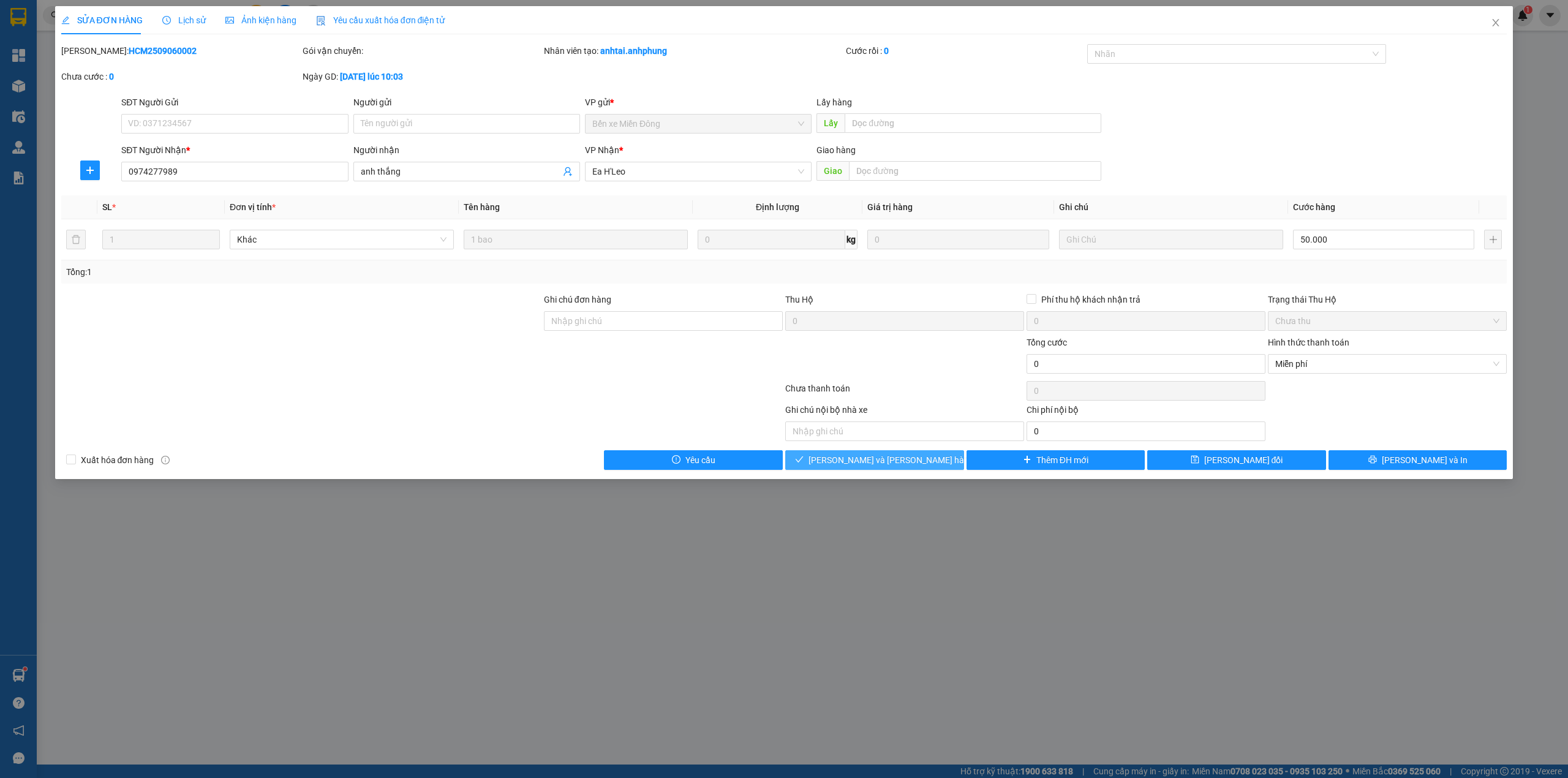
click at [905, 465] on span "[PERSON_NAME] và [PERSON_NAME] hàng" at bounding box center [891, 460] width 165 height 13
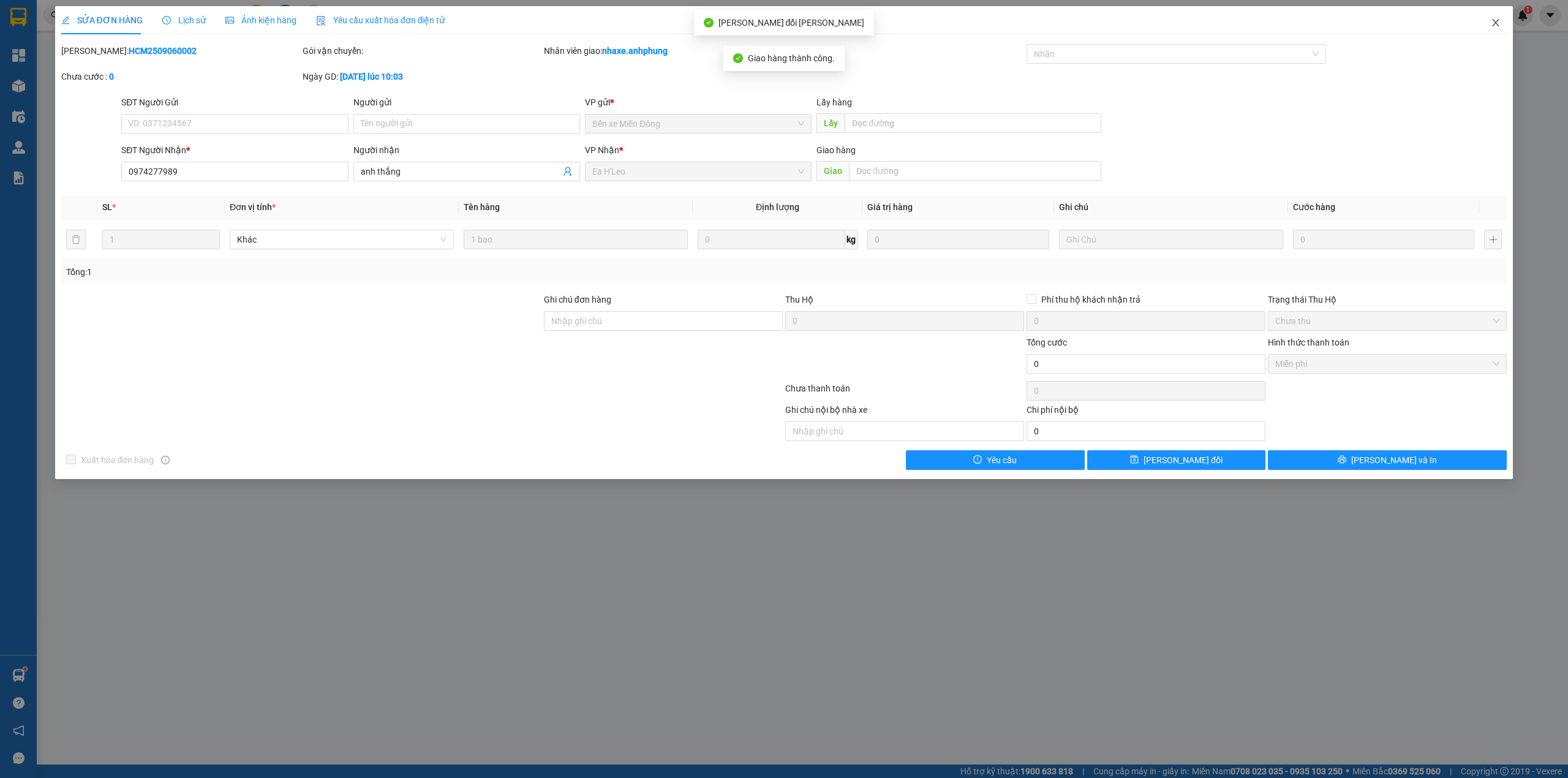
click at [1498, 22] on icon "close" at bounding box center [1496, 22] width 10 height 10
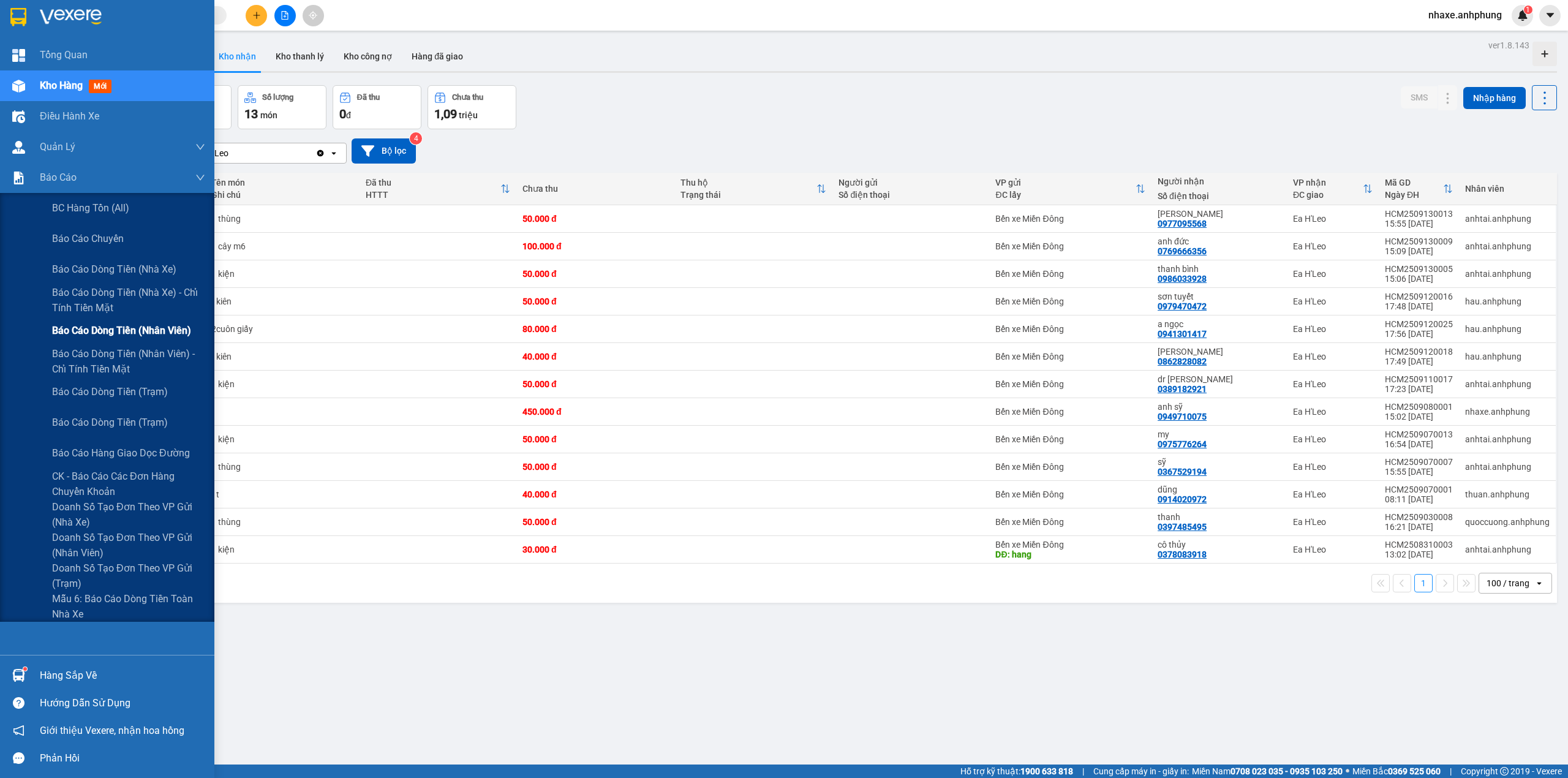
click at [121, 332] on span "Báo cáo dòng tiền (nhân viên)" at bounding box center [121, 330] width 139 height 15
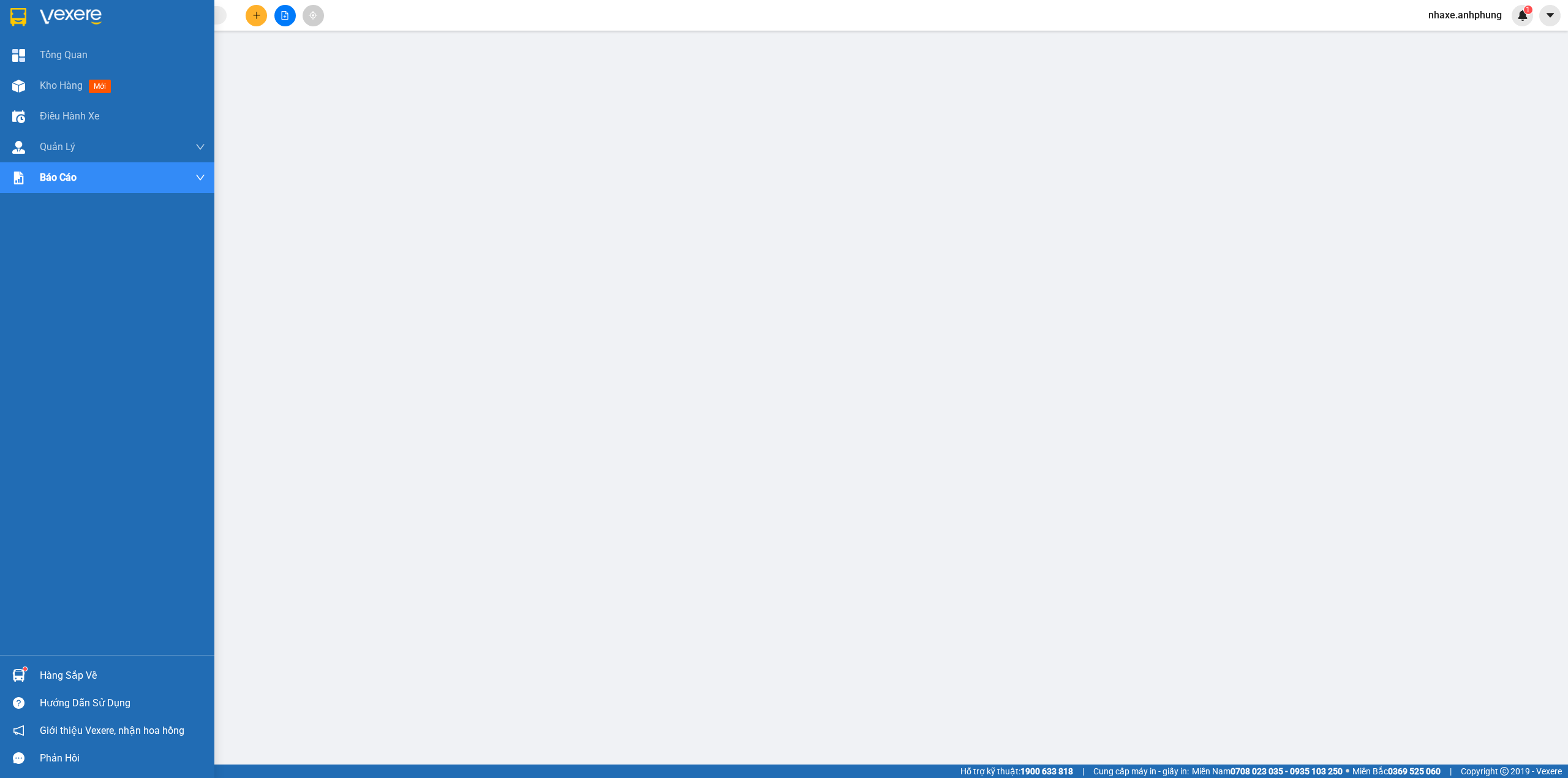
click at [91, 11] on img at bounding box center [70, 17] width 62 height 18
